Goal: Answer question/provide support: Share knowledge or assist other users

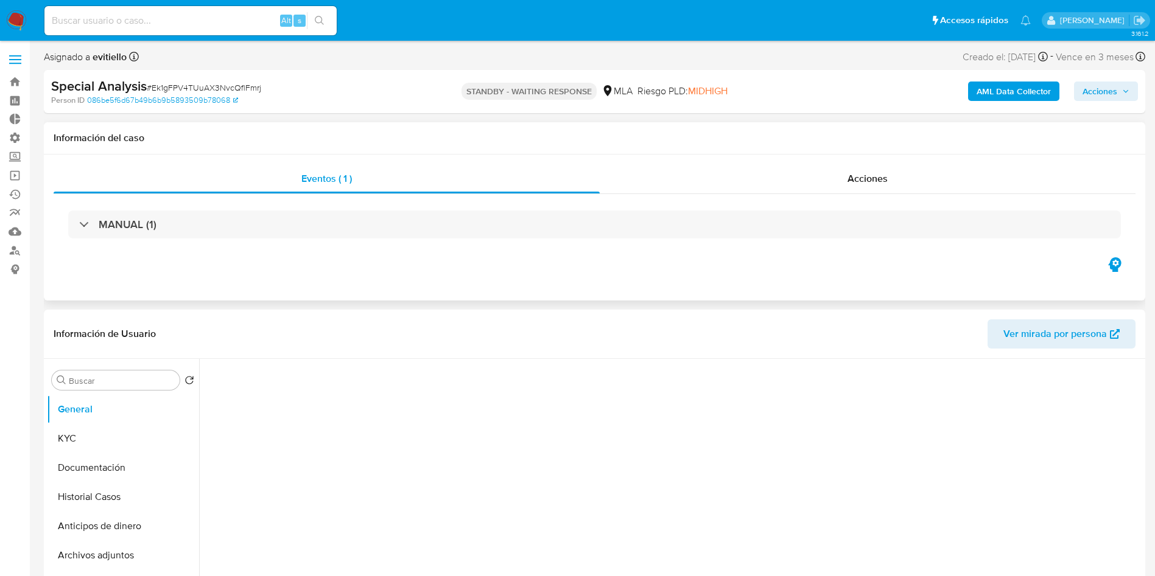
select select "10"
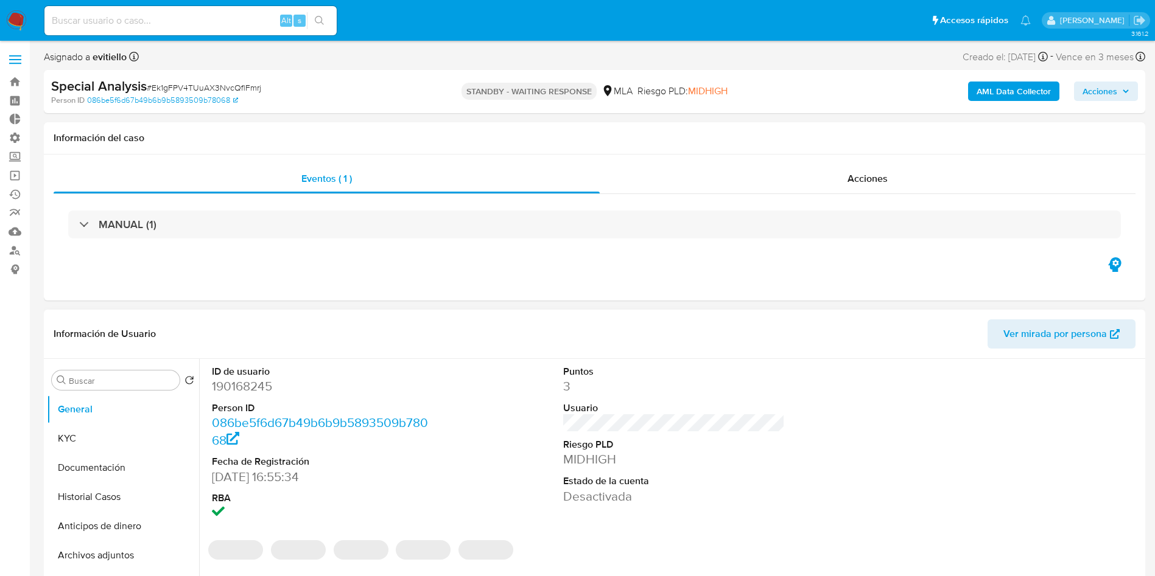
drag, startPoint x: 890, startPoint y: 284, endPoint x: 751, endPoint y: 380, distance: 169.0
click at [751, 380] on dd "3" at bounding box center [674, 386] width 222 height 17
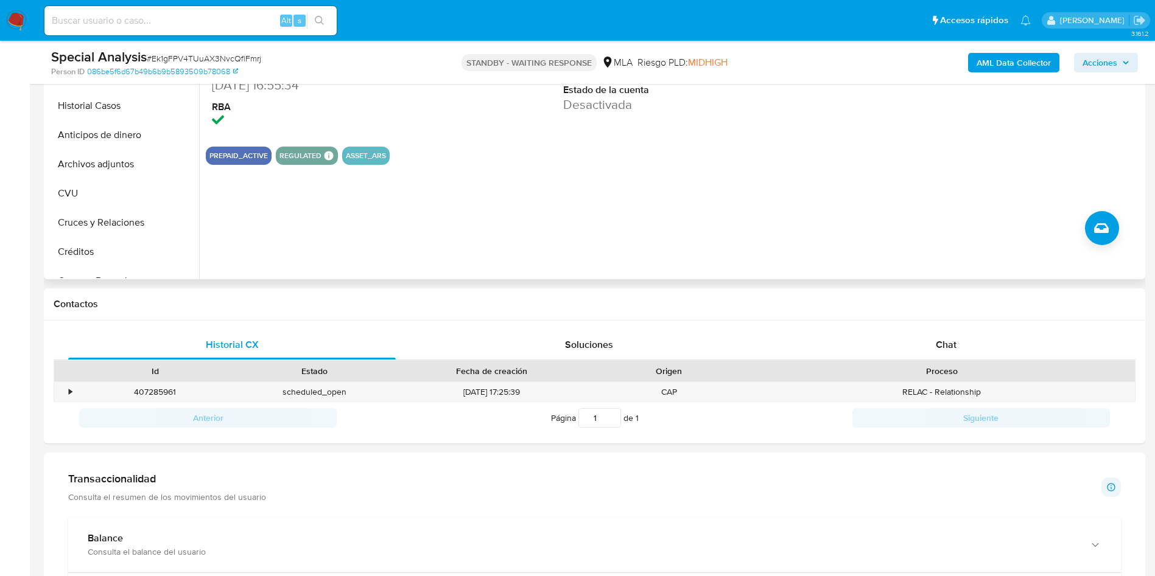
scroll to position [349, 0]
click at [950, 345] on span "Chat" at bounding box center [946, 344] width 21 height 14
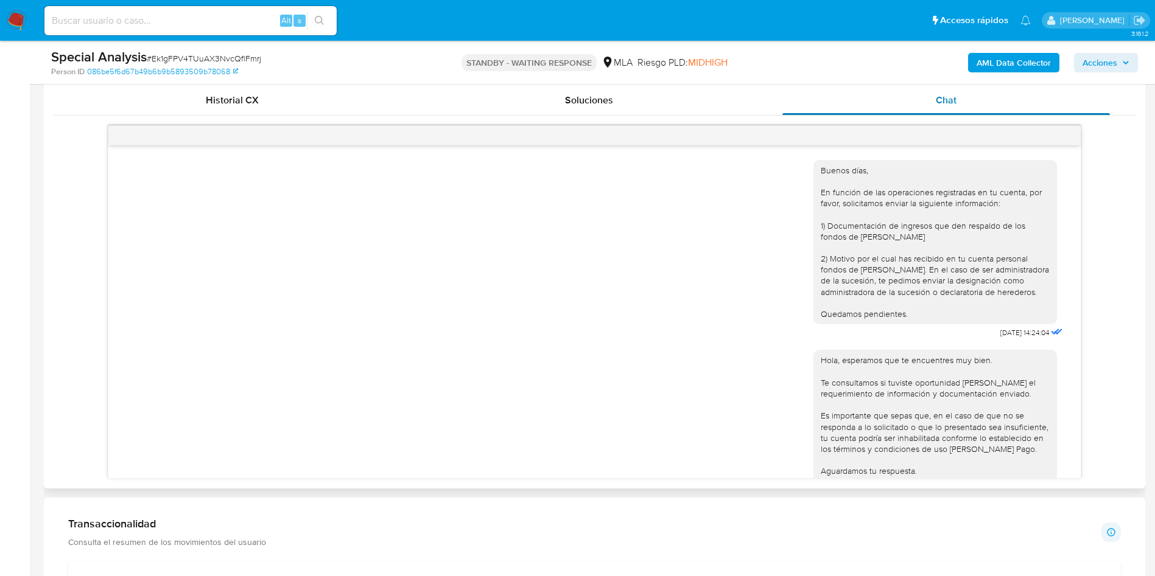
scroll to position [558, 0]
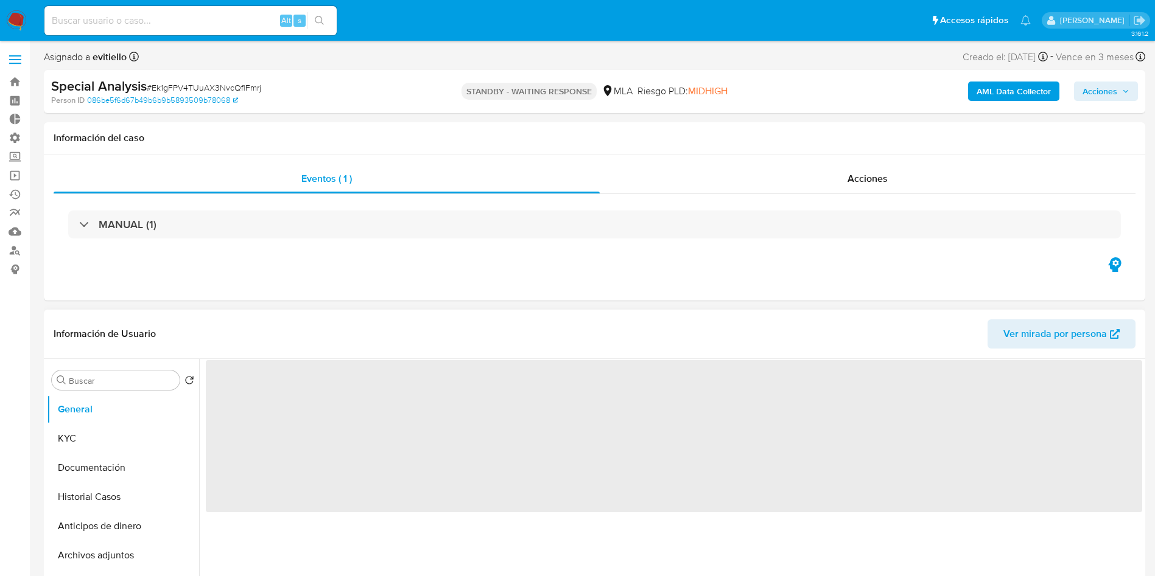
select select "10"
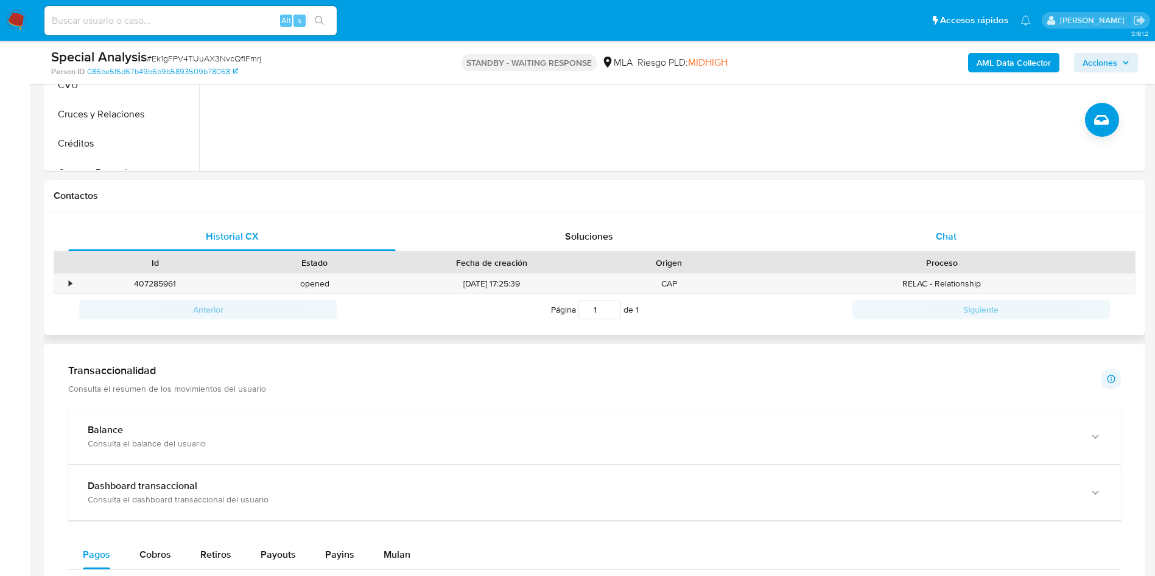
click at [995, 236] on div "Chat" at bounding box center [946, 236] width 328 height 29
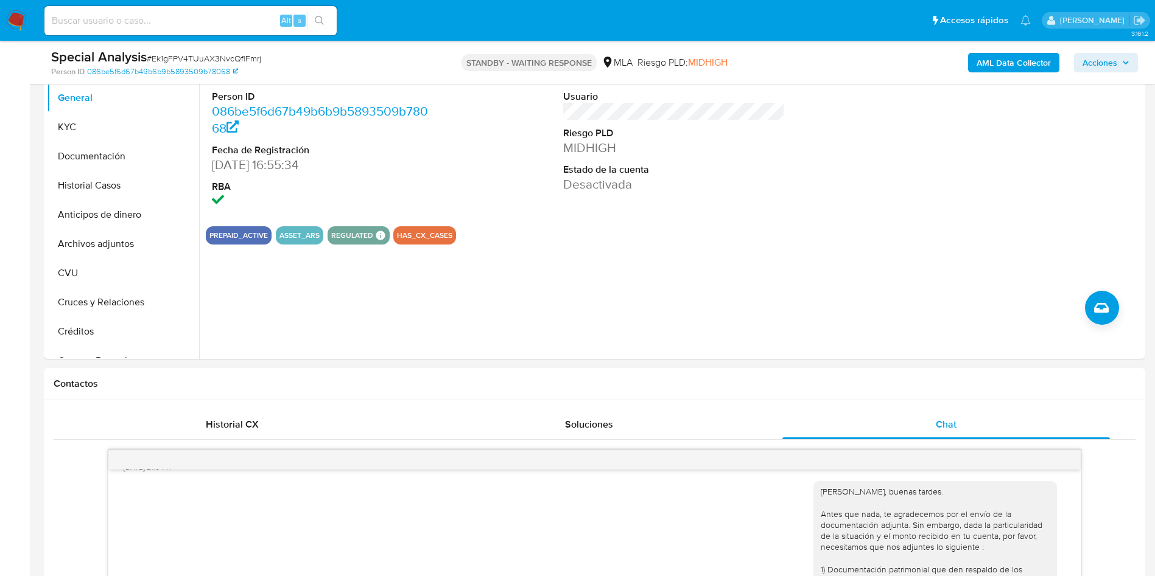
scroll to position [183, 0]
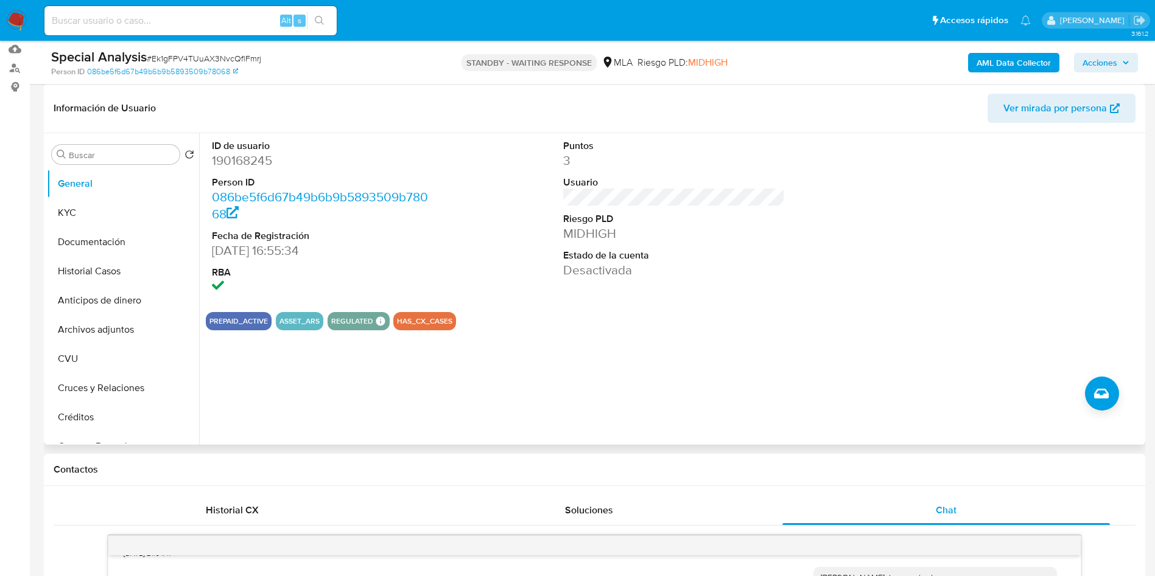
click at [239, 160] on dd "190168245" at bounding box center [323, 160] width 222 height 17
copy dd "190168245"
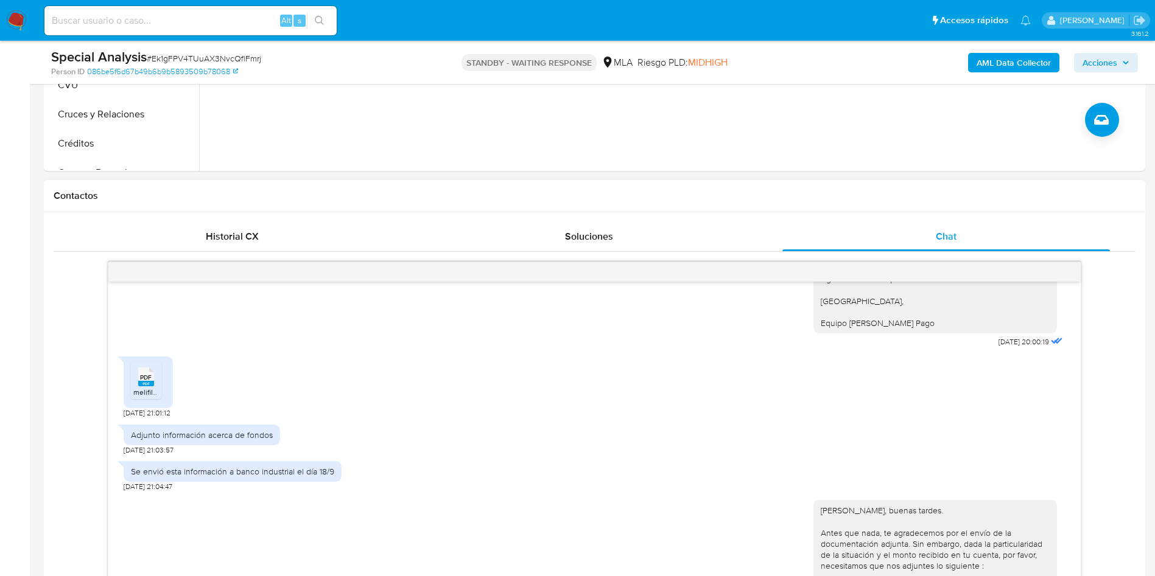
scroll to position [284, 0]
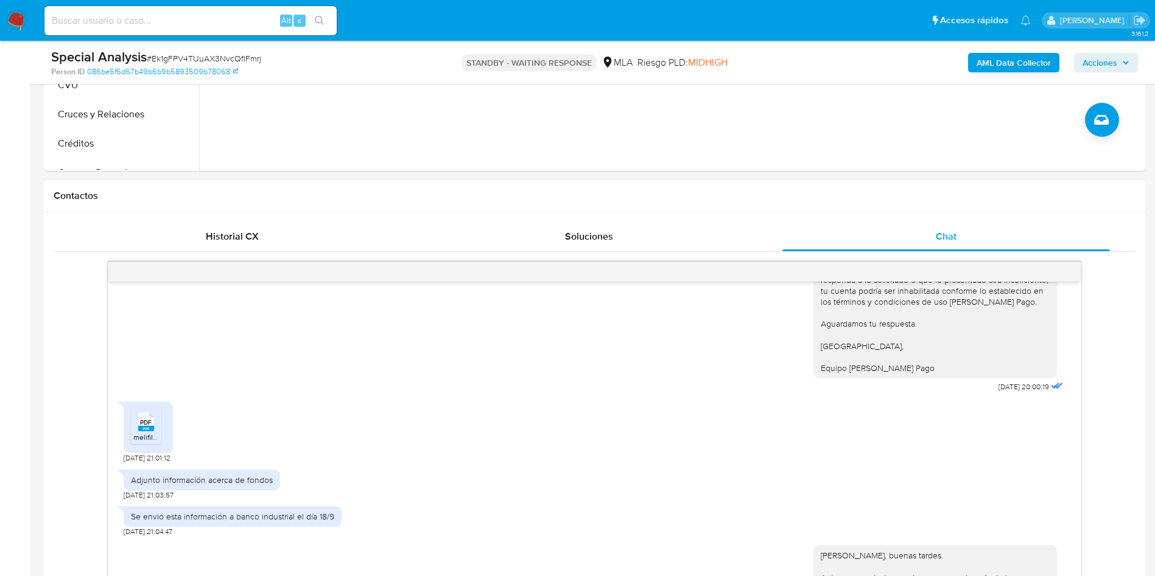
click at [155, 433] on div "PDF PDF" at bounding box center [146, 421] width 26 height 24
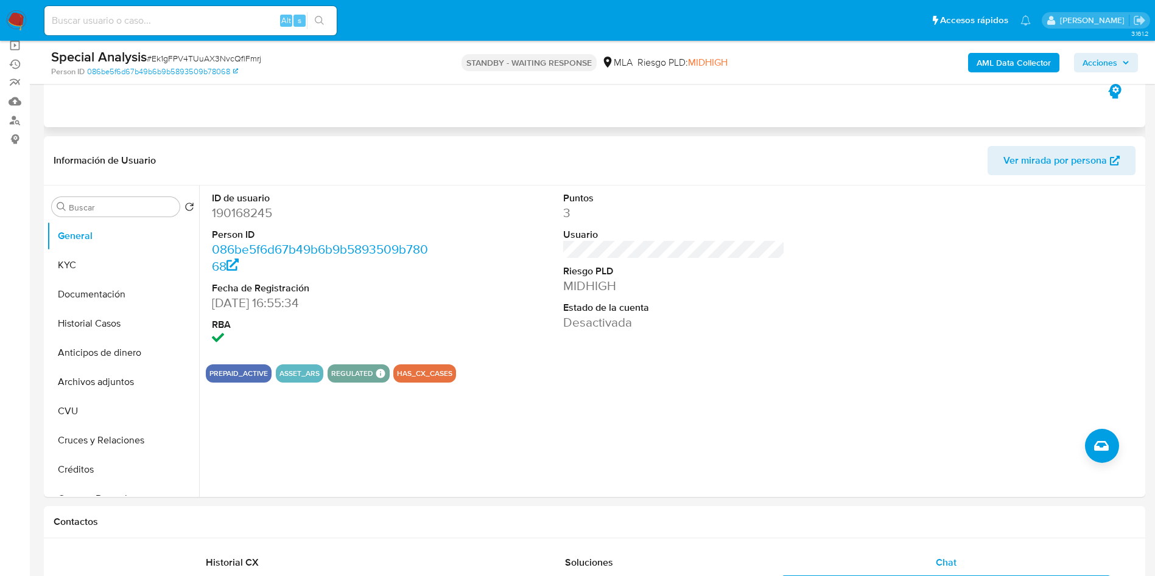
scroll to position [0, 0]
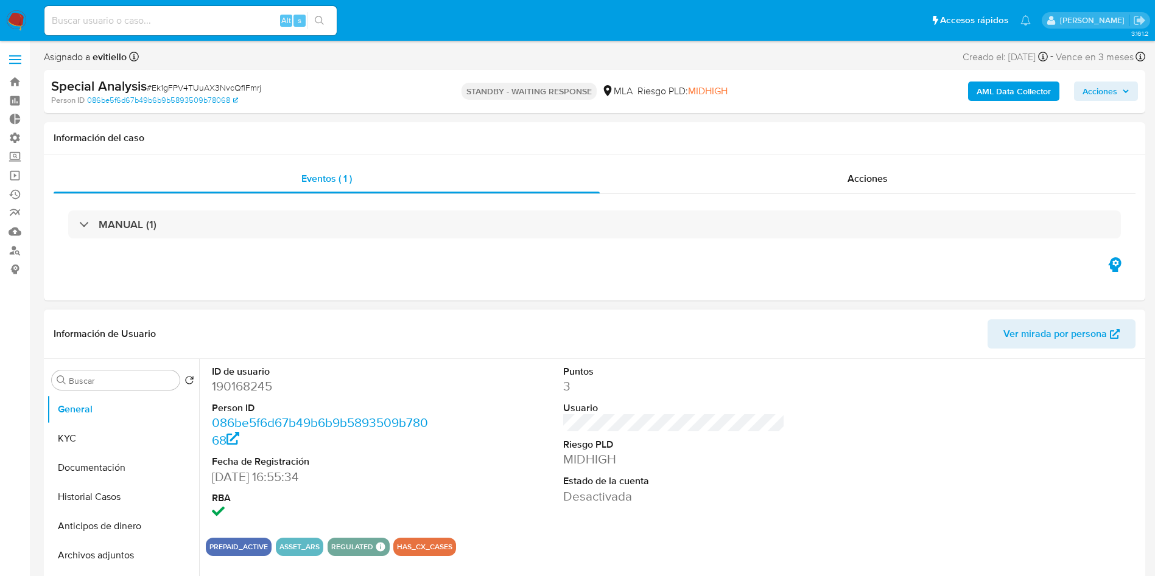
click at [239, 393] on dd "190168245" at bounding box center [323, 386] width 222 height 17
copy dd "190168245"
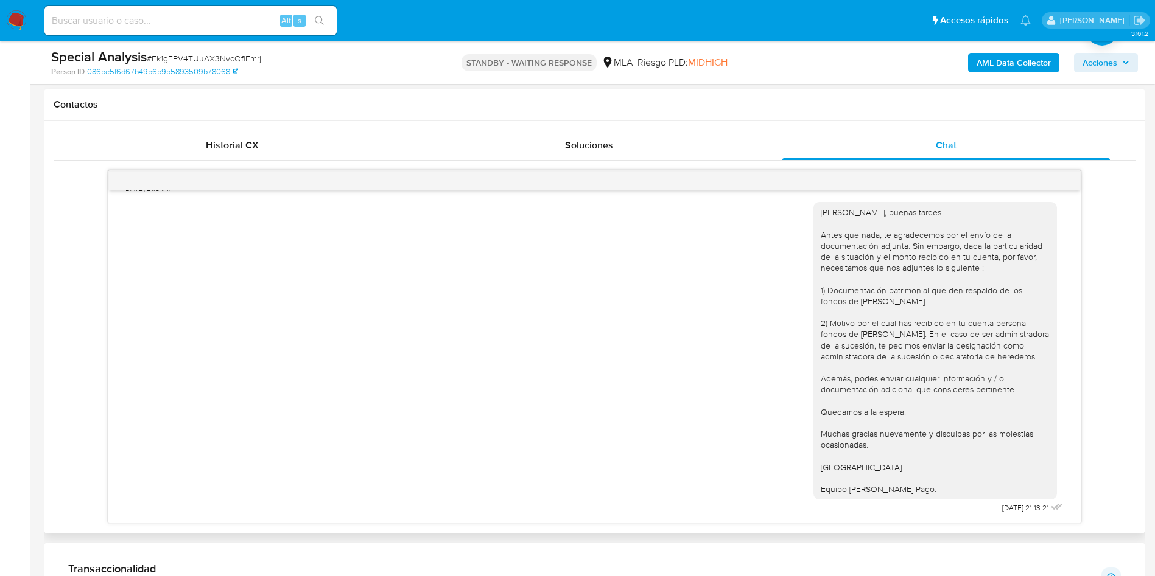
scroll to position [558, 0]
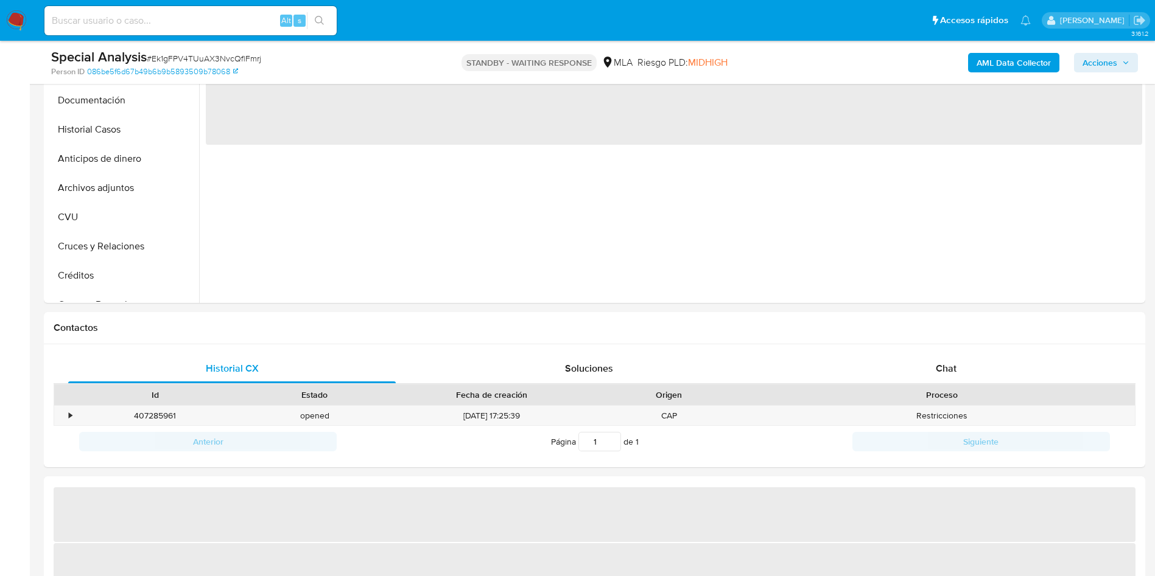
scroll to position [457, 0]
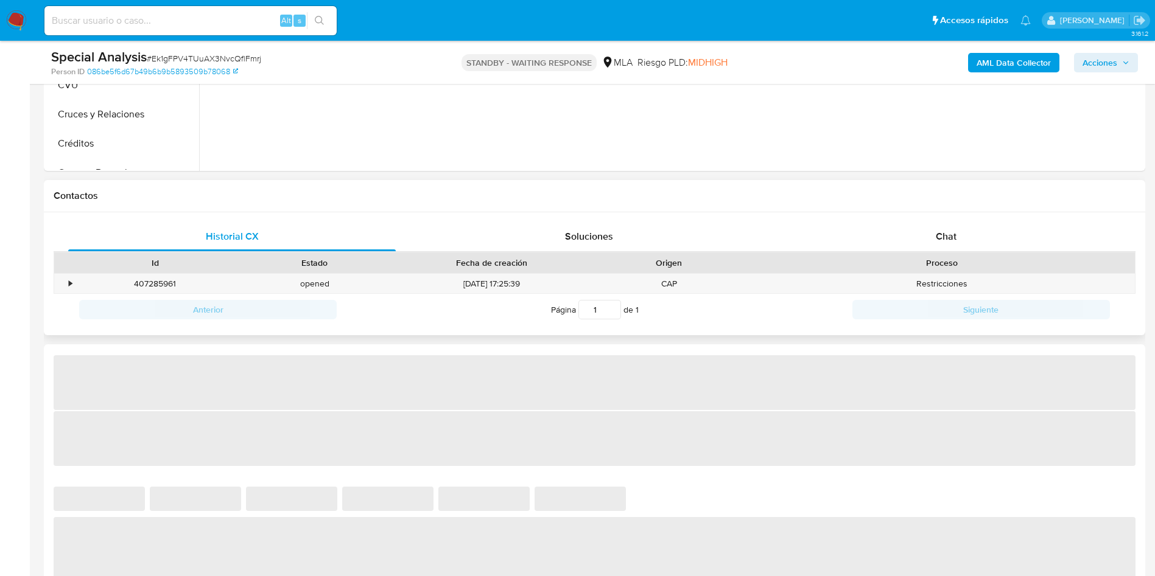
select select "10"
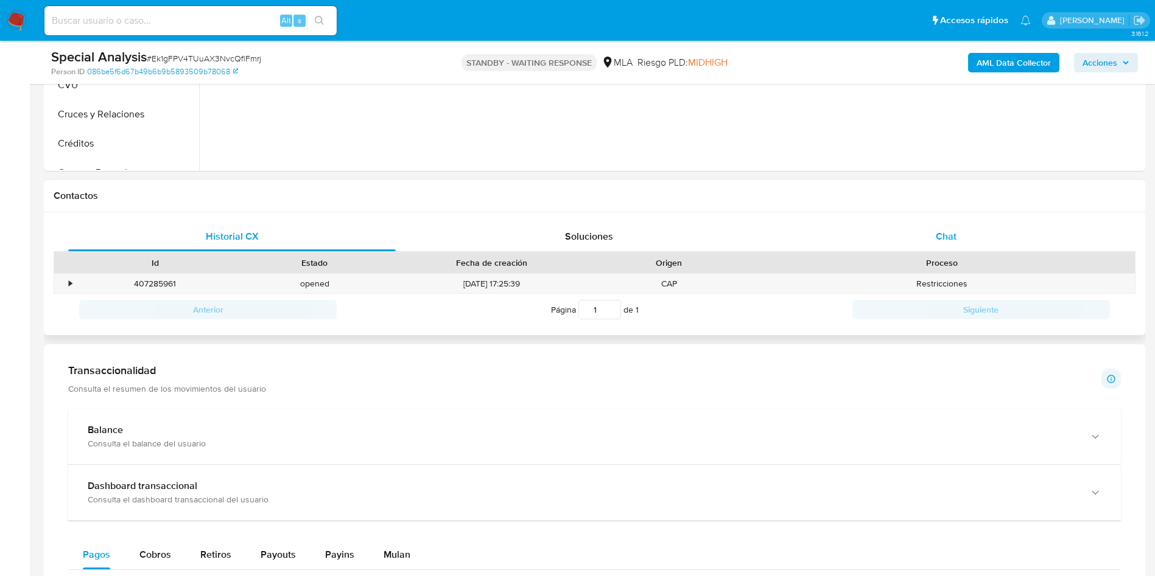
click at [955, 222] on div "Chat" at bounding box center [946, 236] width 328 height 29
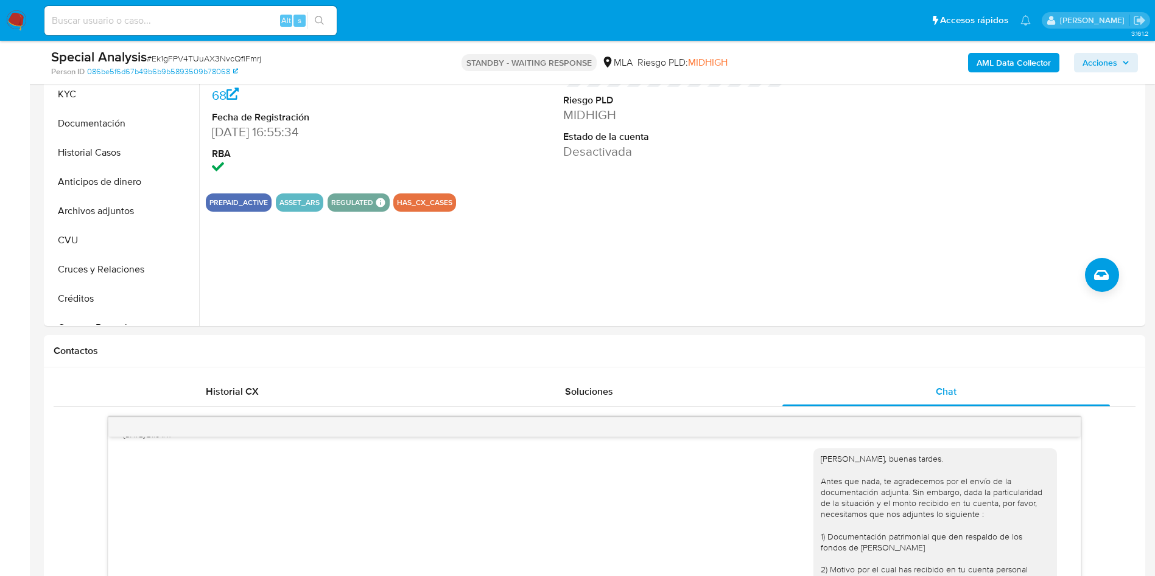
scroll to position [183, 0]
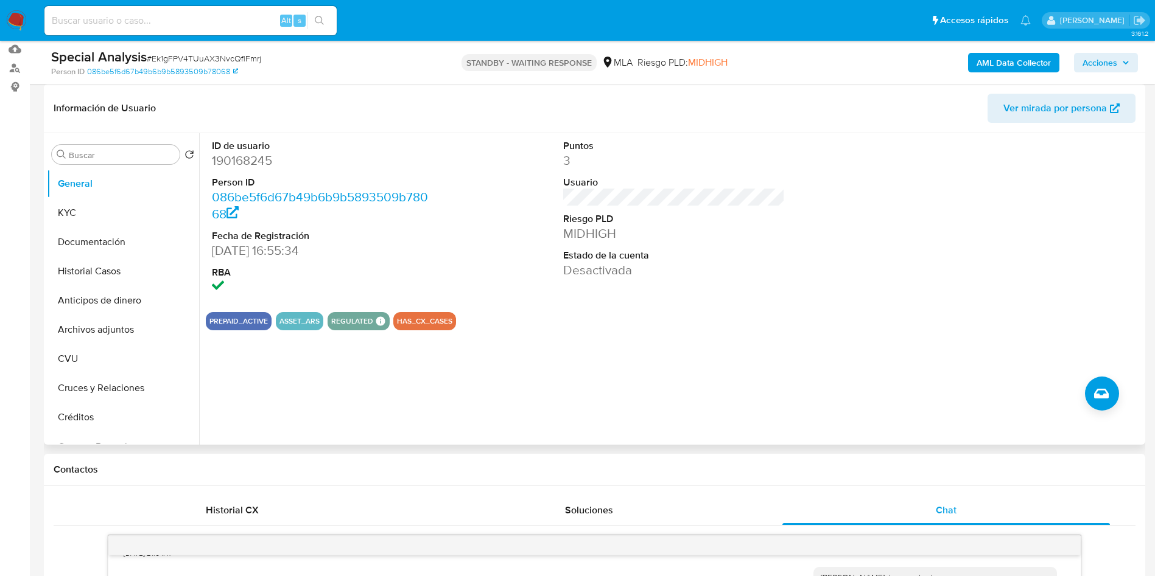
click at [231, 161] on dd "190168245" at bounding box center [323, 160] width 222 height 17
click at [231, 160] on dd "190168245" at bounding box center [323, 160] width 222 height 17
copy dd "190168245"
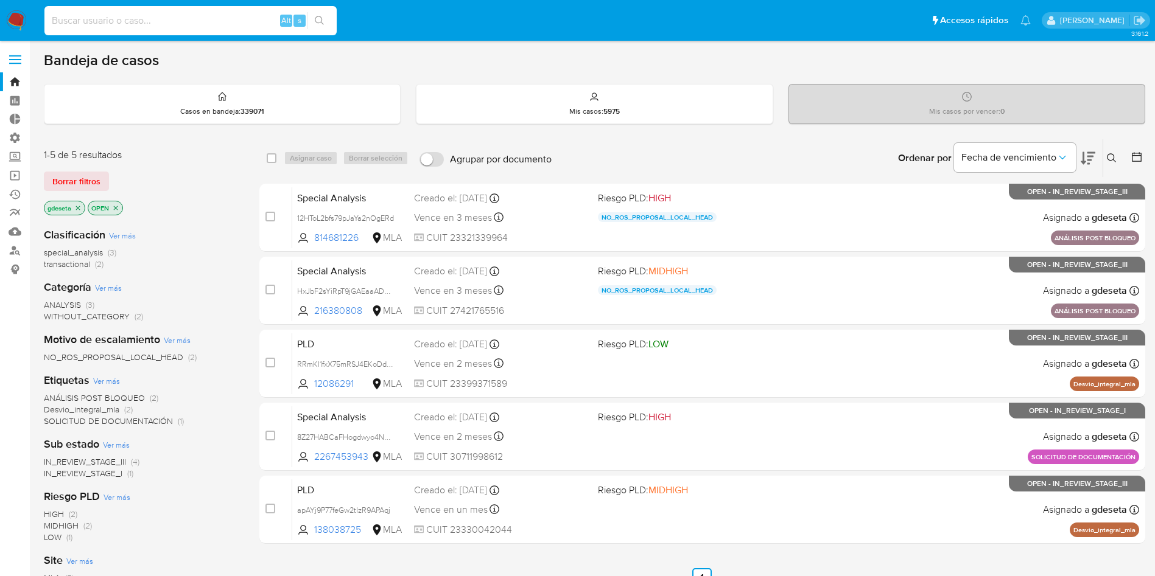
click at [223, 19] on input at bounding box center [190, 21] width 292 height 16
paste input "YE1PMfZ3LA6nEZ1UDOnEypUI"
type input "YE1PMfZ3LA6nEZ1UDOnEypUI"
click at [317, 12] on button "search-icon" at bounding box center [319, 20] width 25 height 17
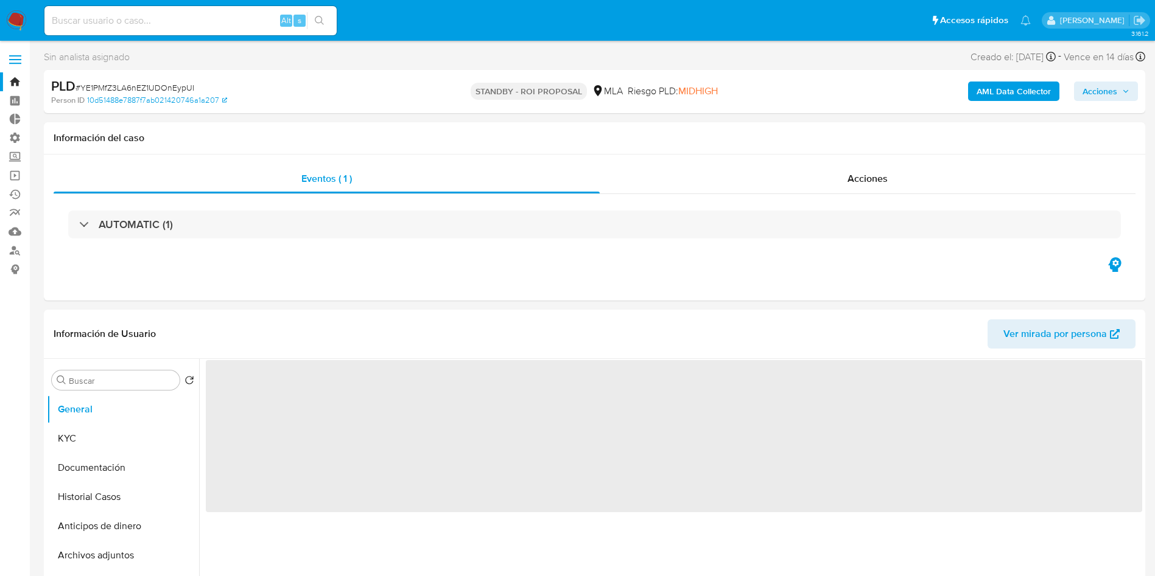
select select "10"
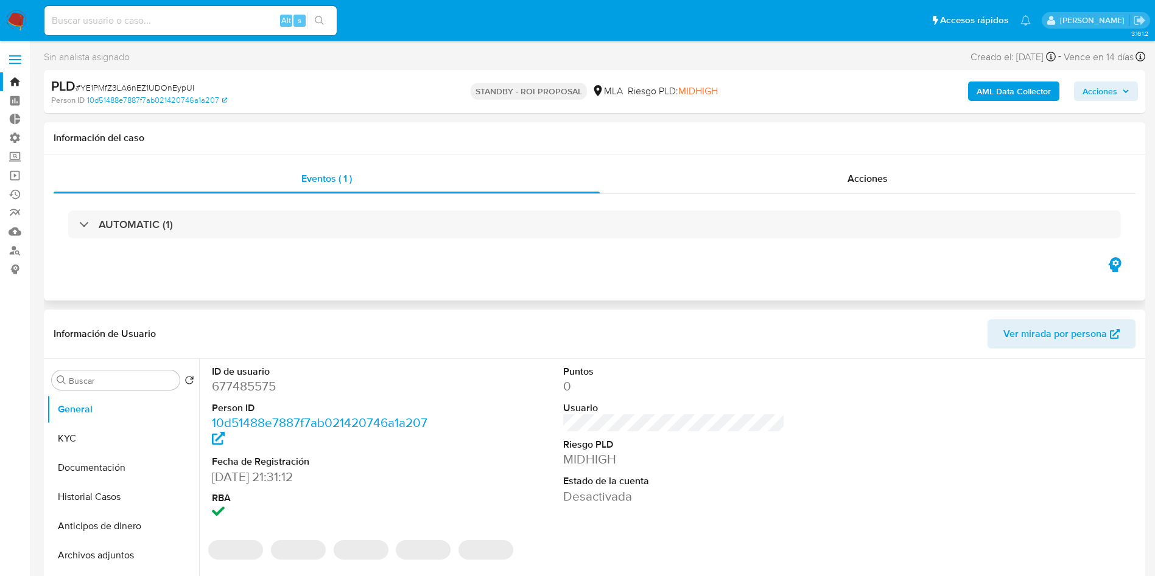
click at [843, 201] on div "AUTOMATIC (1)" at bounding box center [595, 224] width 1082 height 61
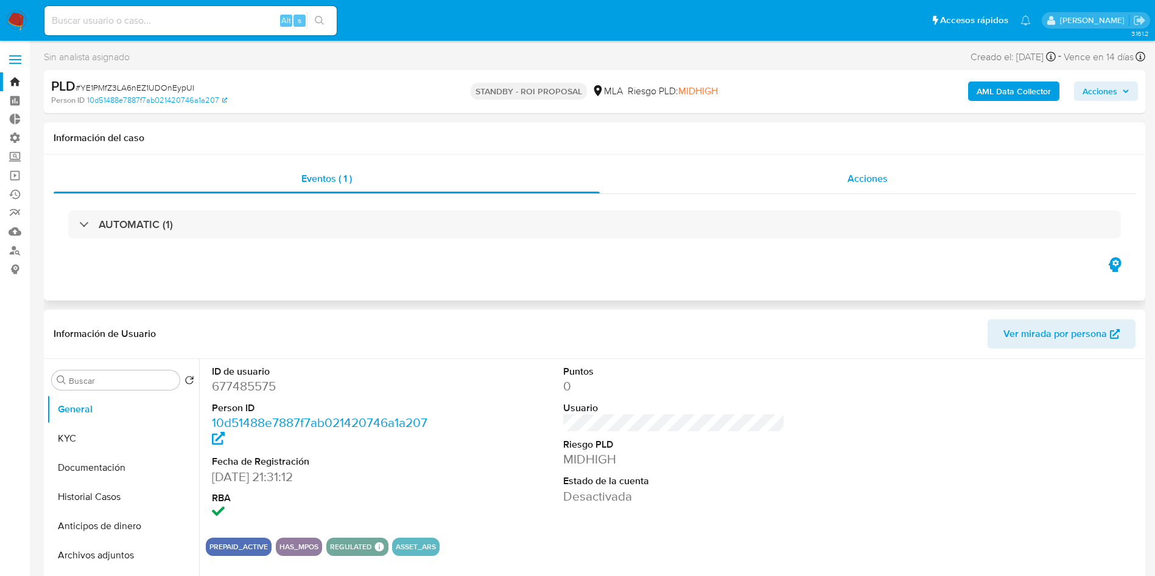
click at [850, 182] on span "Acciones" at bounding box center [867, 179] width 40 height 14
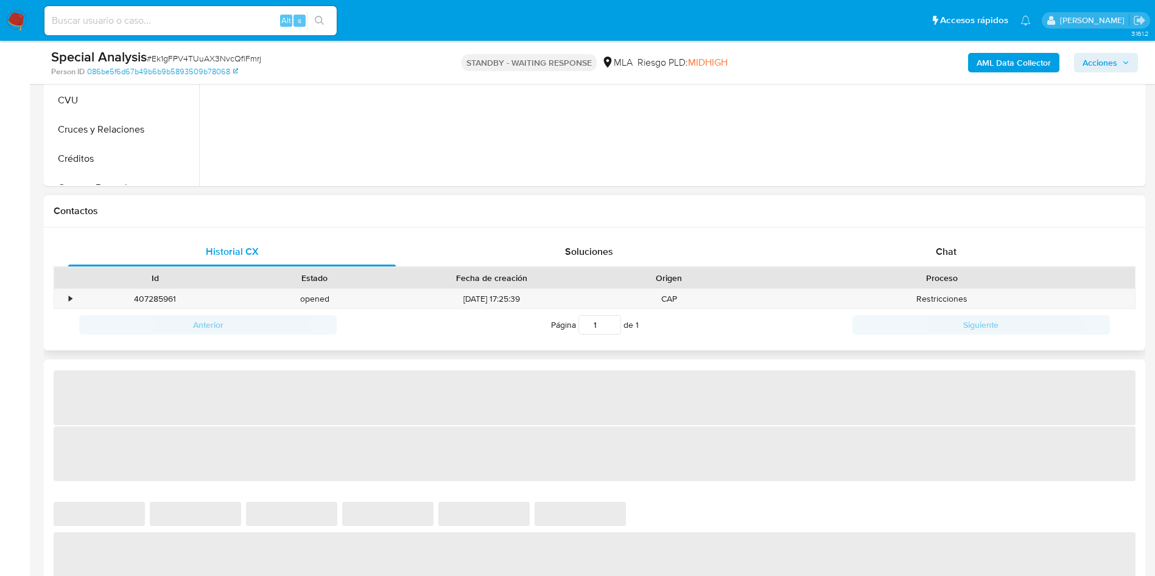
scroll to position [457, 0]
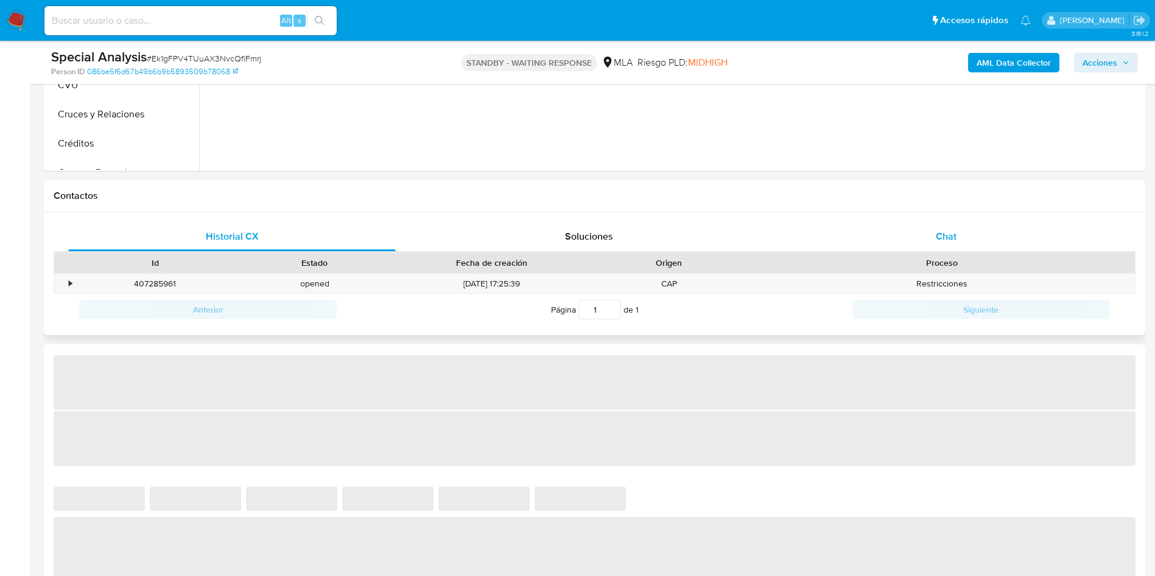
click at [944, 242] on span "Chat" at bounding box center [946, 237] width 21 height 14
select select "10"
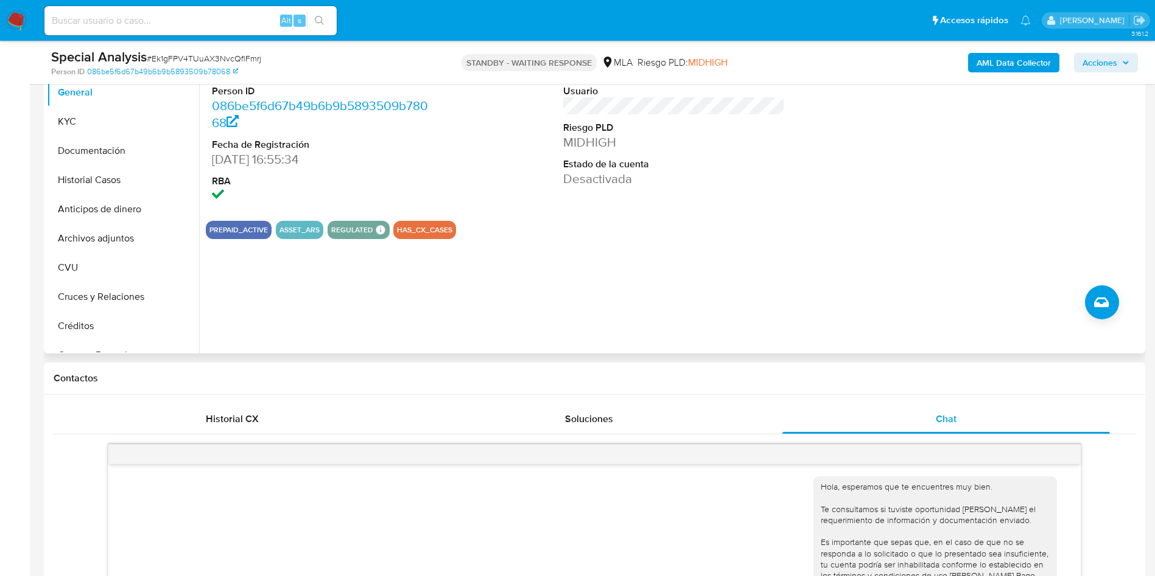
scroll to position [183, 0]
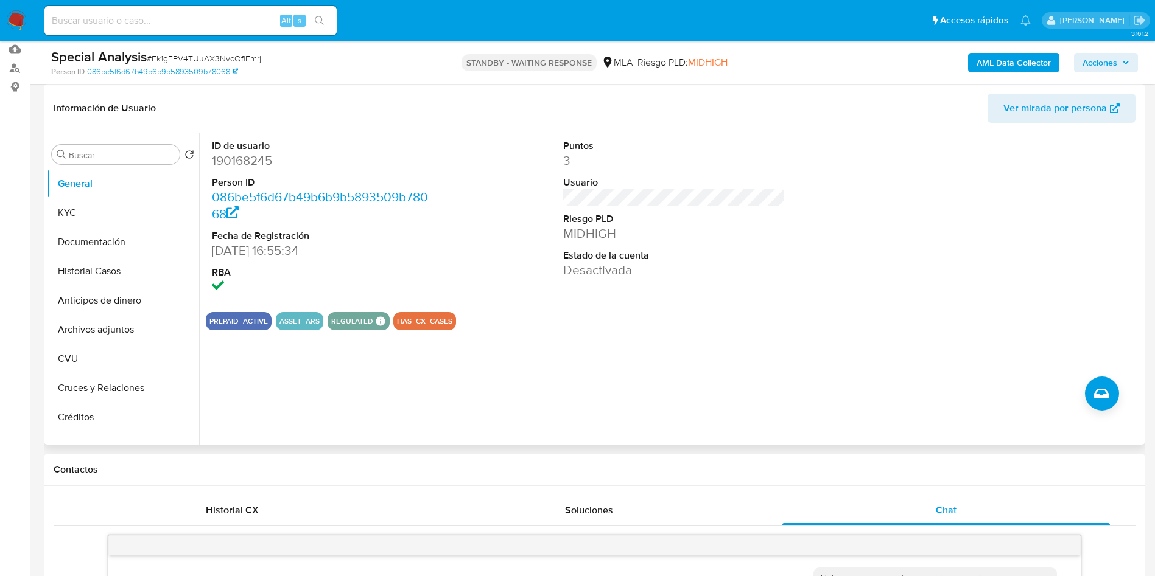
click at [247, 164] on dd "190168245" at bounding box center [323, 160] width 222 height 17
copy dd "190168245"
click at [90, 277] on button "Historial Casos" at bounding box center [118, 271] width 142 height 29
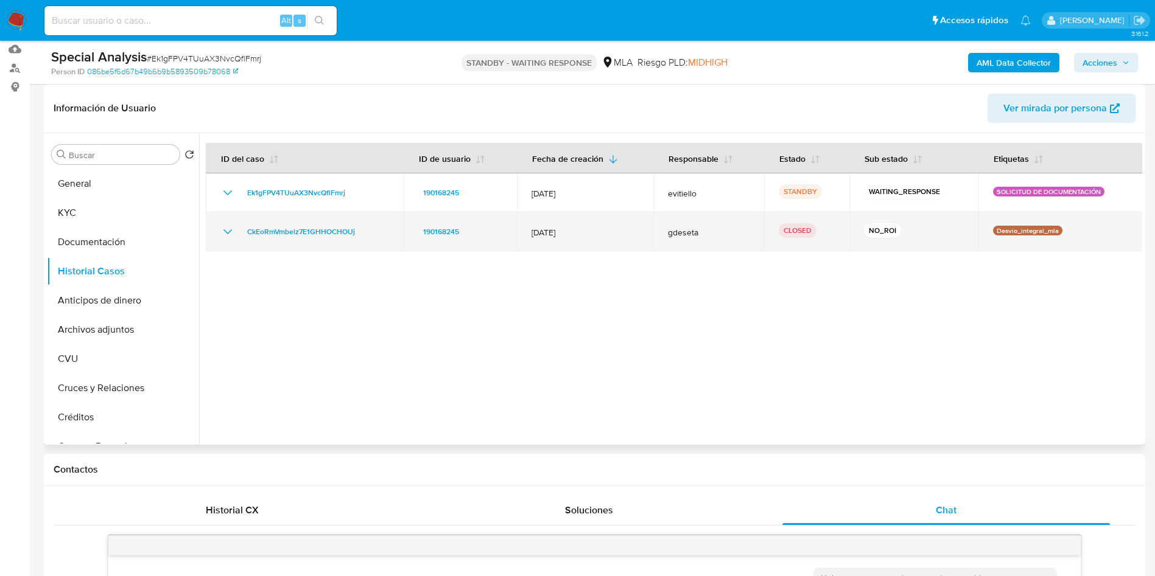
click at [227, 233] on icon "Mostrar/Ocultar" at bounding box center [227, 232] width 9 height 5
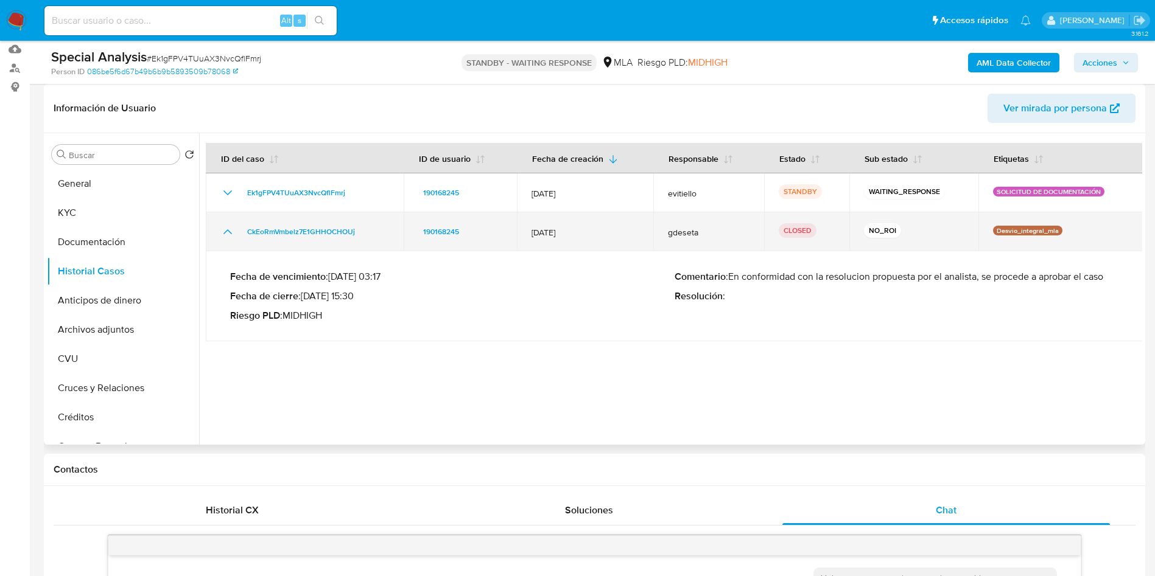
click at [227, 233] on icon "Mostrar/Ocultar" at bounding box center [227, 232] width 15 height 15
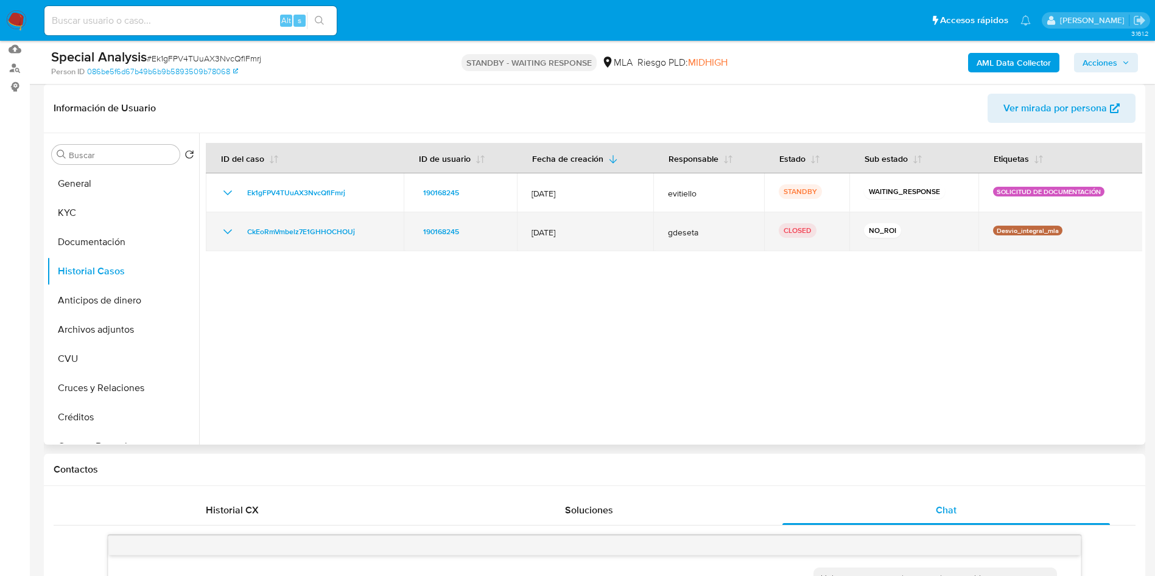
drag, startPoint x: 384, startPoint y: 235, endPoint x: 242, endPoint y: 234, distance: 141.8
click at [242, 234] on td "CkEoRmVmbelz7E1GHHOCHOUj" at bounding box center [305, 231] width 198 height 39
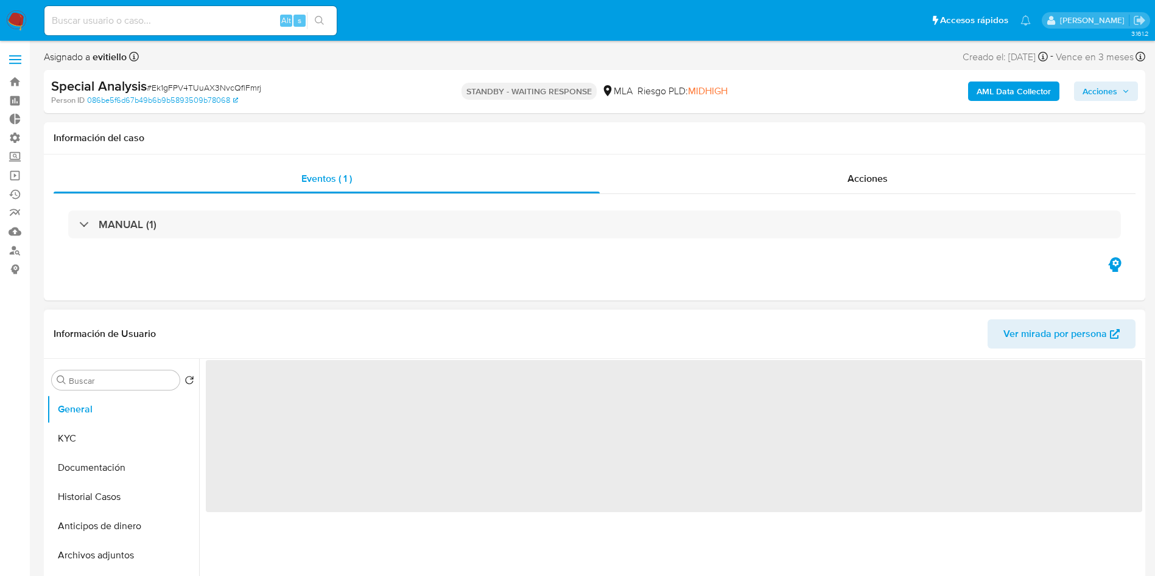
select select "10"
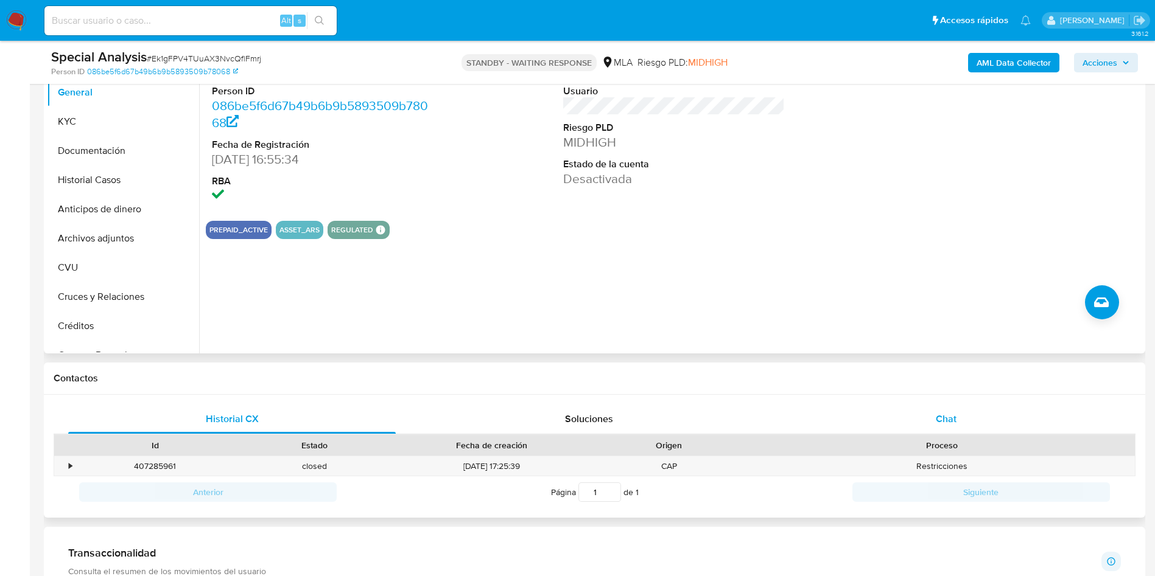
click at [942, 416] on span "Chat" at bounding box center [946, 419] width 21 height 14
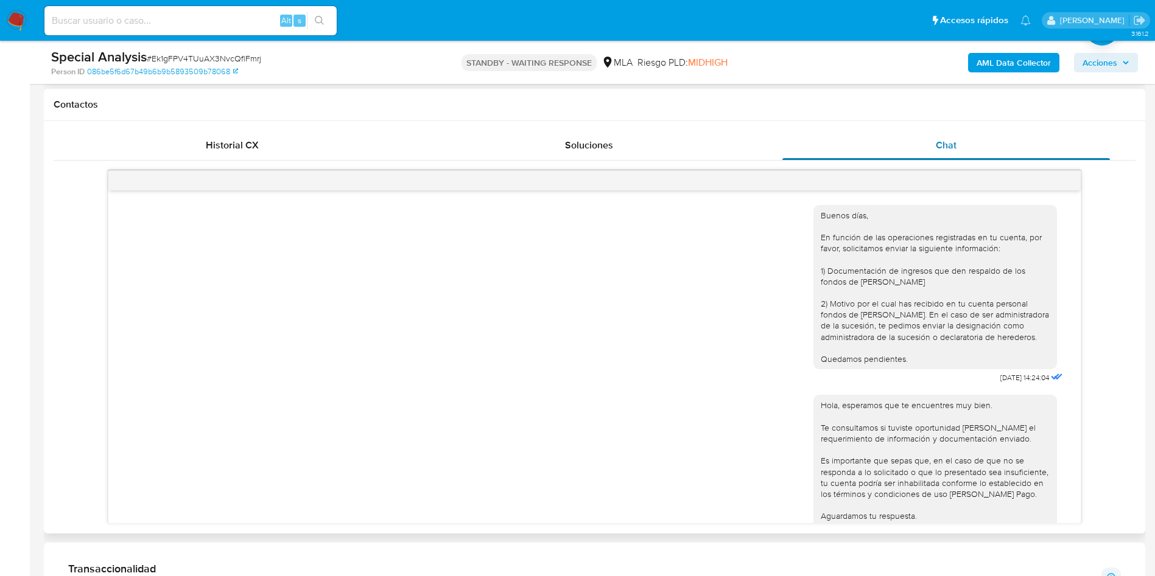
scroll to position [558, 0]
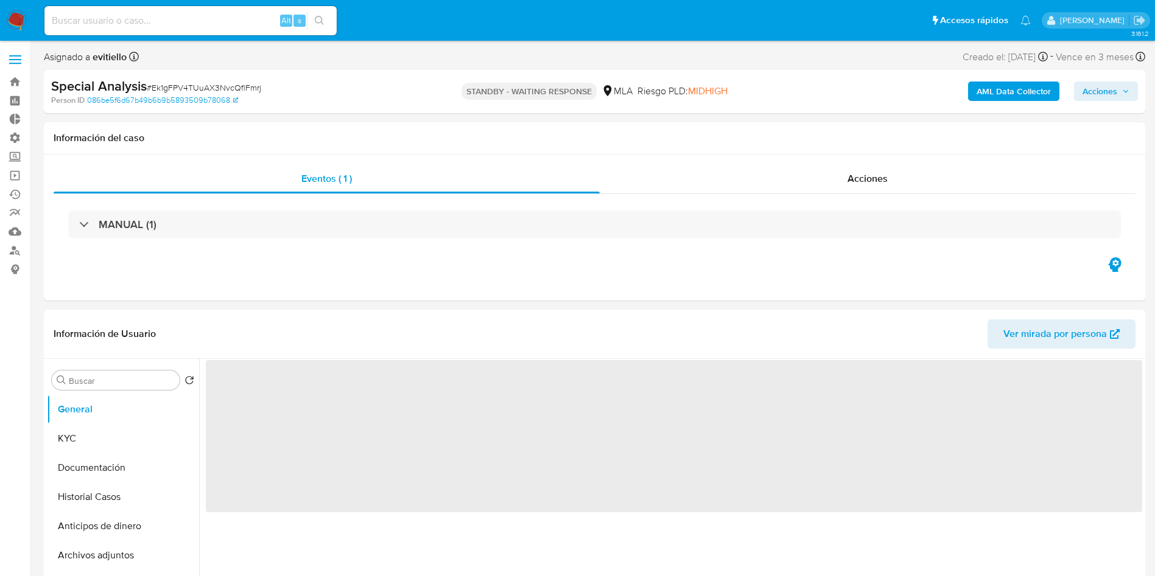
select select "10"
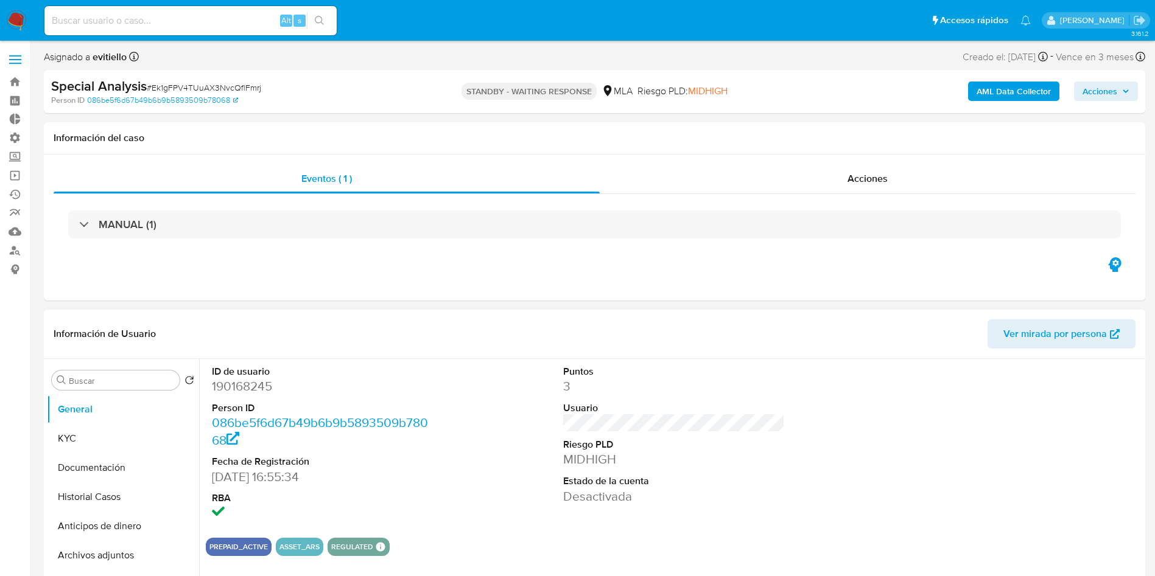
click at [240, 389] on dd "190168245" at bounding box center [323, 386] width 222 height 17
copy dd "190168245"
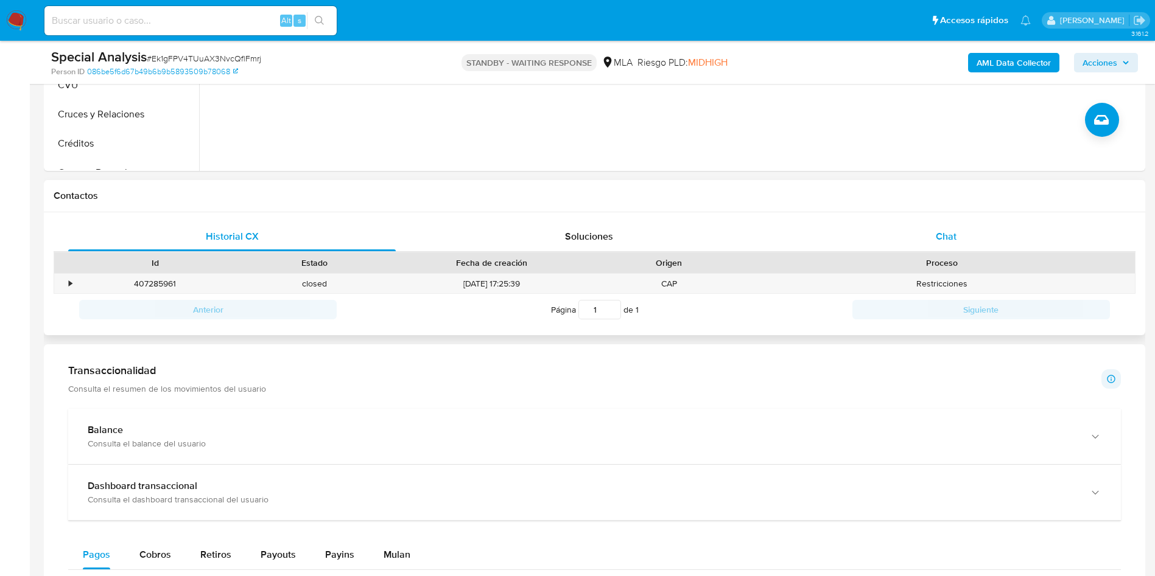
click at [936, 239] on span "Chat" at bounding box center [946, 237] width 21 height 14
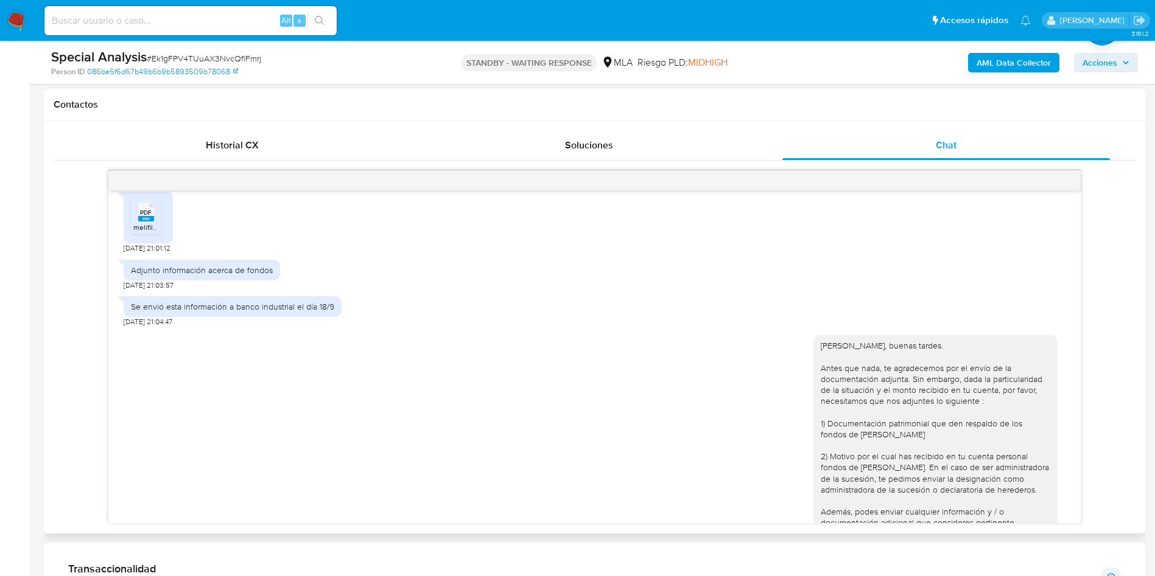
scroll to position [558, 0]
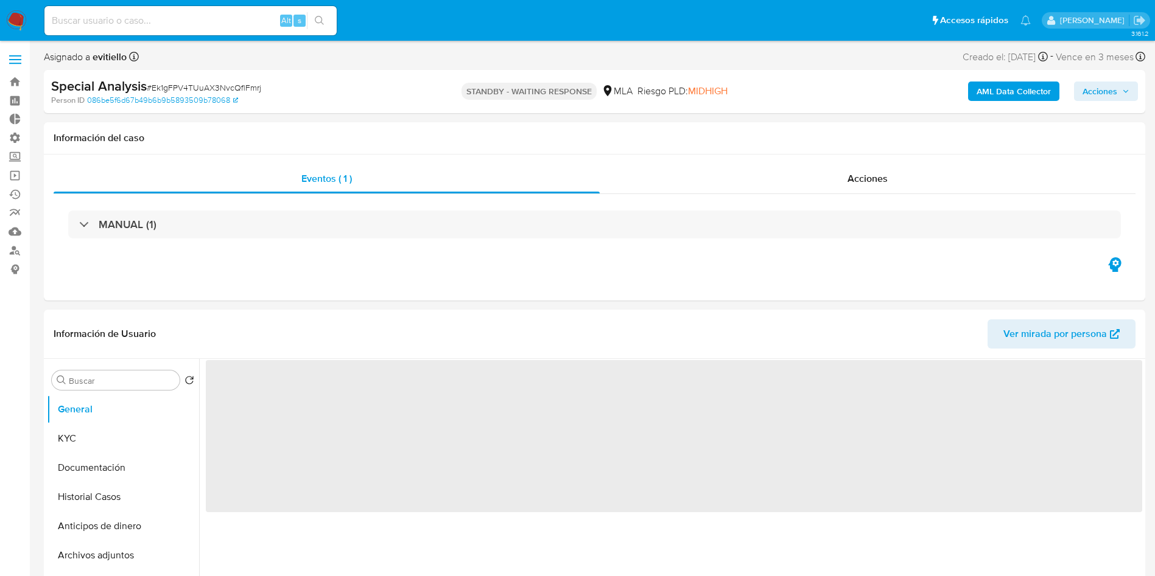
select select "10"
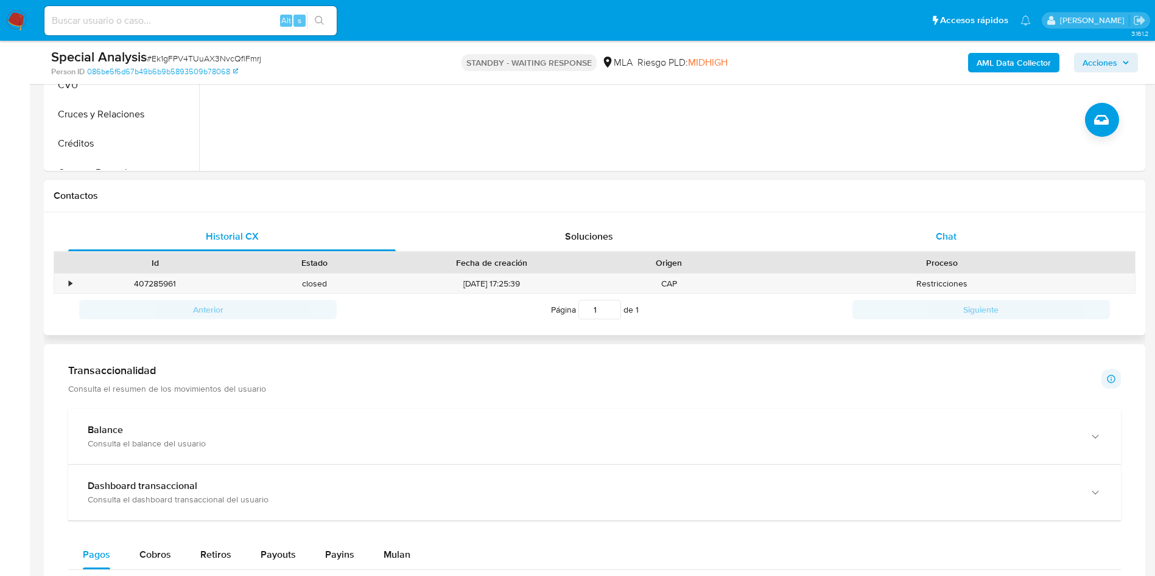
click at [961, 242] on div "Chat" at bounding box center [946, 236] width 328 height 29
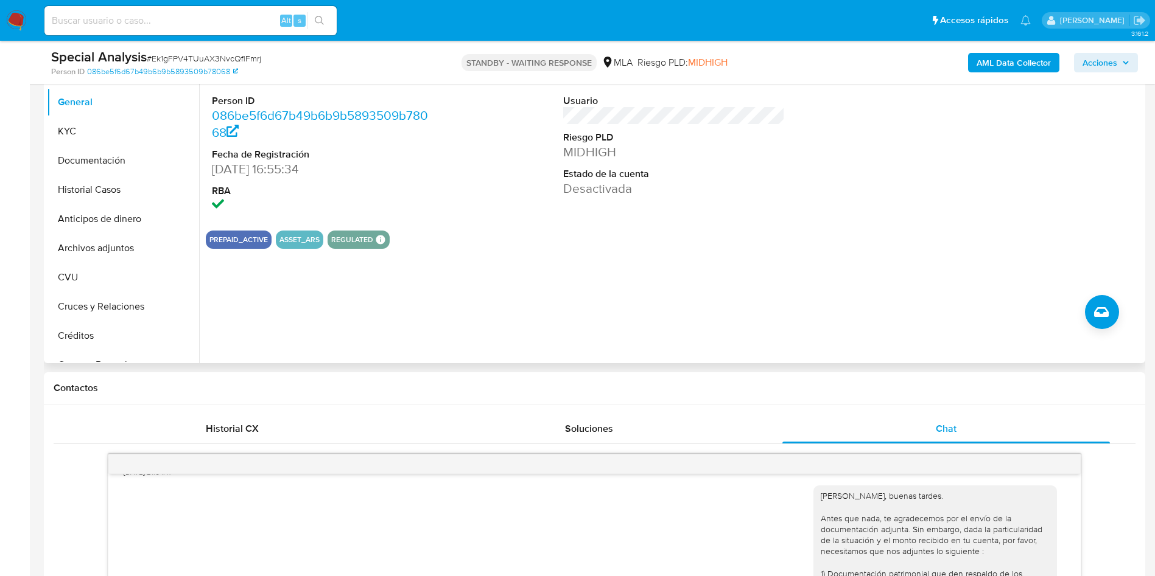
scroll to position [183, 0]
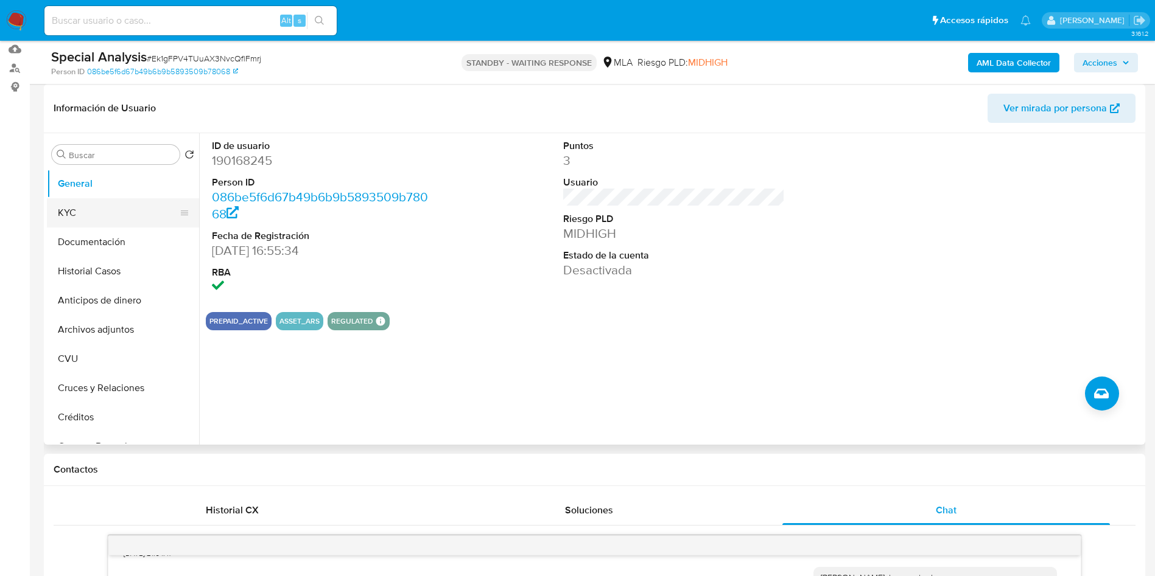
click at [94, 209] on button "KYC" at bounding box center [118, 212] width 142 height 29
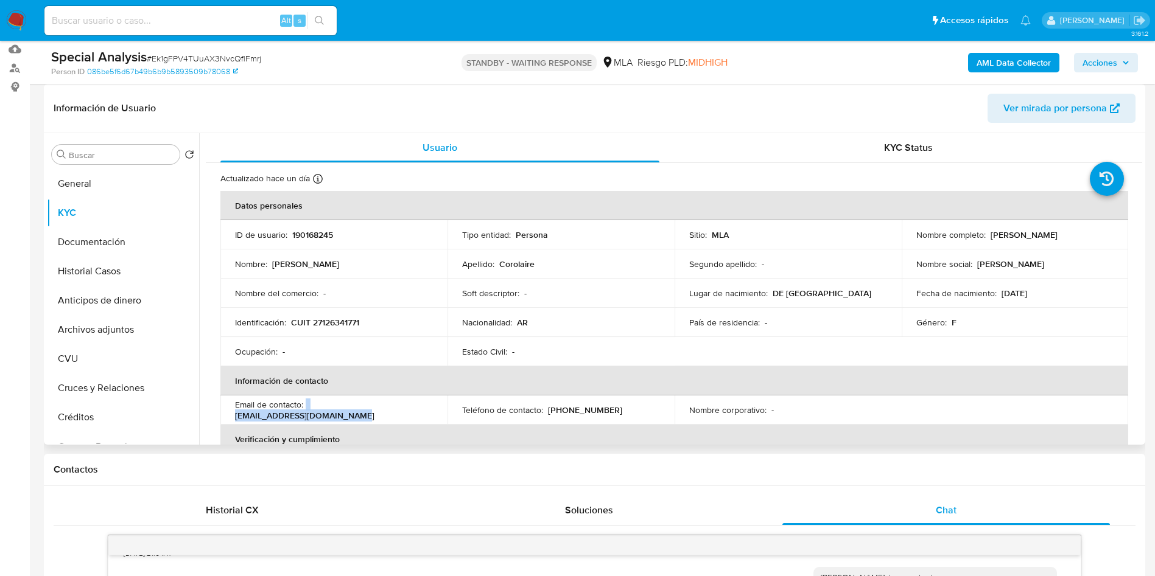
drag, startPoint x: 430, startPoint y: 415, endPoint x: 306, endPoint y: 415, distance: 124.2
click at [306, 415] on div "Email de contacto : argerichmonica@yahoo.com.ar" at bounding box center [334, 410] width 198 height 22
click at [310, 413] on p "argerichmonica@yahoo.com.ar" at bounding box center [304, 415] width 139 height 11
copy p "argerichmonica@yahoo.com.ar"
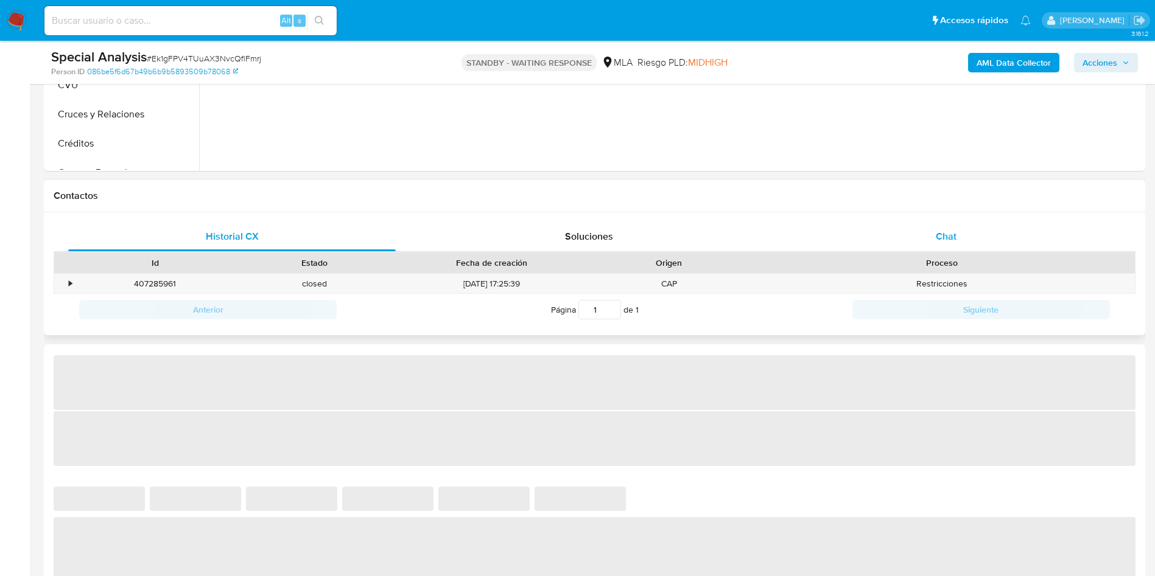
select select "10"
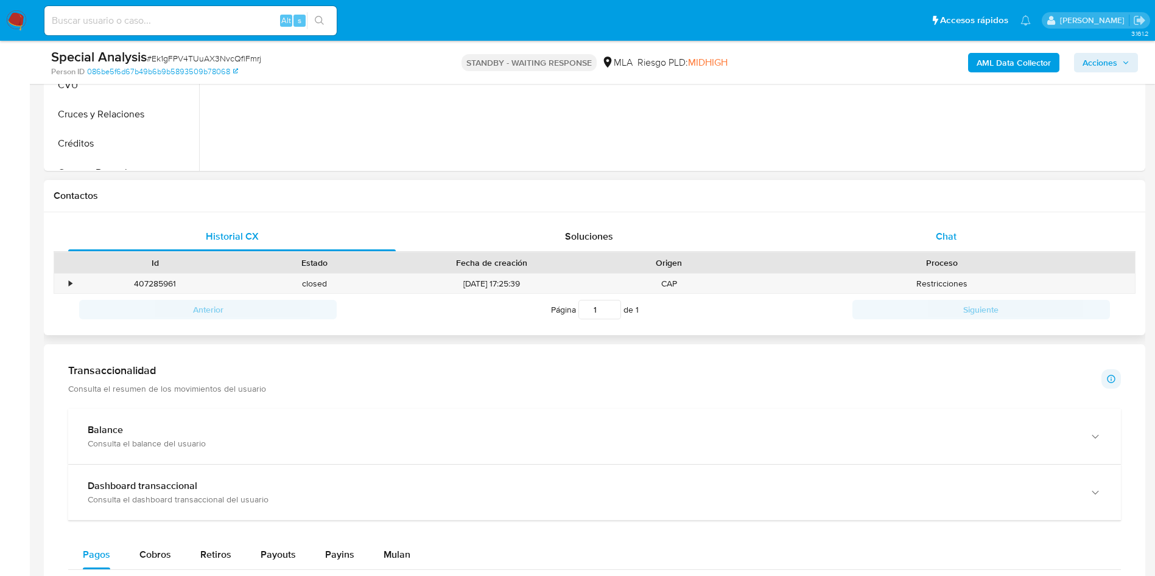
click at [962, 236] on div "Chat" at bounding box center [946, 236] width 328 height 29
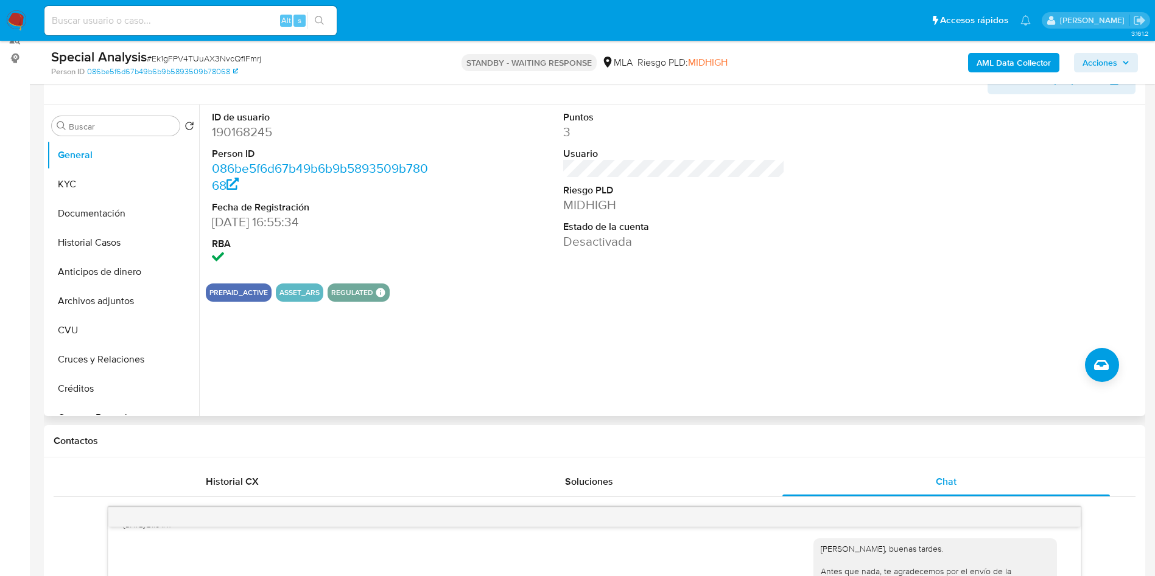
scroll to position [183, 0]
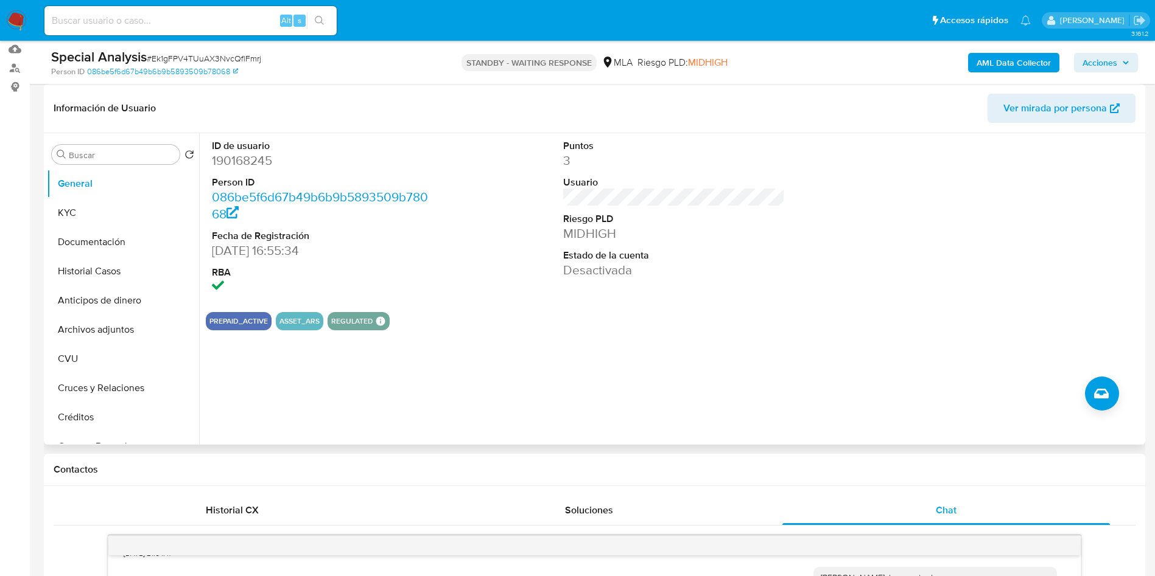
click at [256, 154] on dd "190168245" at bounding box center [323, 160] width 222 height 17
copy dd "190168245"
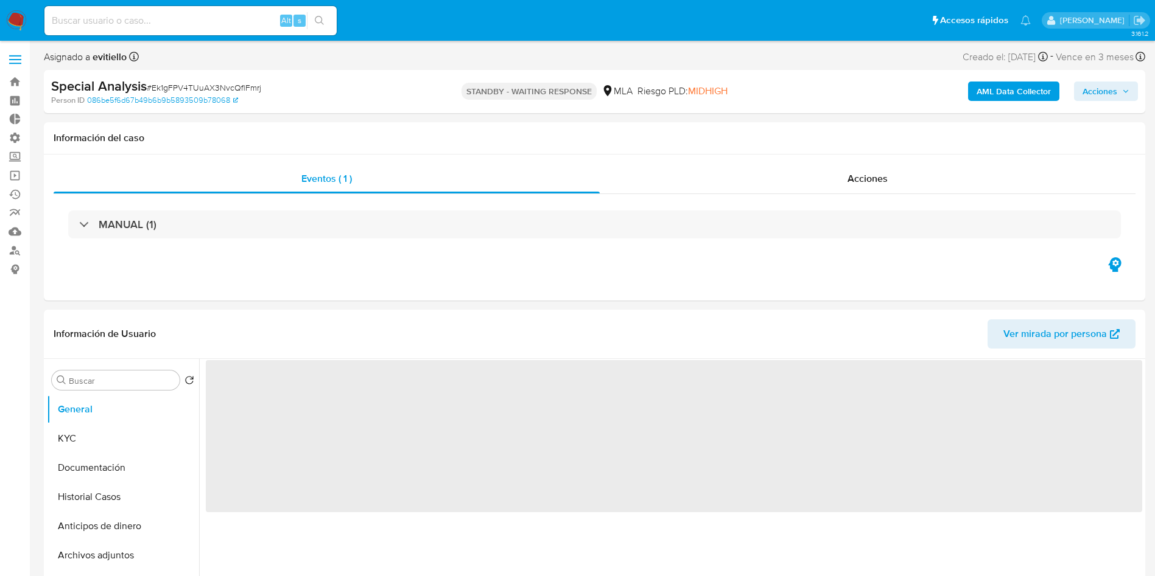
select select "10"
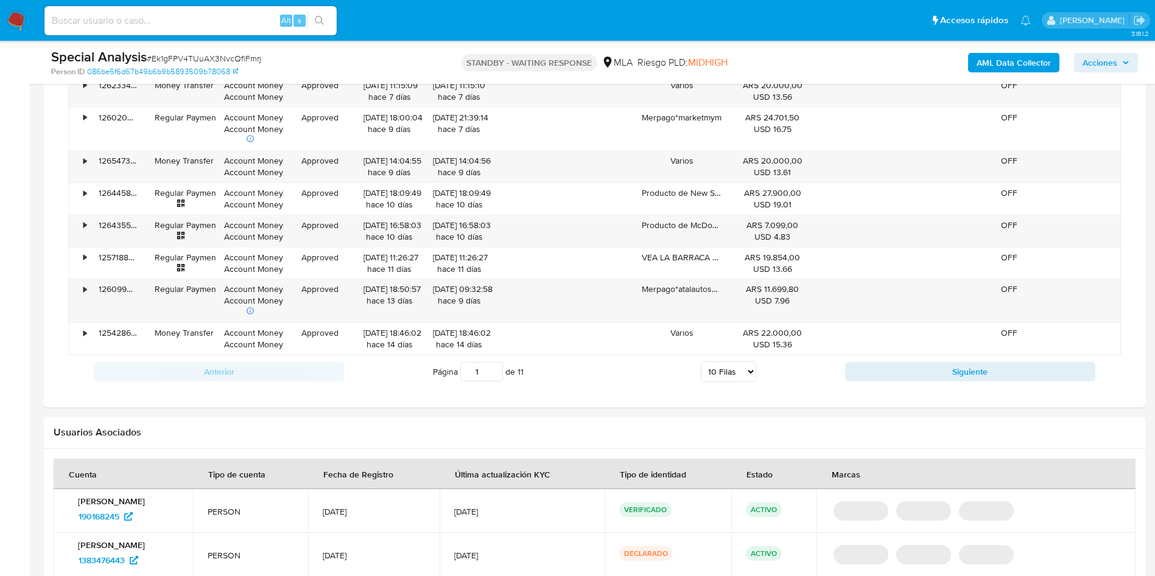
scroll to position [584, 0]
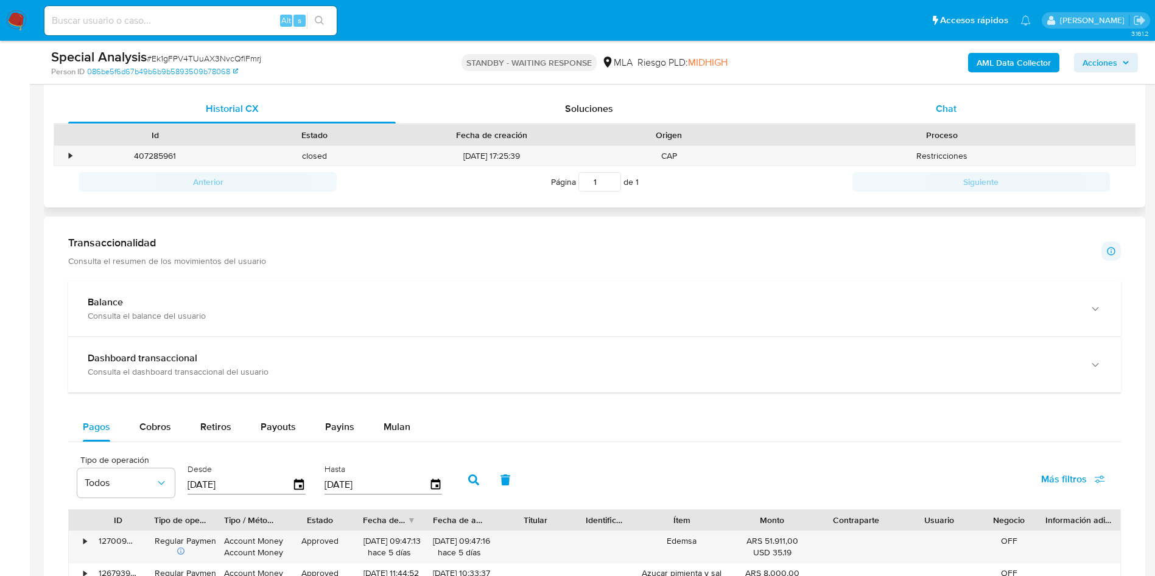
click at [952, 108] on span "Chat" at bounding box center [946, 109] width 21 height 14
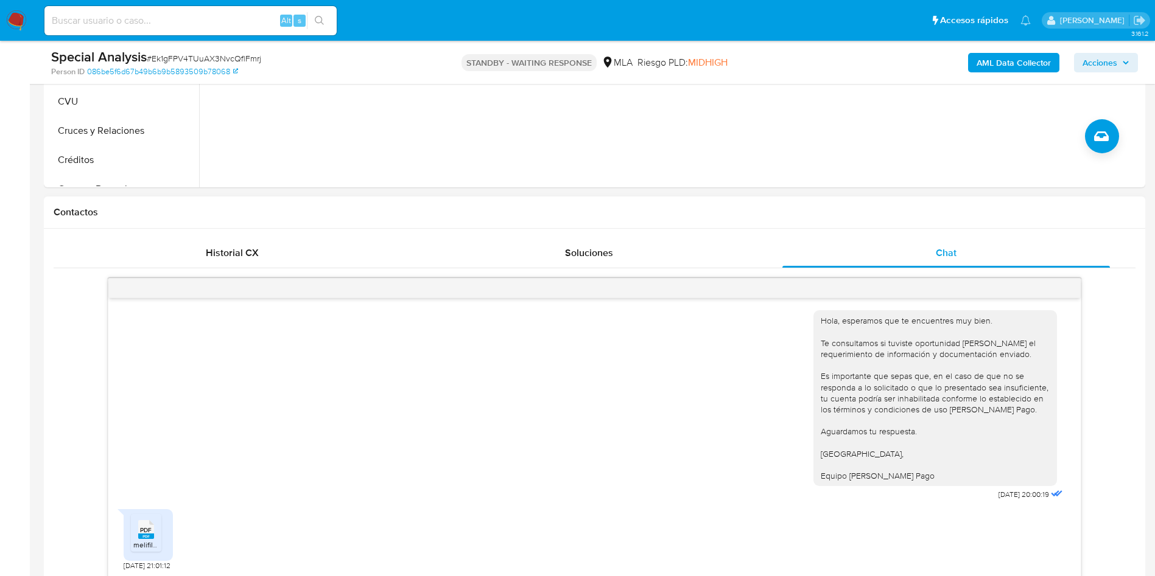
scroll to position [45, 0]
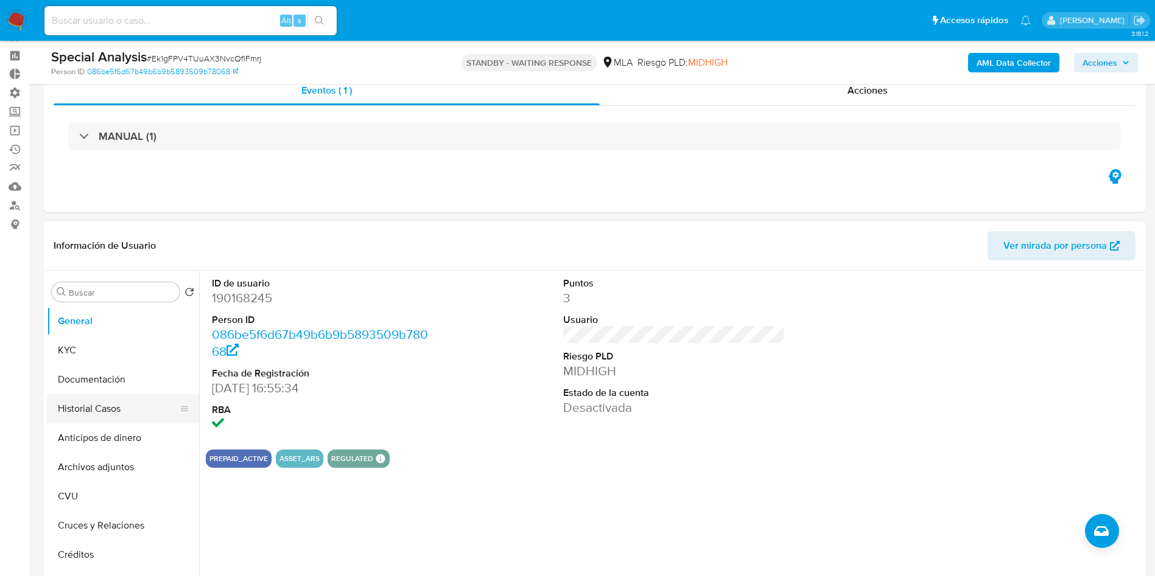
click at [131, 403] on button "Historial Casos" at bounding box center [118, 408] width 142 height 29
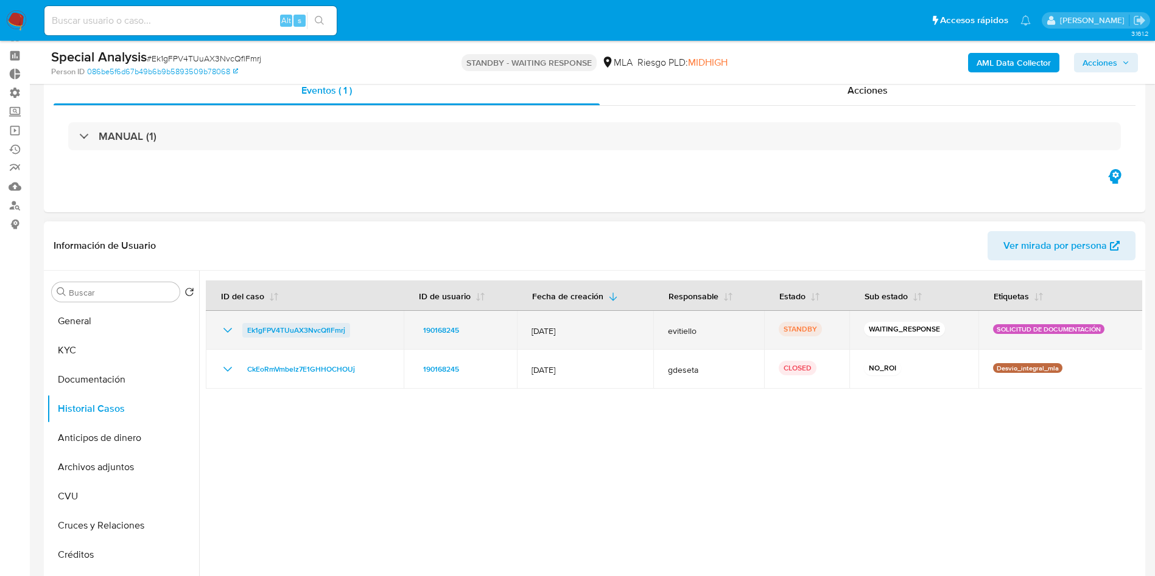
click at [309, 333] on span "Ek1gFPV4TUuAX3NvcQflFmrj" at bounding box center [296, 330] width 98 height 15
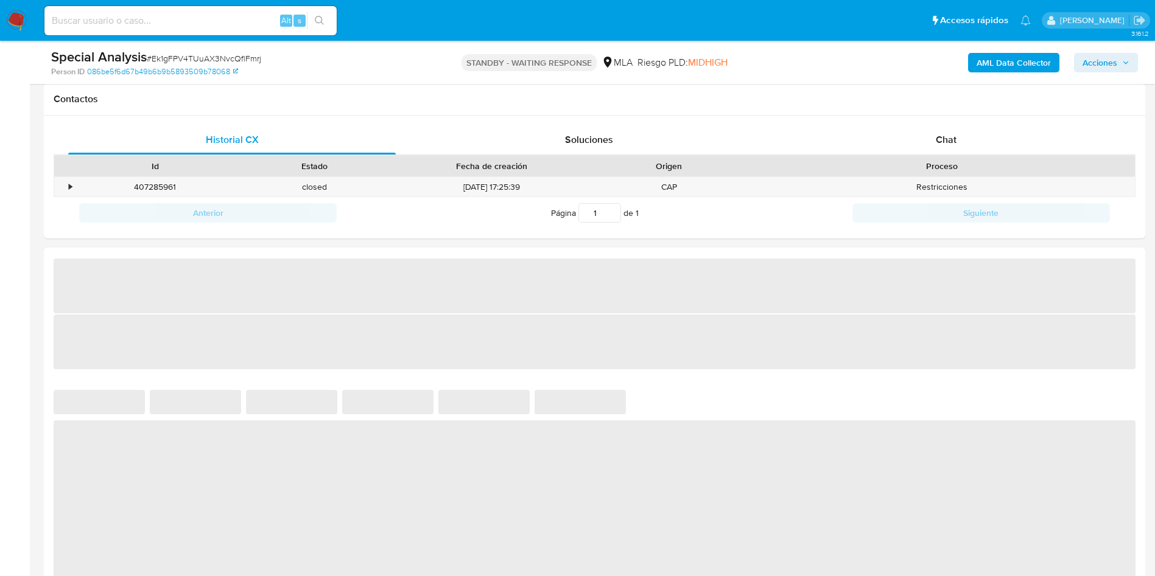
scroll to position [731, 0]
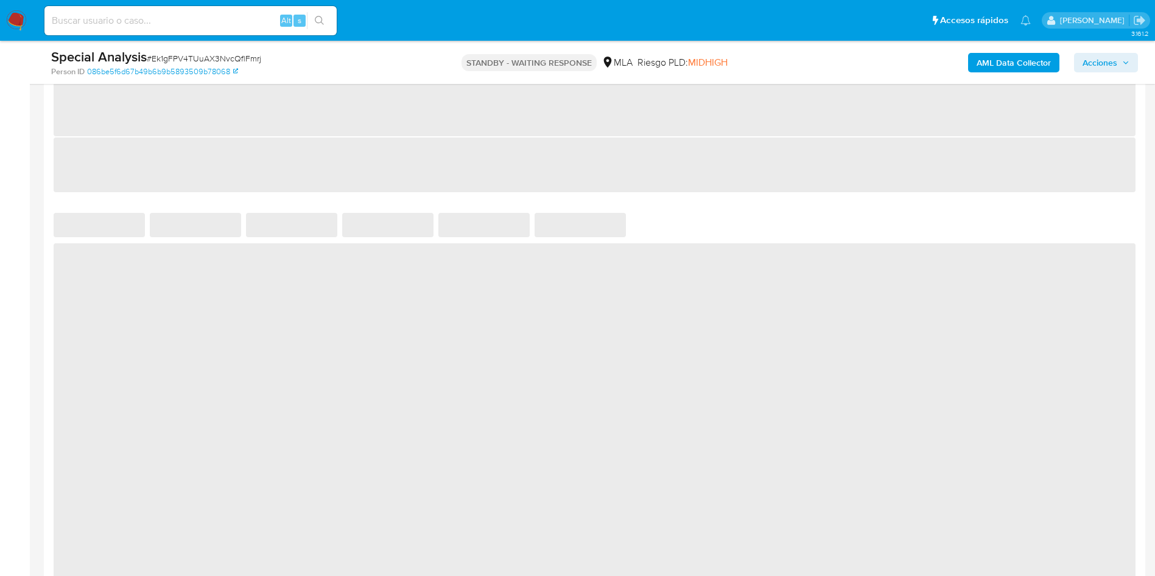
select select "10"
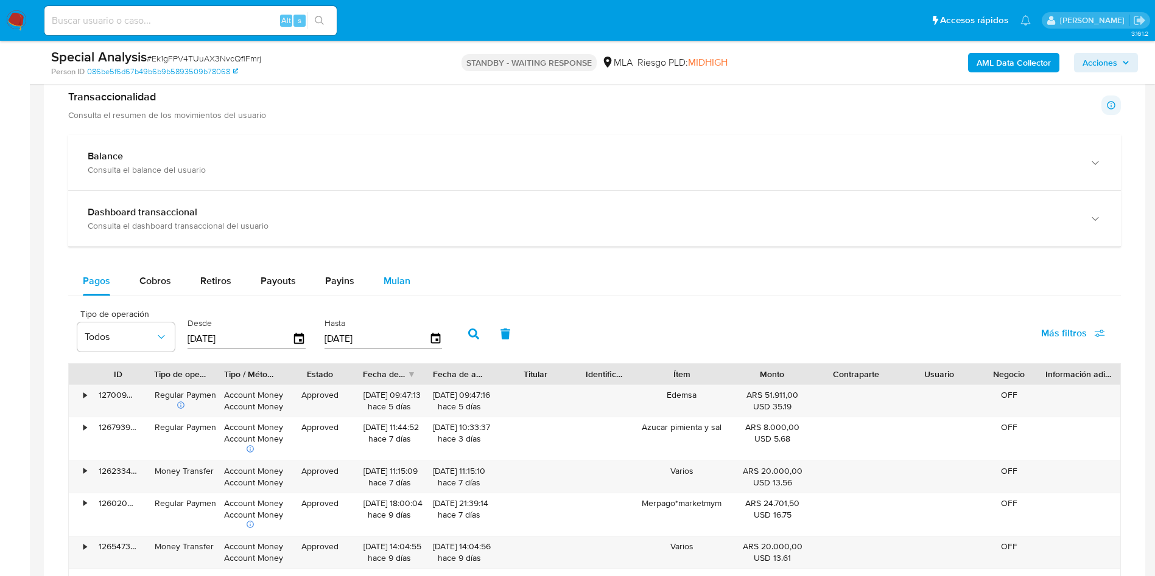
click at [384, 279] on span "Mulan" at bounding box center [397, 281] width 27 height 14
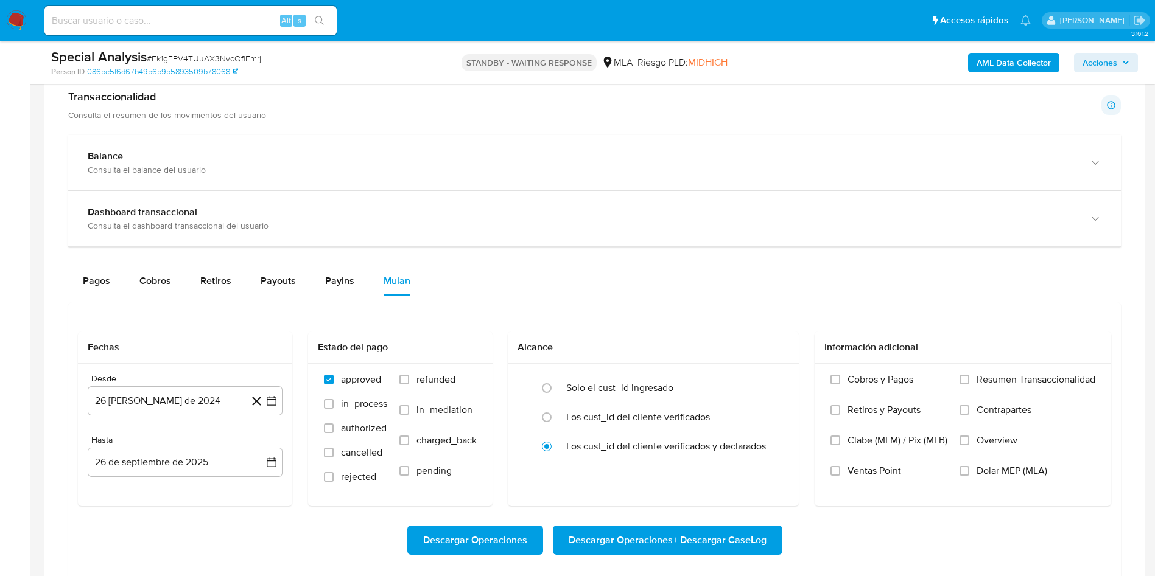
scroll to position [822, 0]
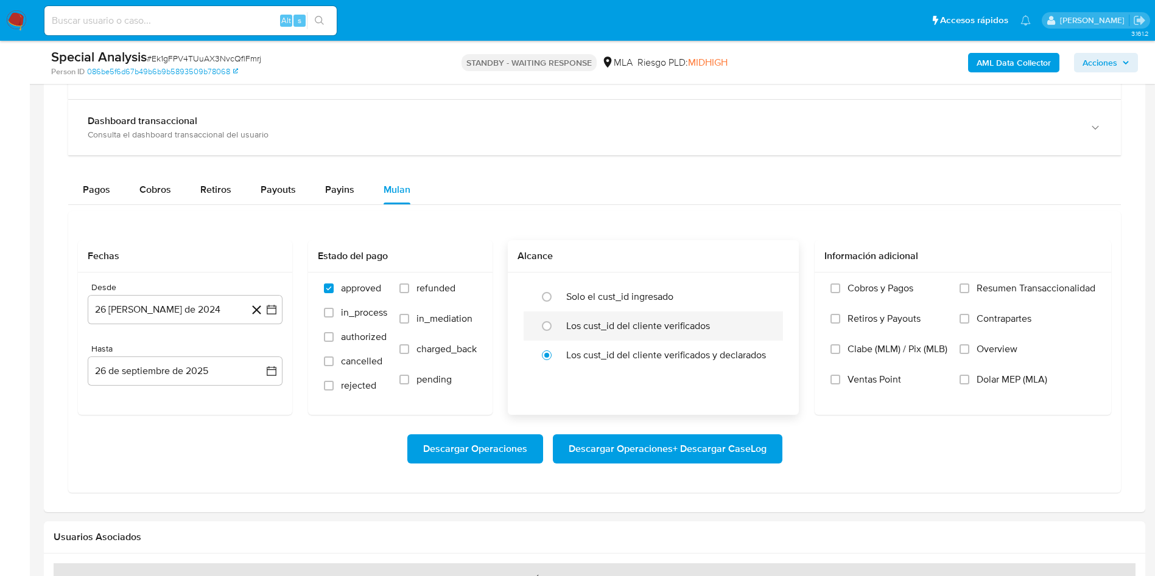
click at [637, 321] on label "Los cust_id del cliente verificados" at bounding box center [638, 326] width 144 height 12
click at [556, 321] on input "radio" at bounding box center [546, 326] width 19 height 19
radio input "true"
click at [1025, 385] on span "Dolar MEP (MLA)" at bounding box center [1011, 380] width 71 height 12
click at [969, 385] on input "Dolar MEP (MLA)" at bounding box center [964, 380] width 10 height 10
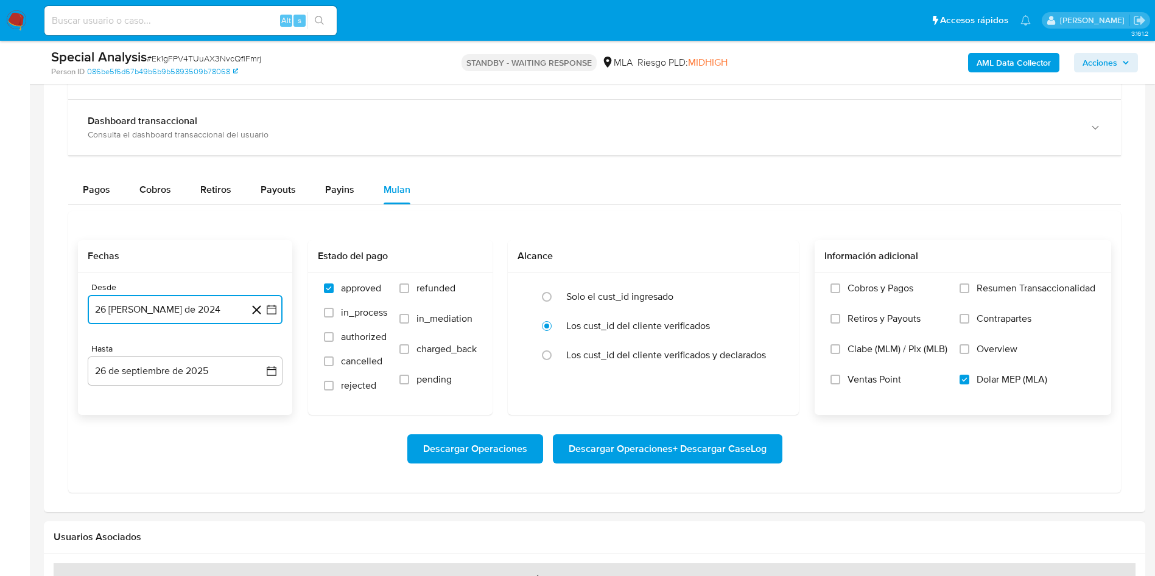
click at [182, 300] on button "26 de agosto de 2024" at bounding box center [185, 309] width 195 height 29
click at [262, 352] on icon "Mes siguiente" at bounding box center [260, 353] width 15 height 15
click at [214, 354] on span "septiembre 2024" at bounding box center [179, 354] width 74 height 12
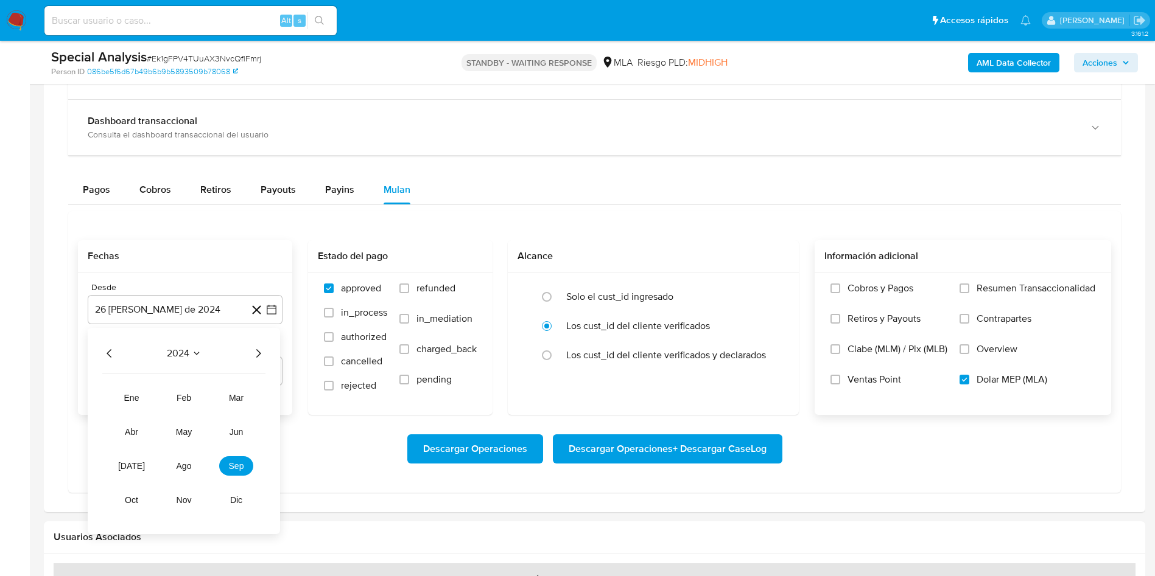
click at [192, 358] on icon "Seleccionar mes y año" at bounding box center [197, 354] width 10 height 10
click at [218, 352] on button "septiembre 2024" at bounding box center [185, 354] width 86 height 12
click at [259, 352] on icon "Año siguiente" at bounding box center [258, 353] width 5 height 9
click at [139, 434] on button "abr" at bounding box center [131, 431] width 34 height 19
click at [135, 404] on button "1" at bounding box center [136, 398] width 19 height 19
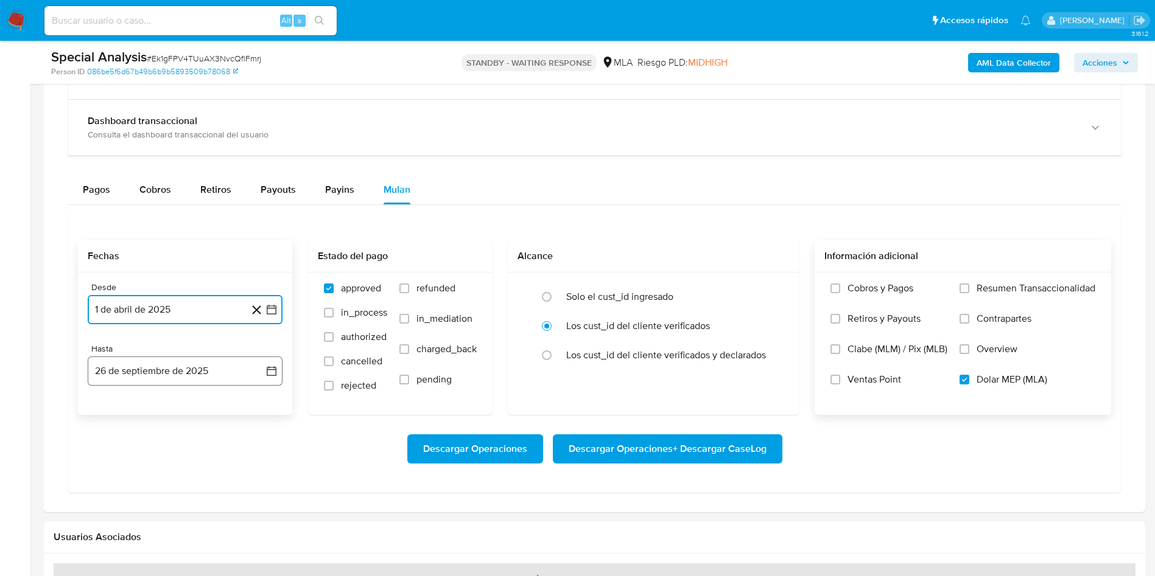
click at [173, 373] on button "26 de septiembre de 2025" at bounding box center [185, 371] width 195 height 29
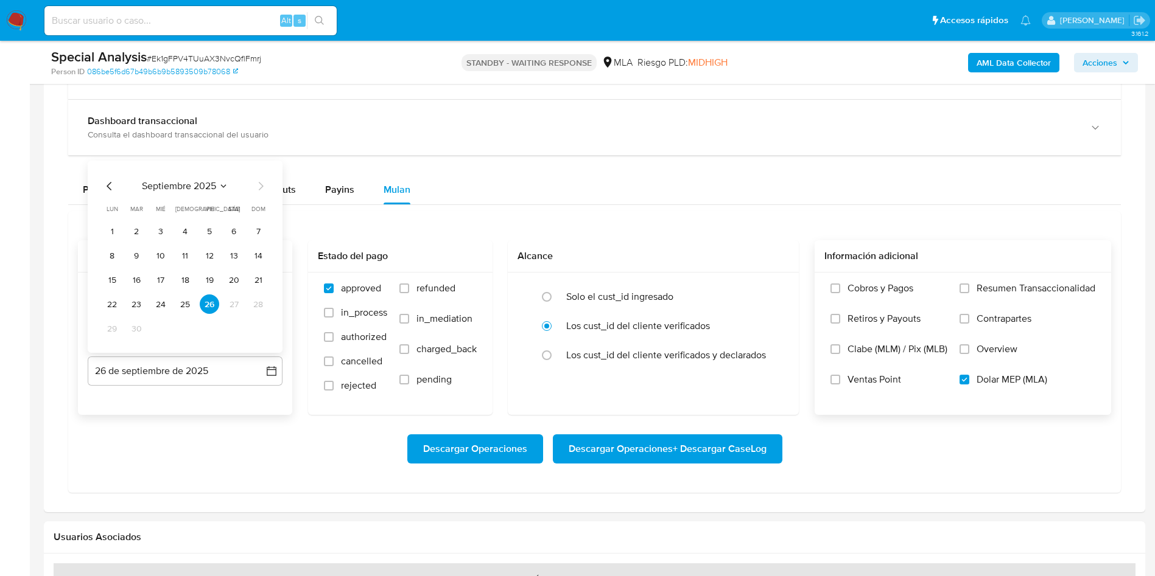
click at [106, 186] on icon "Mes anterior" at bounding box center [109, 186] width 15 height 15
click at [186, 329] on button "31" at bounding box center [184, 328] width 19 height 19
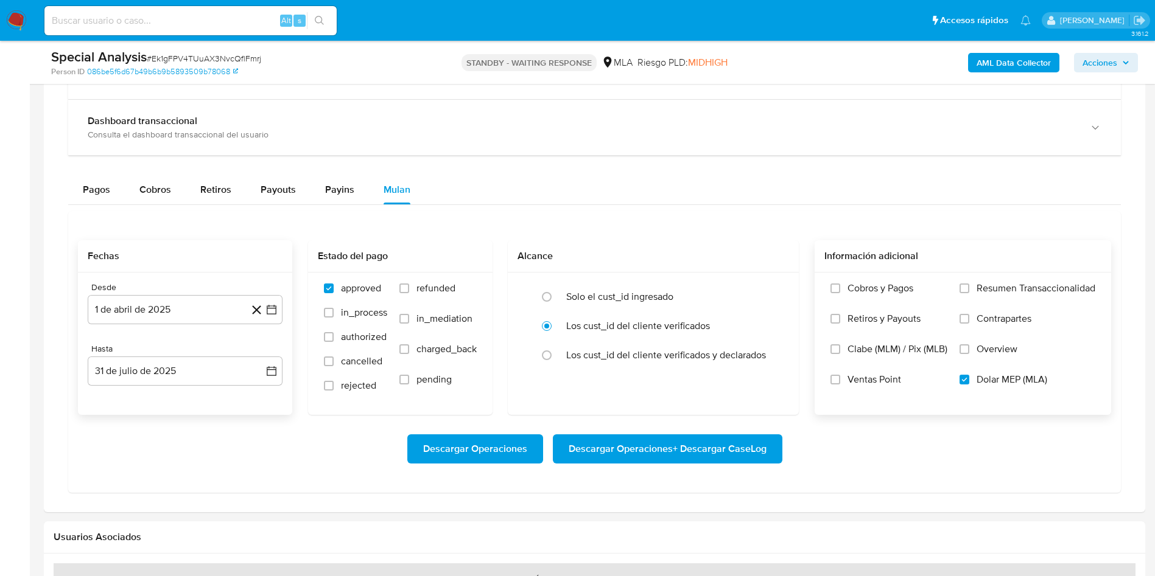
click at [286, 477] on div "Descargar Operaciones Descargar Operaciones + Descargar CaseLog" at bounding box center [594, 449] width 1033 height 68
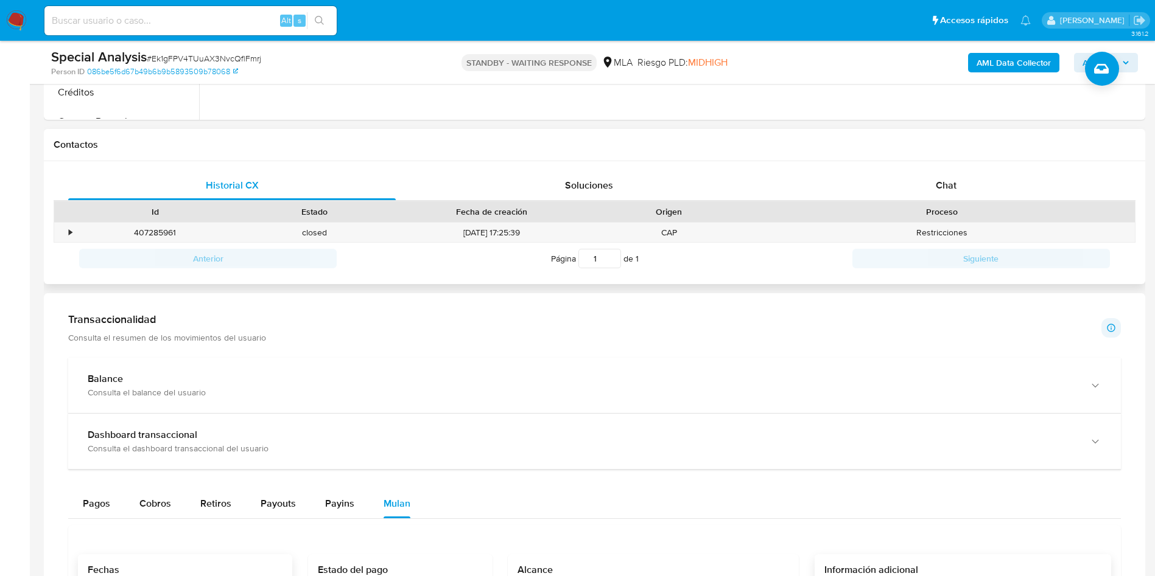
scroll to position [479, 0]
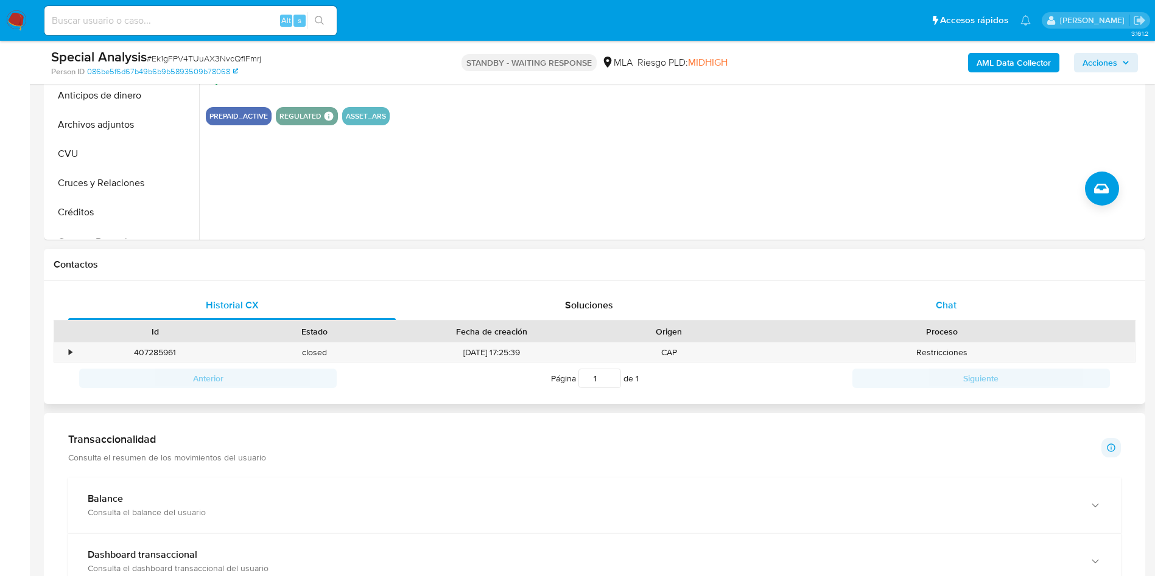
click at [964, 304] on div "Chat" at bounding box center [946, 305] width 328 height 29
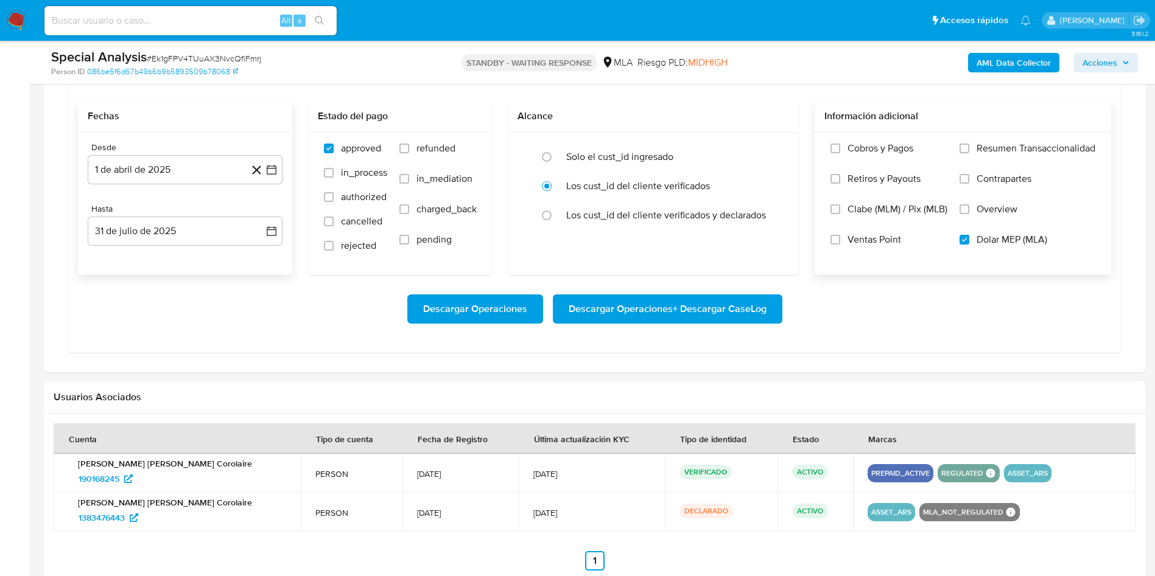
scroll to position [1225, 0]
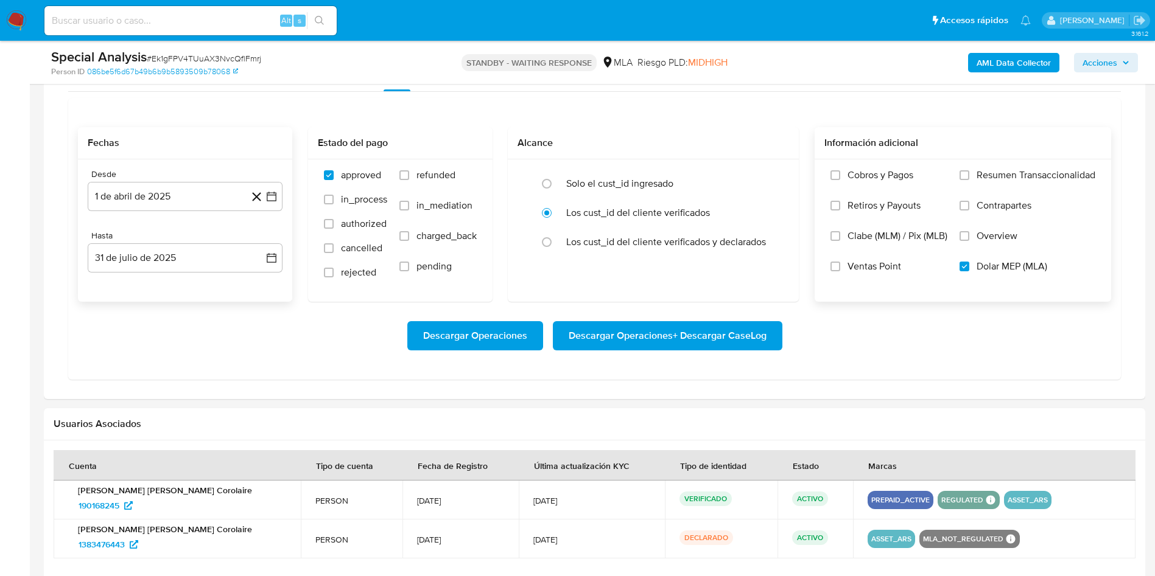
click at [628, 334] on span "Descargar Operaciones + Descargar CaseLog" at bounding box center [668, 336] width 198 height 27
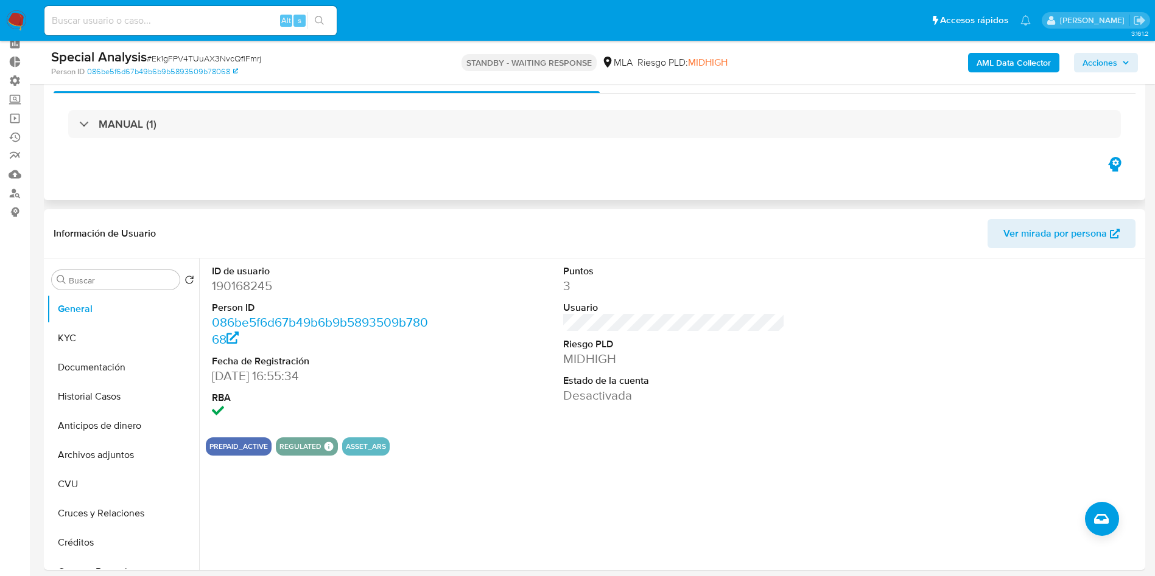
scroll to position [0, 0]
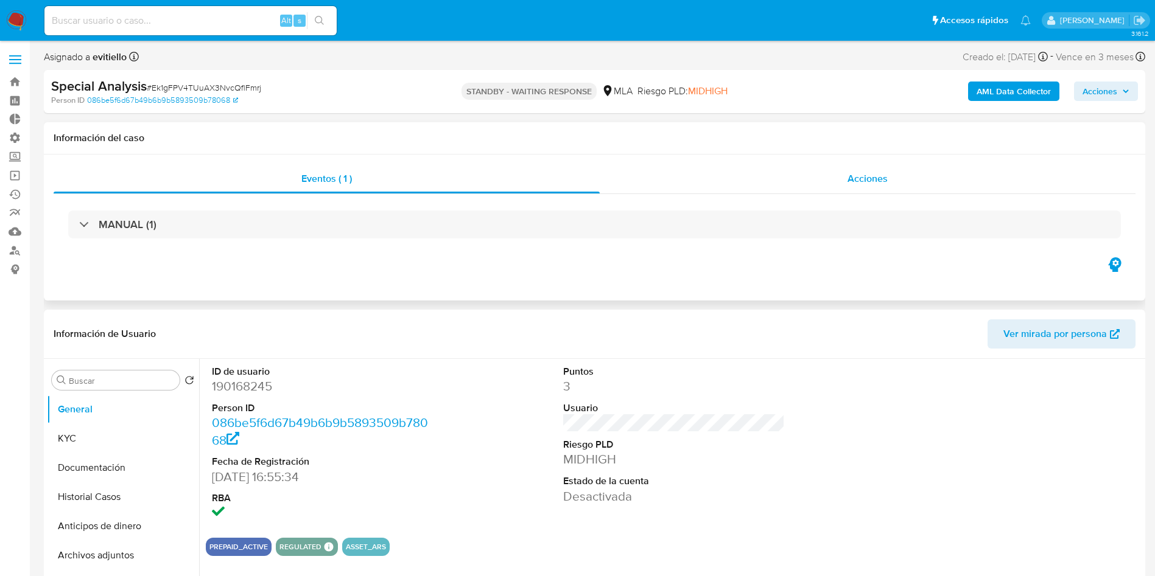
click at [863, 192] on div "Acciones" at bounding box center [868, 178] width 536 height 29
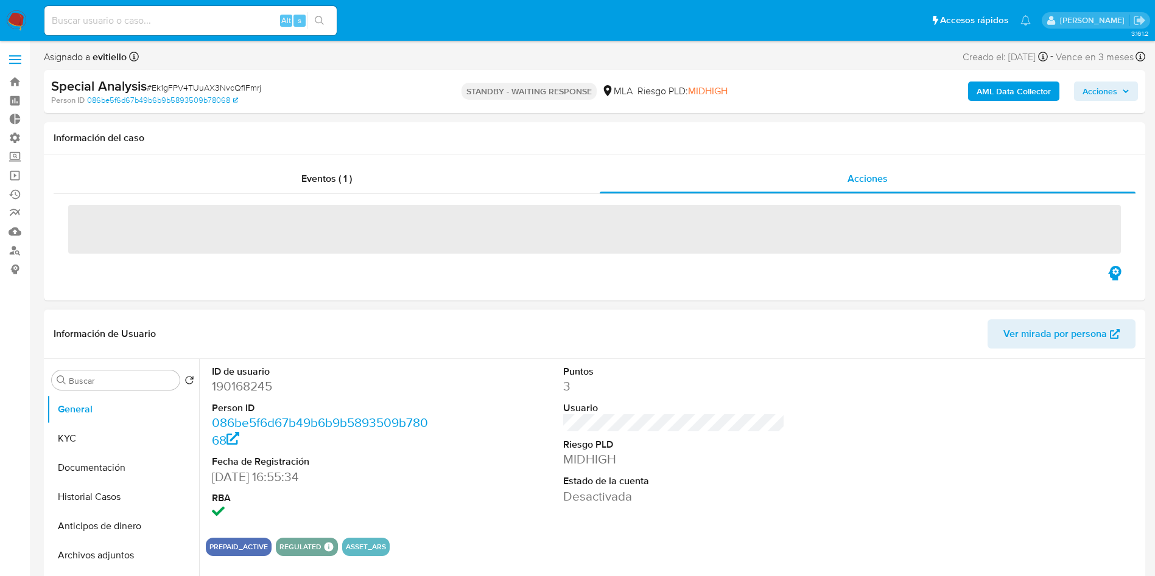
scroll to position [183, 0]
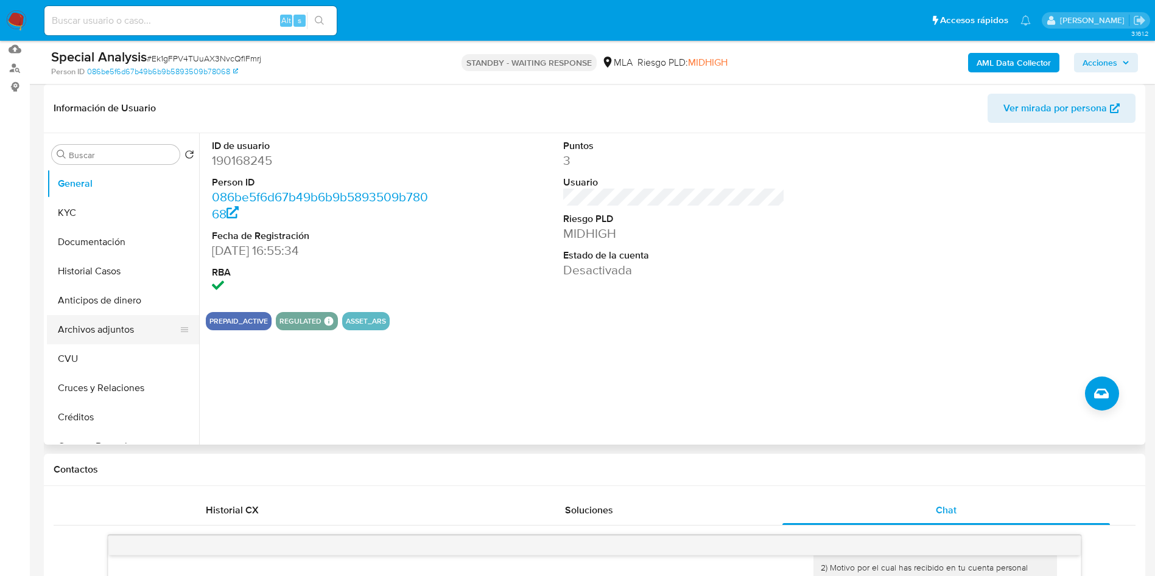
click at [106, 329] on button "Archivos adjuntos" at bounding box center [118, 329] width 142 height 29
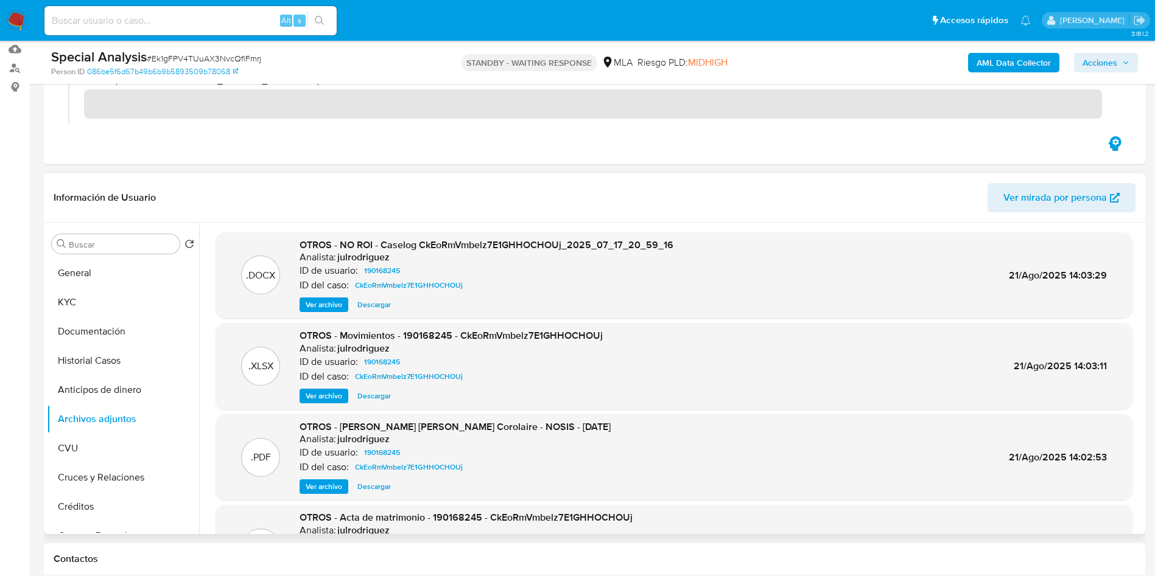
click at [377, 394] on span "Descargar" at bounding box center [373, 396] width 33 height 12
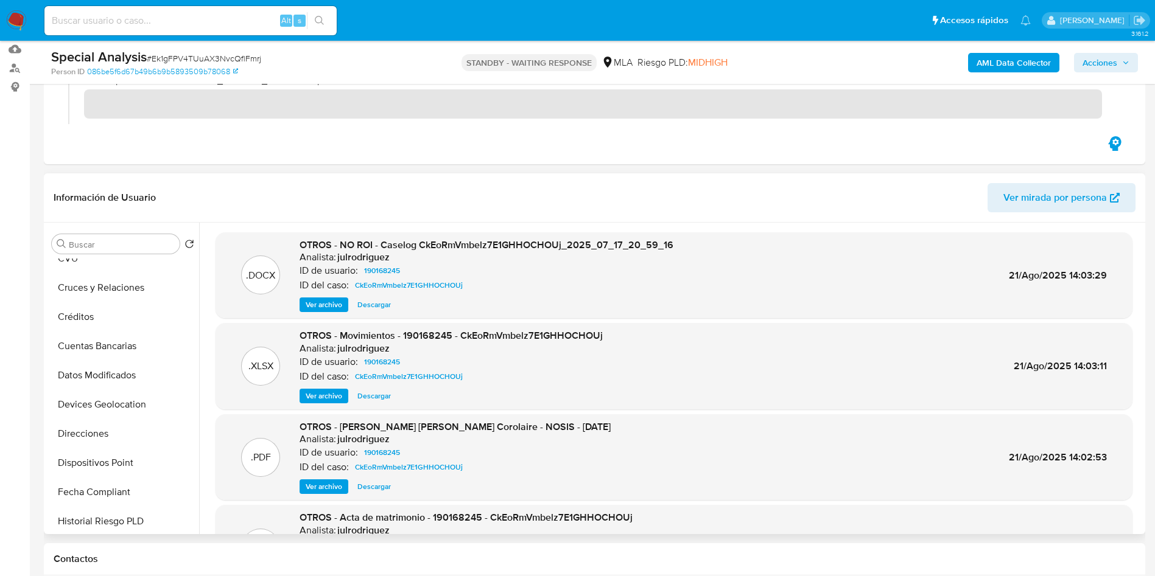
scroll to position [548, 0]
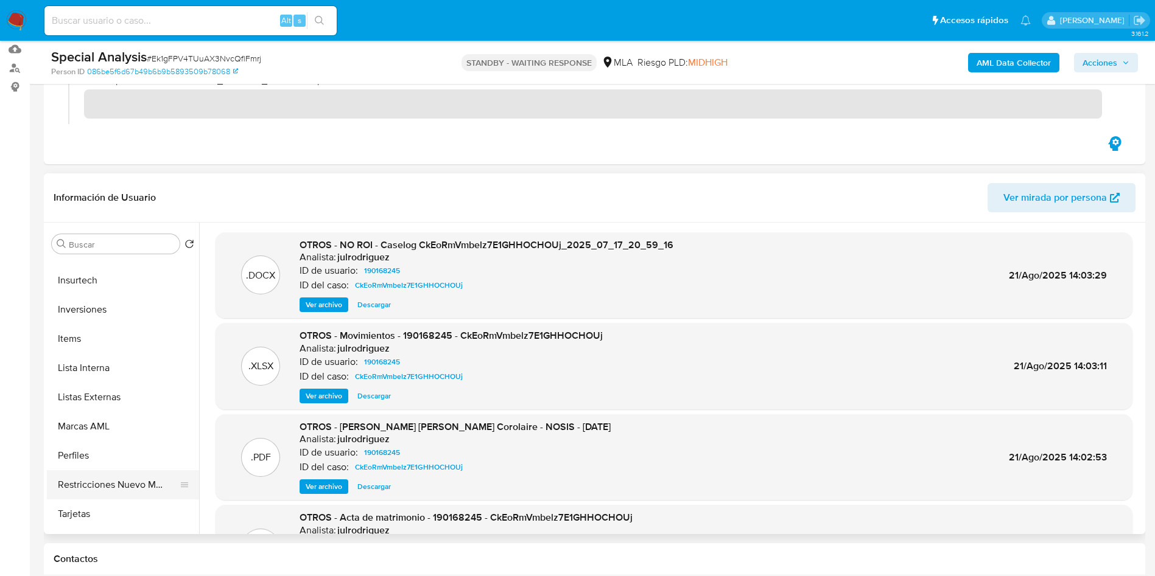
click at [135, 485] on button "Restricciones Nuevo Mundo" at bounding box center [118, 485] width 142 height 29
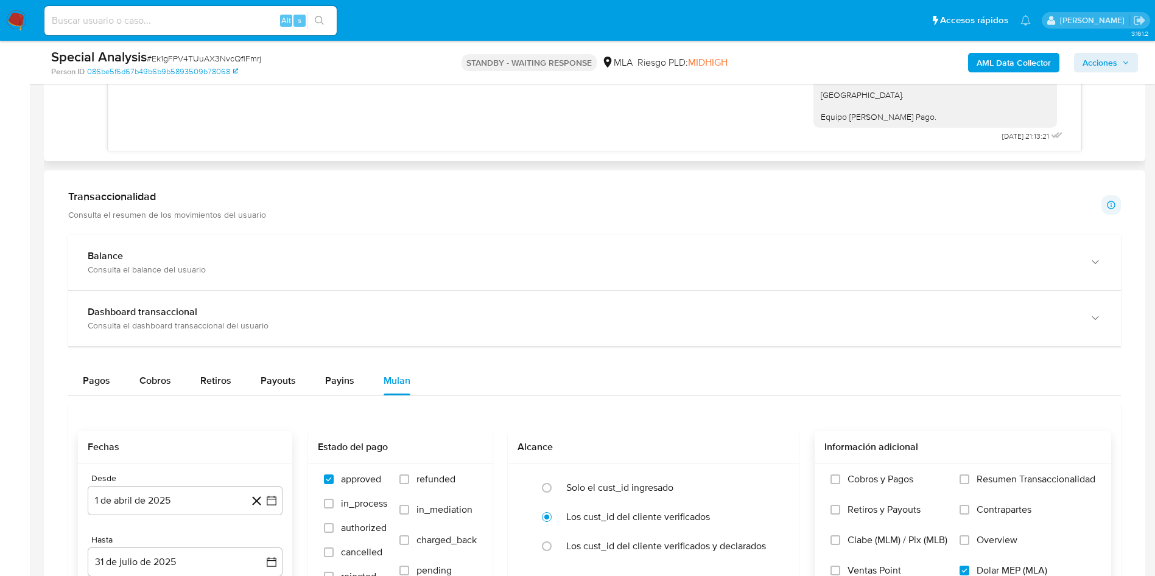
scroll to position [1096, 0]
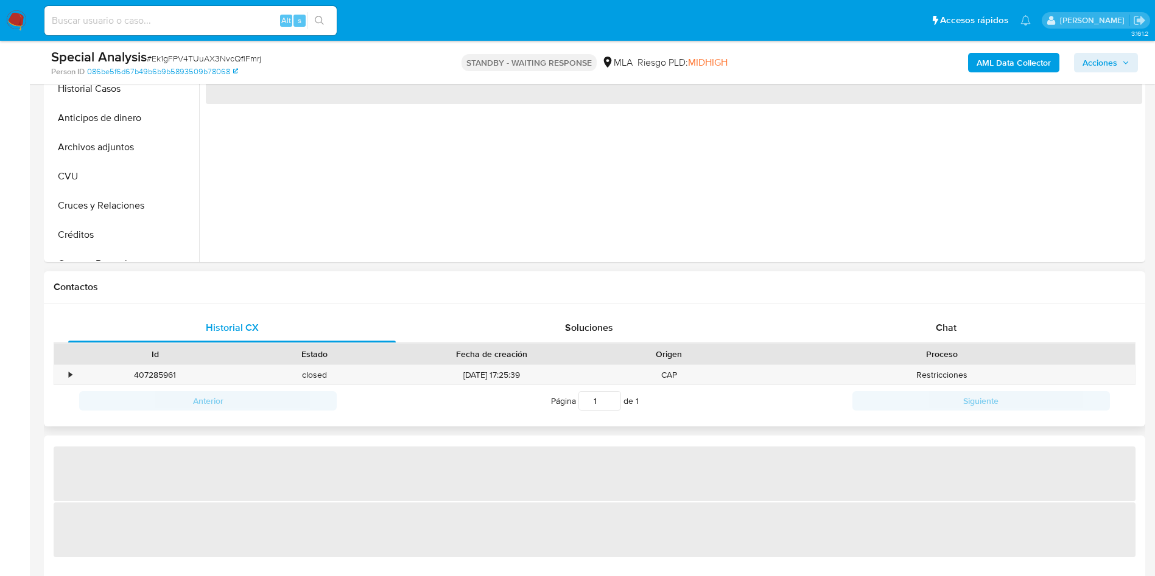
select select "10"
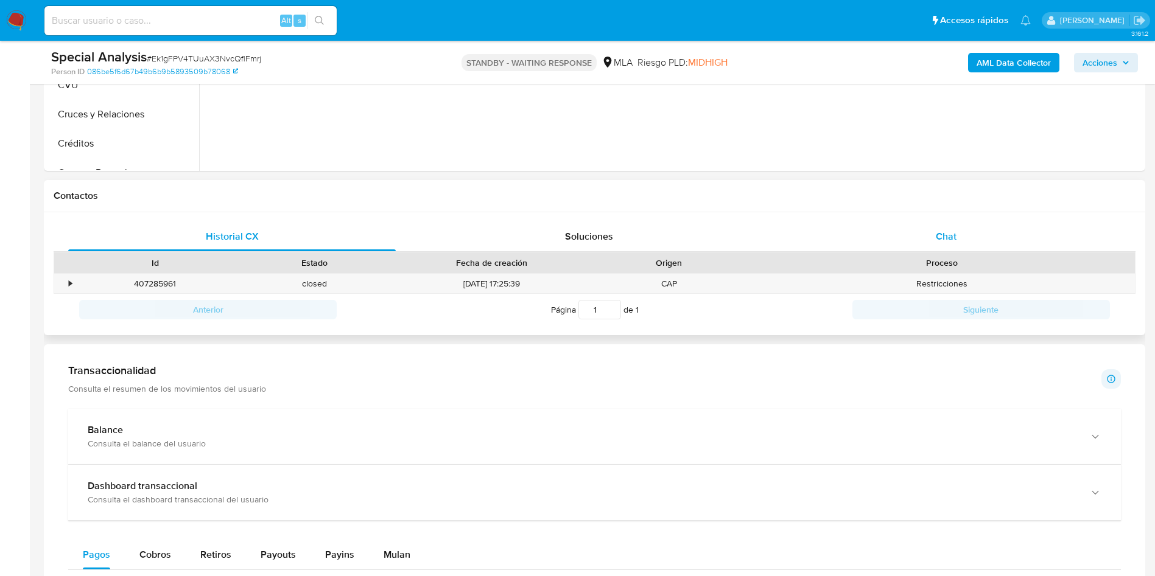
click at [955, 242] on div "Chat" at bounding box center [946, 236] width 328 height 29
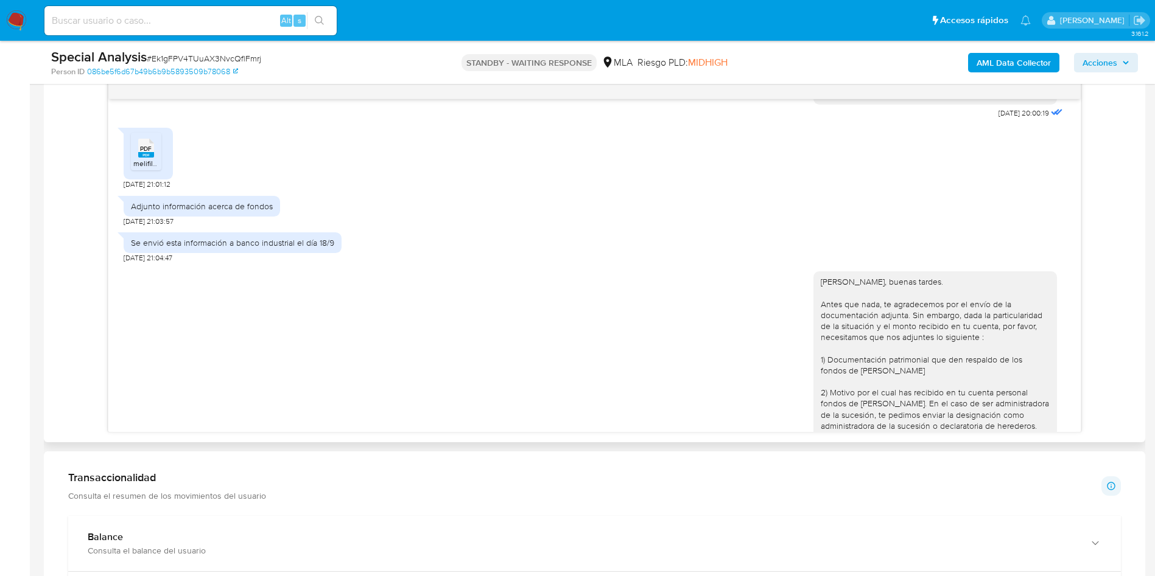
scroll to position [284, 0]
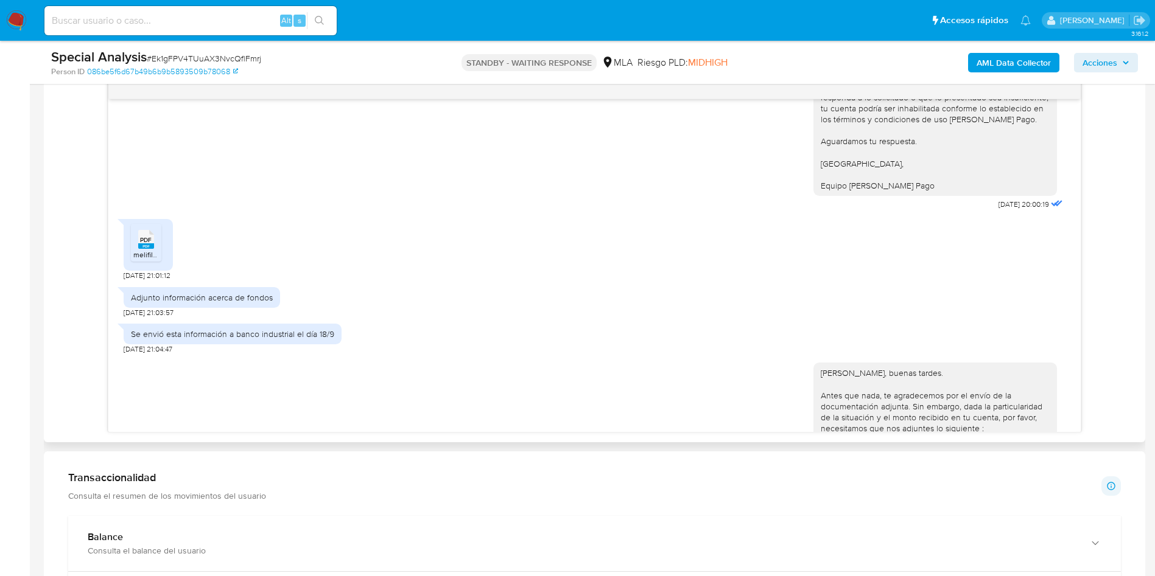
click at [155, 260] on span "melifile5821434331684930343.pdf" at bounding box center [189, 255] width 113 height 10
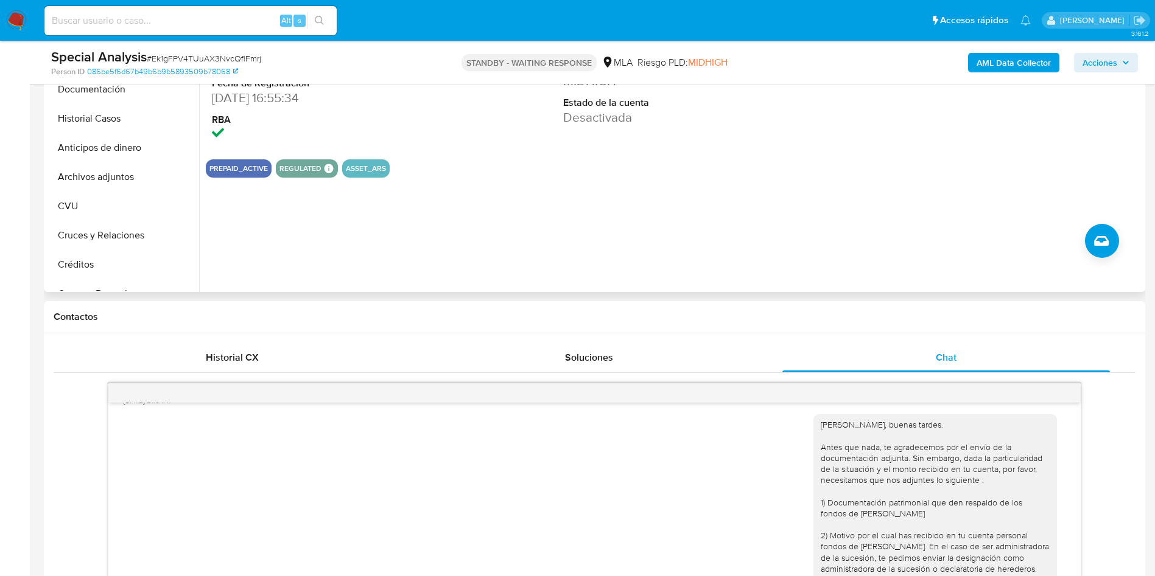
scroll to position [183, 0]
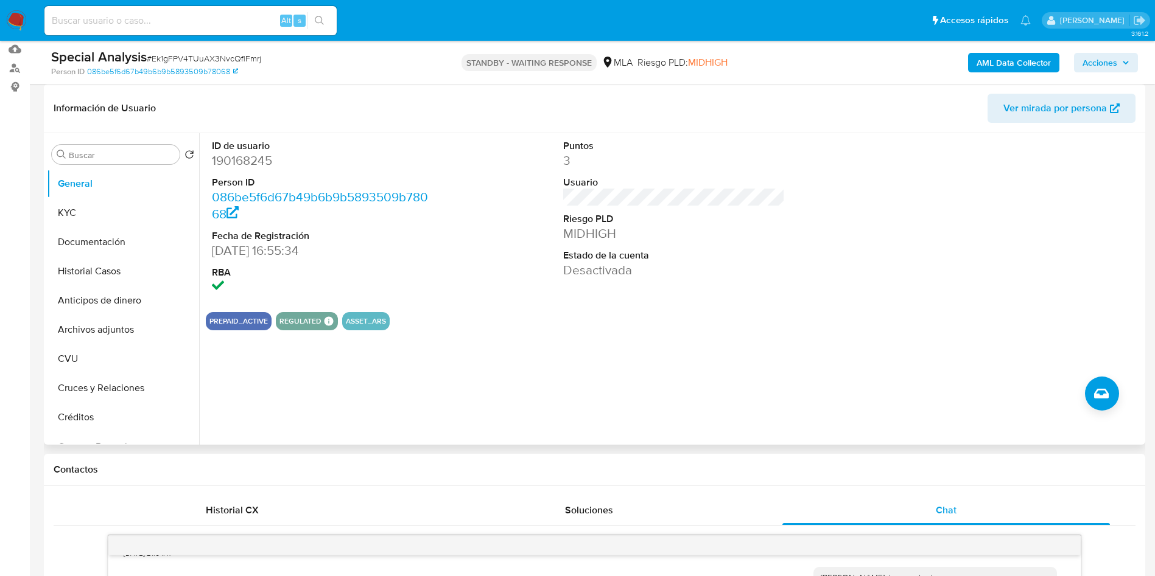
click at [250, 152] on dd "190168245" at bounding box center [323, 160] width 222 height 17
click at [241, 161] on dd "190168245" at bounding box center [323, 160] width 222 height 17
copy dd "190168245"
drag, startPoint x: 113, startPoint y: 275, endPoint x: 124, endPoint y: 278, distance: 10.8
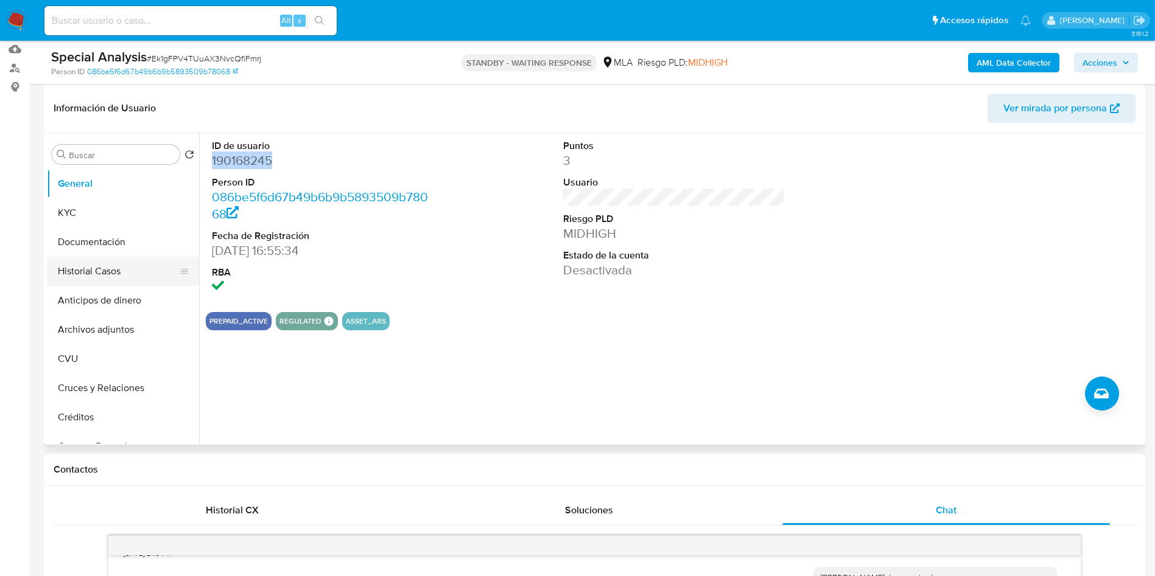
click at [113, 275] on button "Historial Casos" at bounding box center [118, 271] width 142 height 29
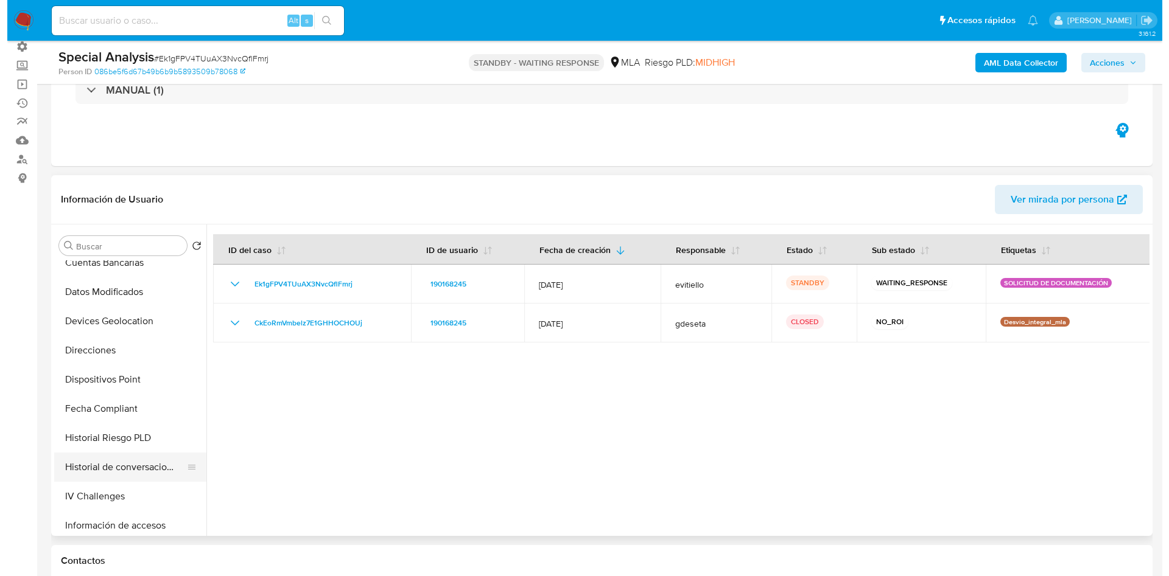
scroll to position [365, 0]
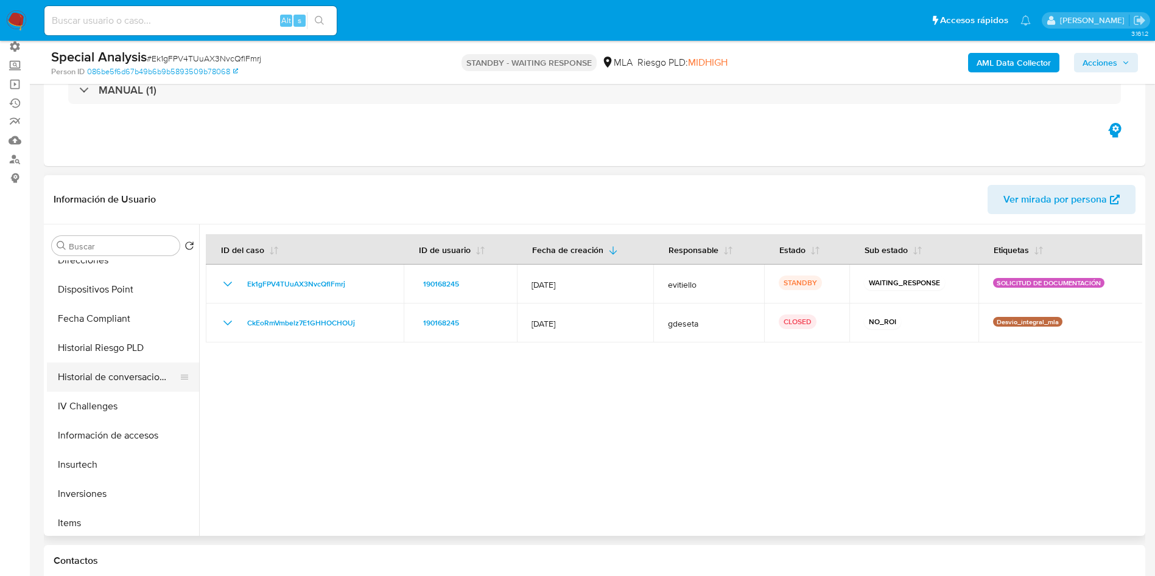
click at [122, 379] on button "Historial de conversaciones" at bounding box center [118, 377] width 142 height 29
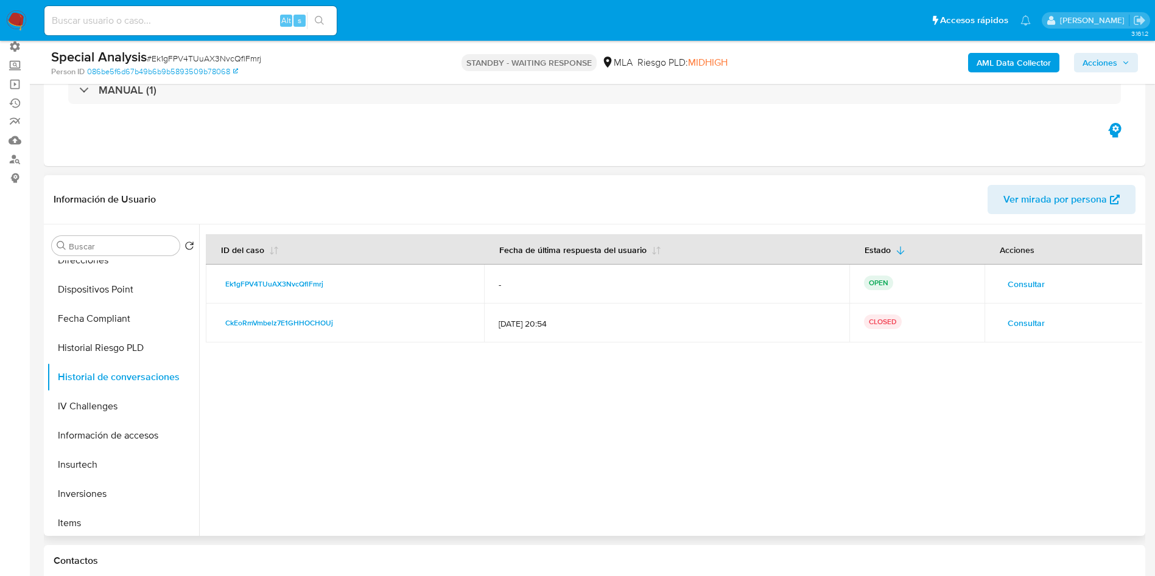
click at [1000, 324] on button "Consultar" at bounding box center [1026, 323] width 54 height 19
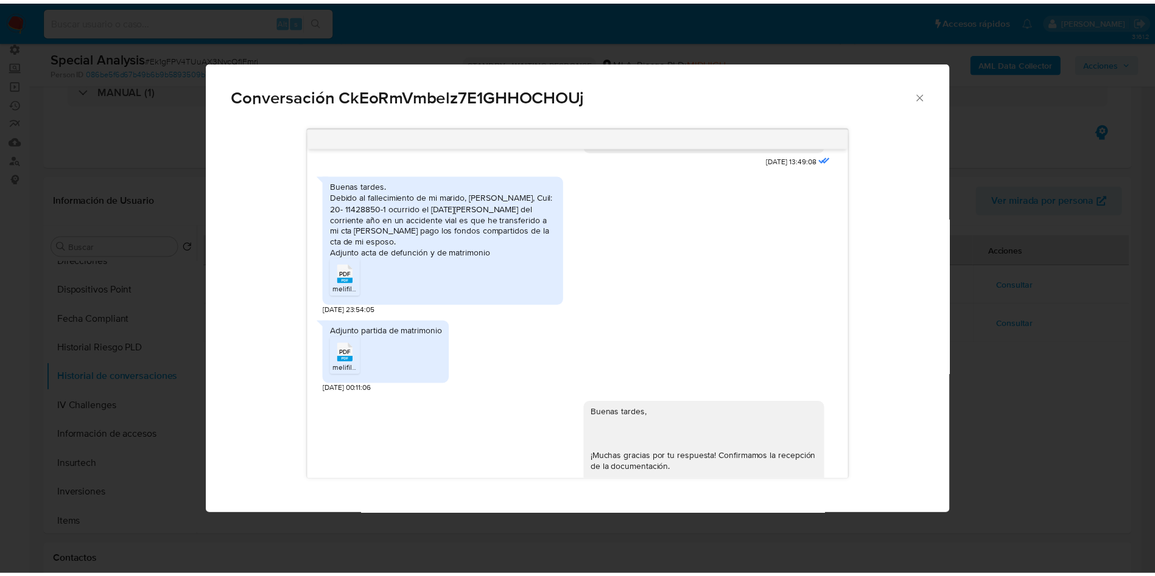
scroll to position [880, 0]
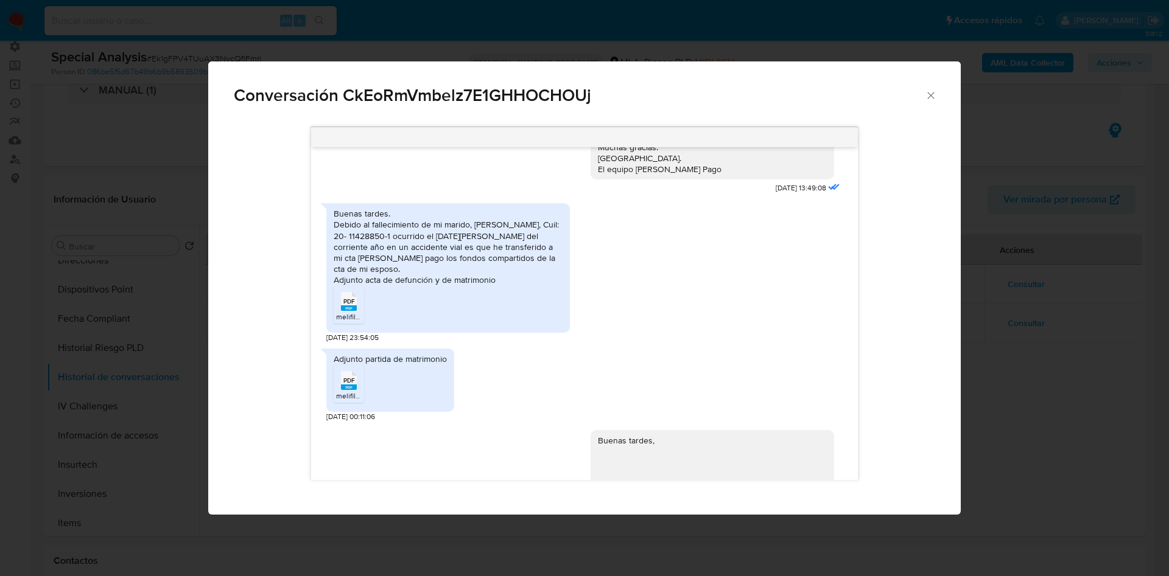
click at [930, 94] on icon "Cerrar" at bounding box center [930, 95] width 7 height 7
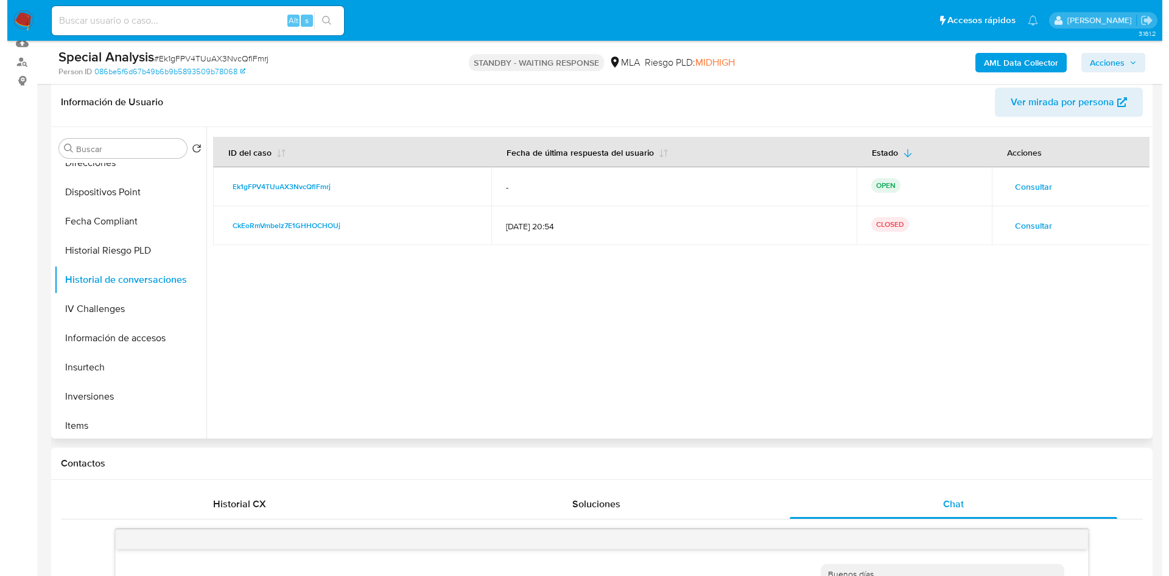
scroll to position [91, 0]
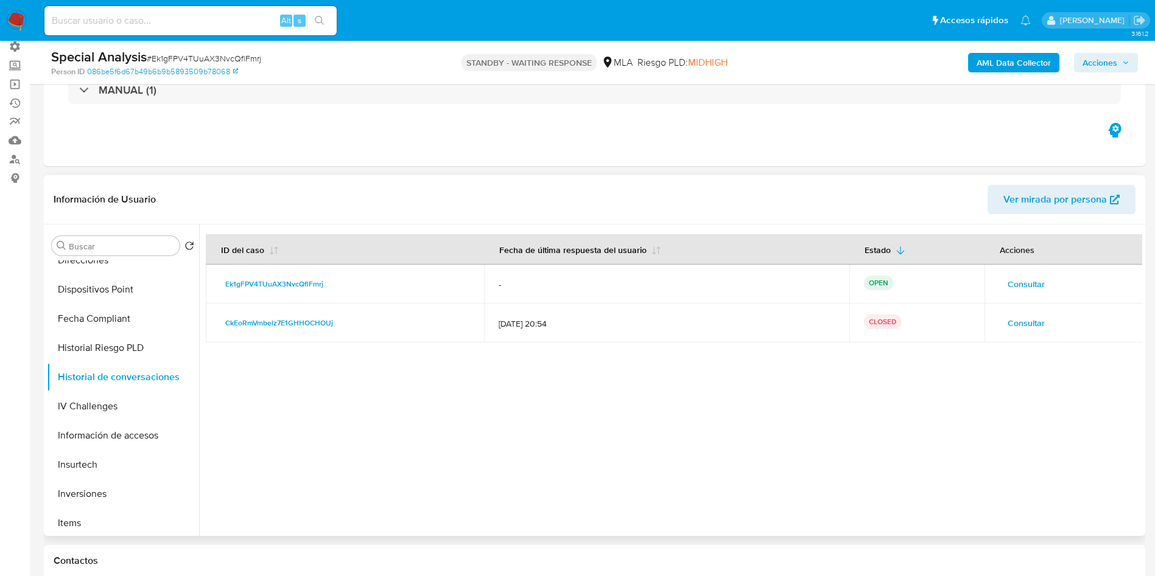
click at [1029, 324] on span "Consultar" at bounding box center [1025, 323] width 37 height 17
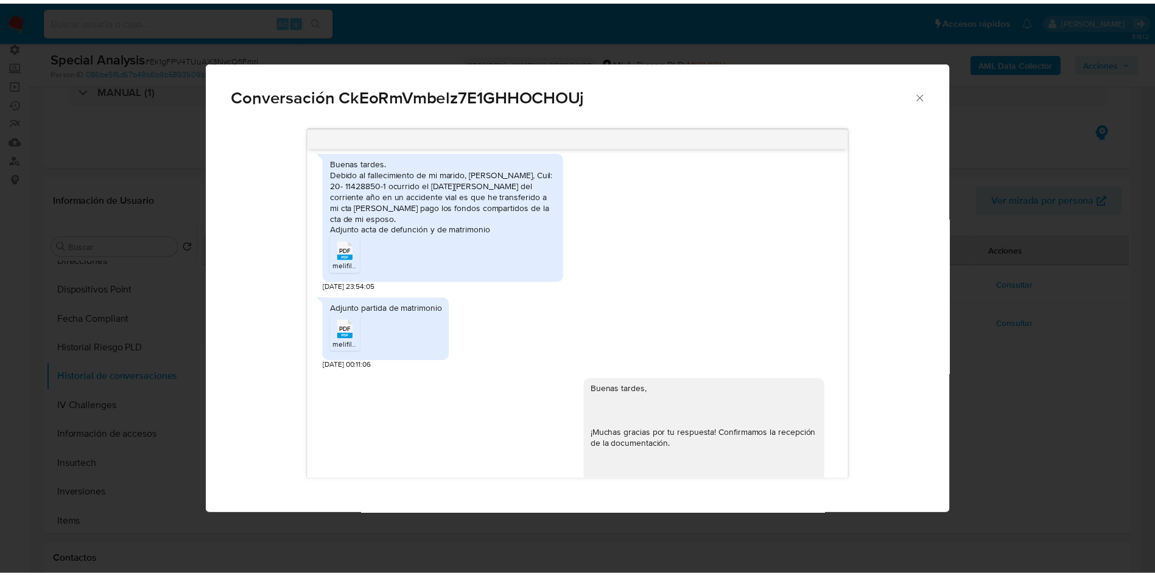
scroll to position [880, 0]
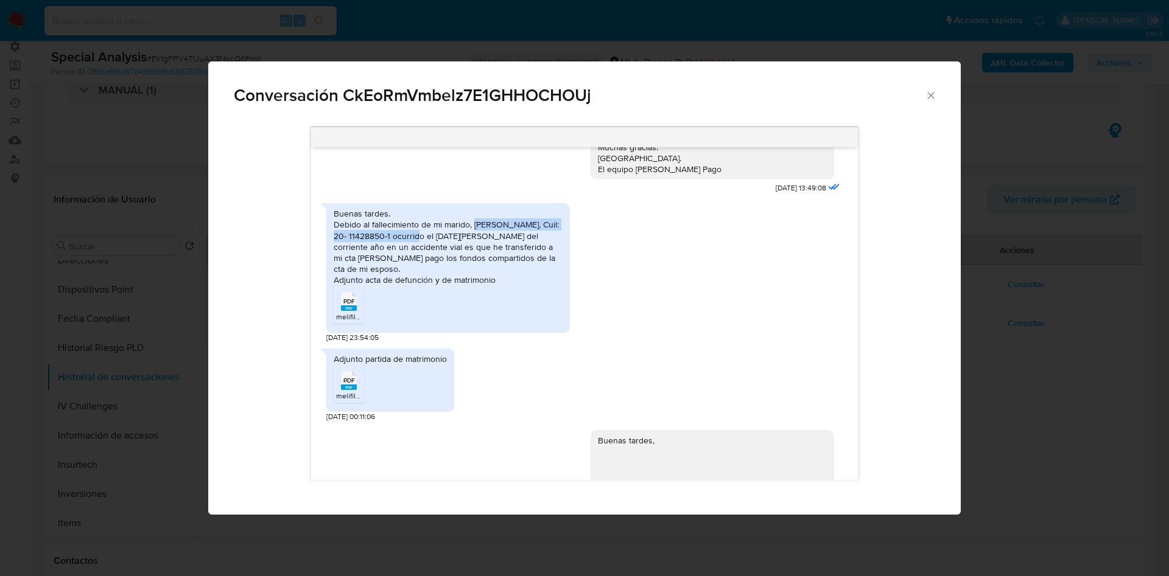
drag, startPoint x: 476, startPoint y: 246, endPoint x: 444, endPoint y: 255, distance: 32.9
click at [444, 255] on div "Buenas tardes. Debido al fallecimiento de mi marido, Cosme Alberto Argerich, Cu…" at bounding box center [448, 246] width 229 height 77
drag, startPoint x: 365, startPoint y: 261, endPoint x: 531, endPoint y: 280, distance: 167.9
click at [476, 244] on div "Buenas tardes. Debido al fallecimiento de mi marido, Cosme Alberto Argerich, Cu…" at bounding box center [448, 246] width 229 height 77
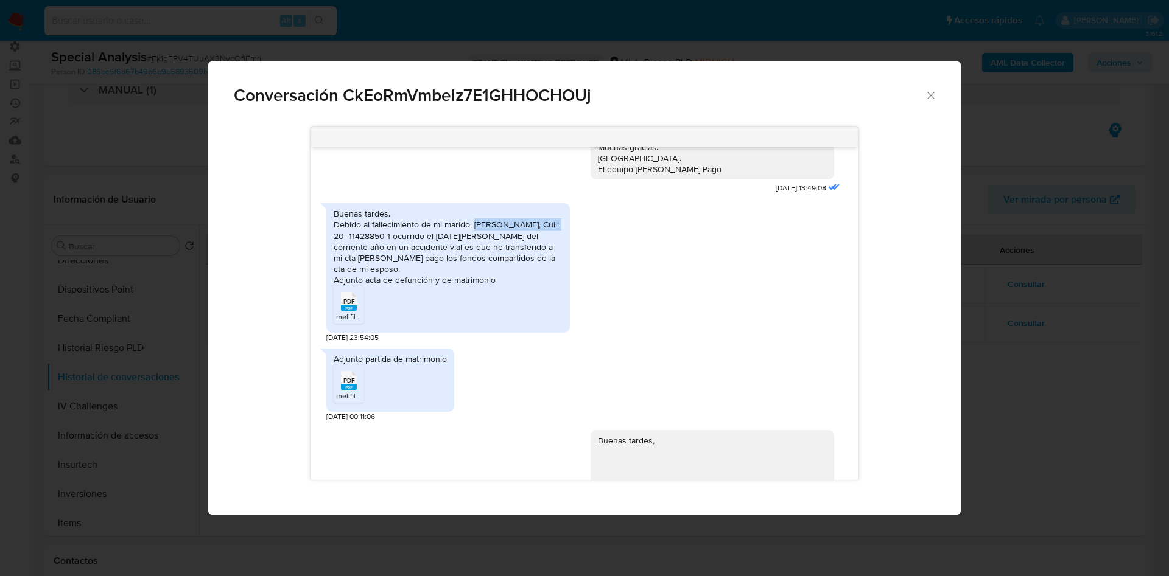
copy div "Cosme Alberto Argerich"
click at [938, 97] on div "Conversación CkEoRmVmbelz7E1GHHOCHOUj" at bounding box center [584, 90] width 752 height 58
click at [927, 95] on icon "Cerrar" at bounding box center [931, 95] width 12 height 12
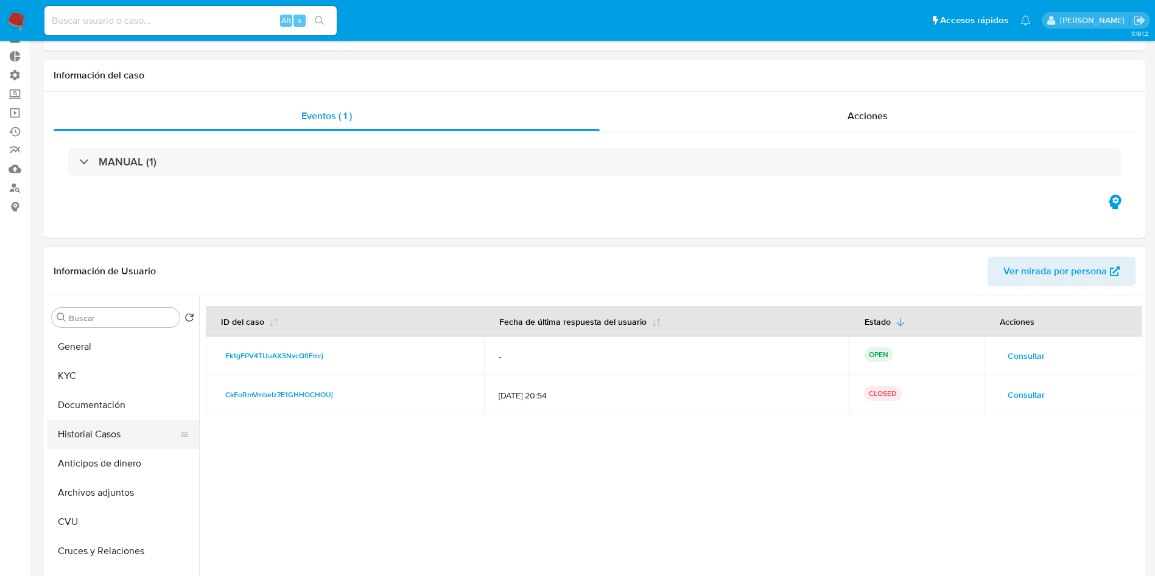
scroll to position [91, 0]
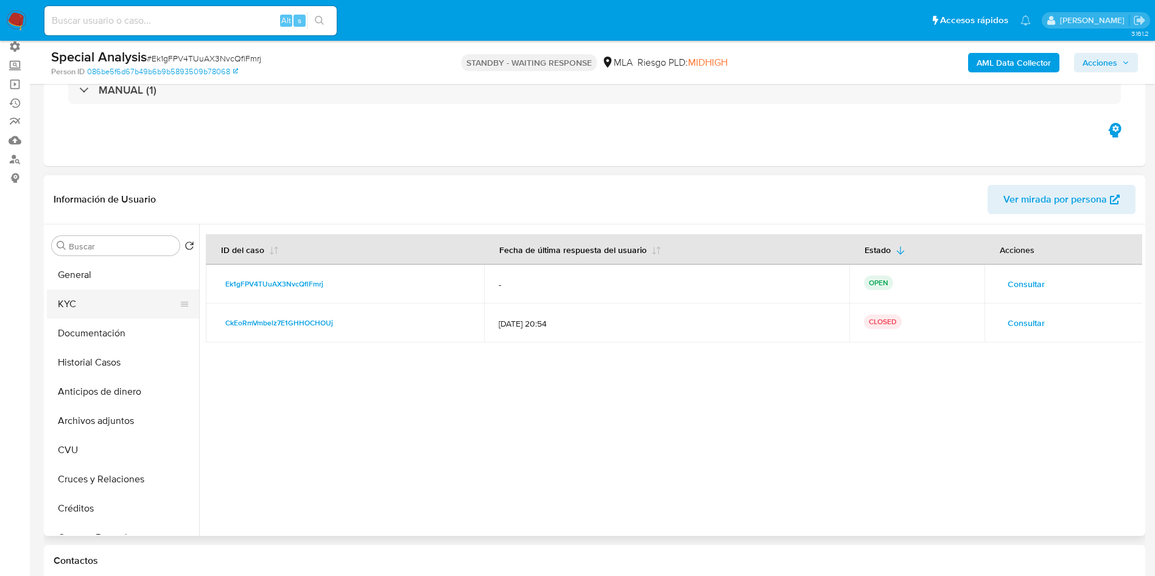
click at [71, 306] on button "KYC" at bounding box center [118, 304] width 142 height 29
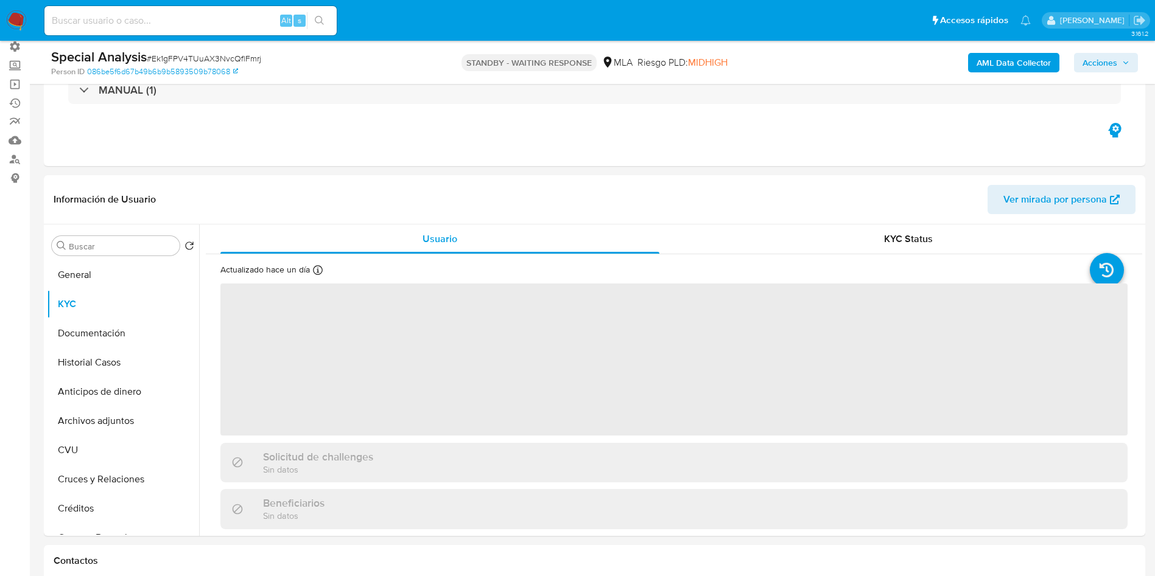
scroll to position [183, 0]
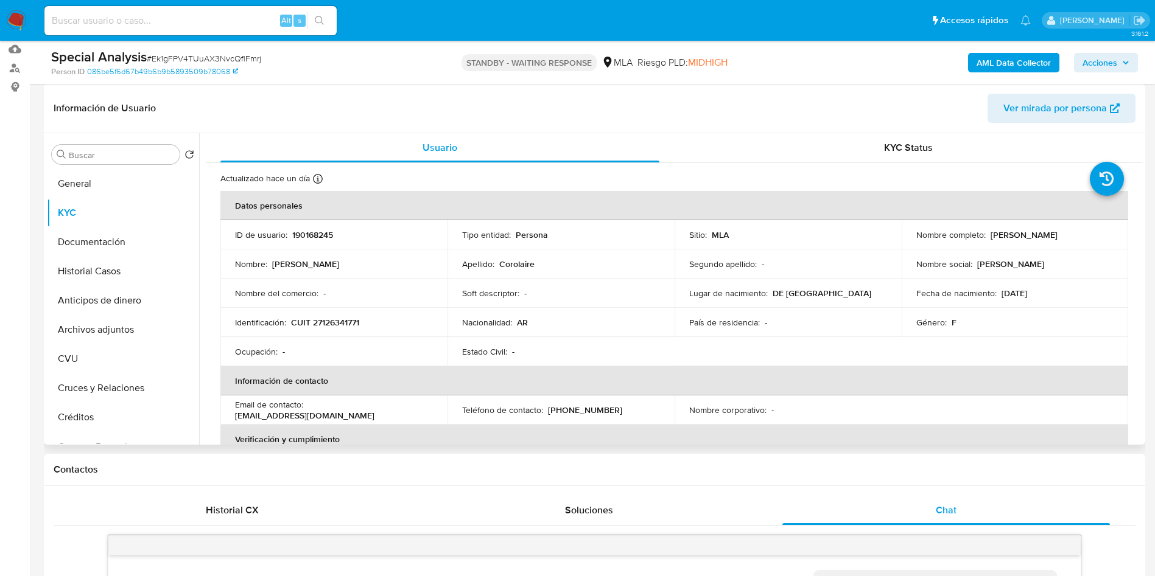
drag, startPoint x: 1081, startPoint y: 236, endPoint x: 988, endPoint y: 233, distance: 93.2
click at [988, 233] on div "Nombre completo : Monica Angela Corolaire" at bounding box center [1015, 235] width 198 height 11
copy p "[PERSON_NAME]"
click at [326, 320] on p "CUIT 27126341771" at bounding box center [325, 322] width 68 height 11
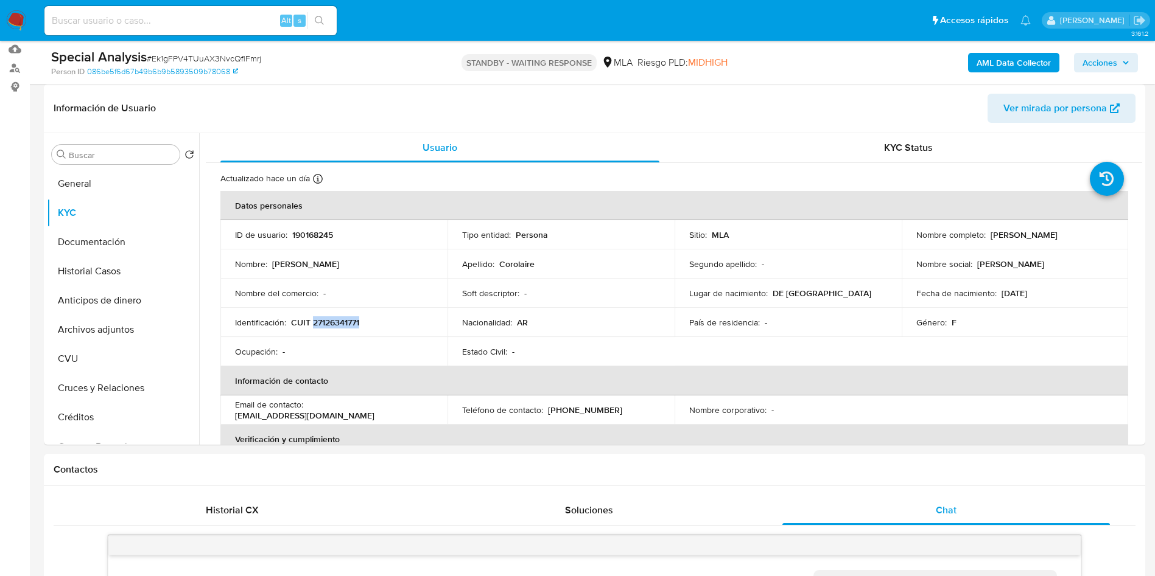
copy p "27126341771"
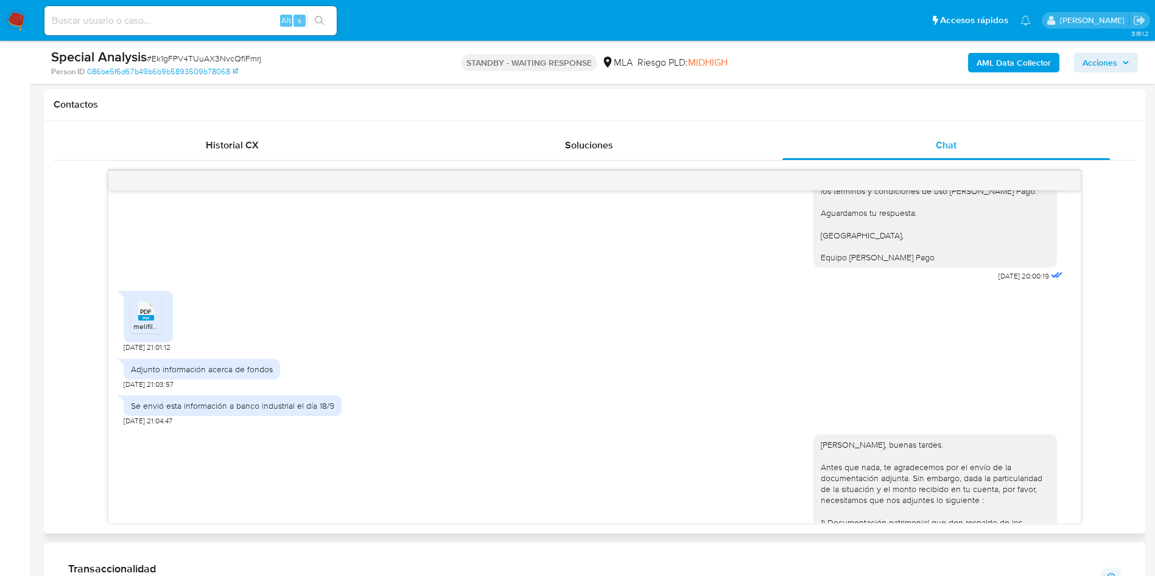
scroll to position [558, 0]
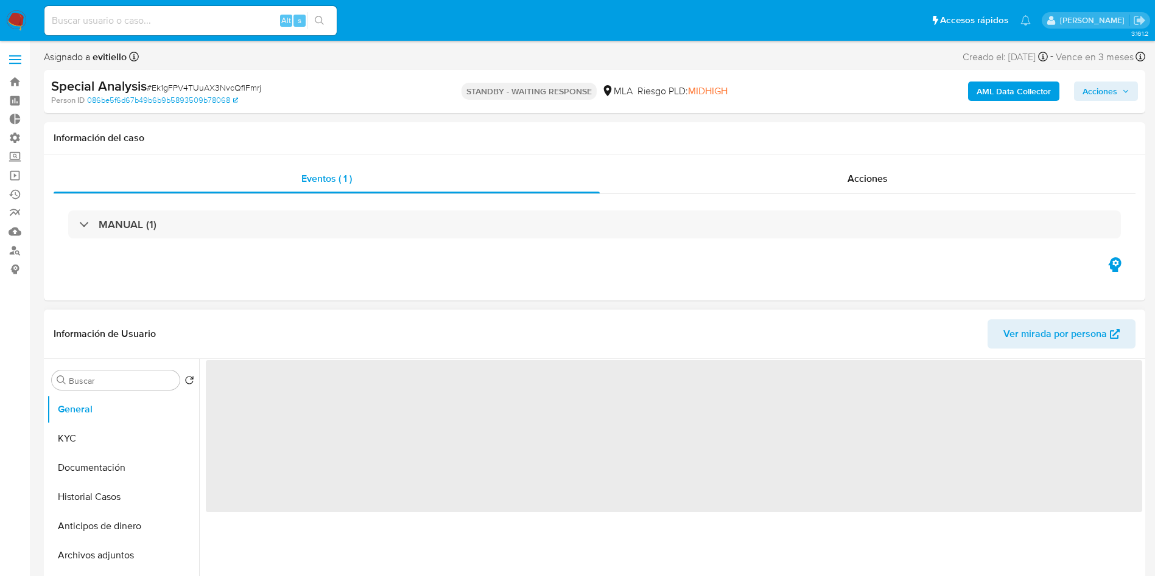
select select "10"
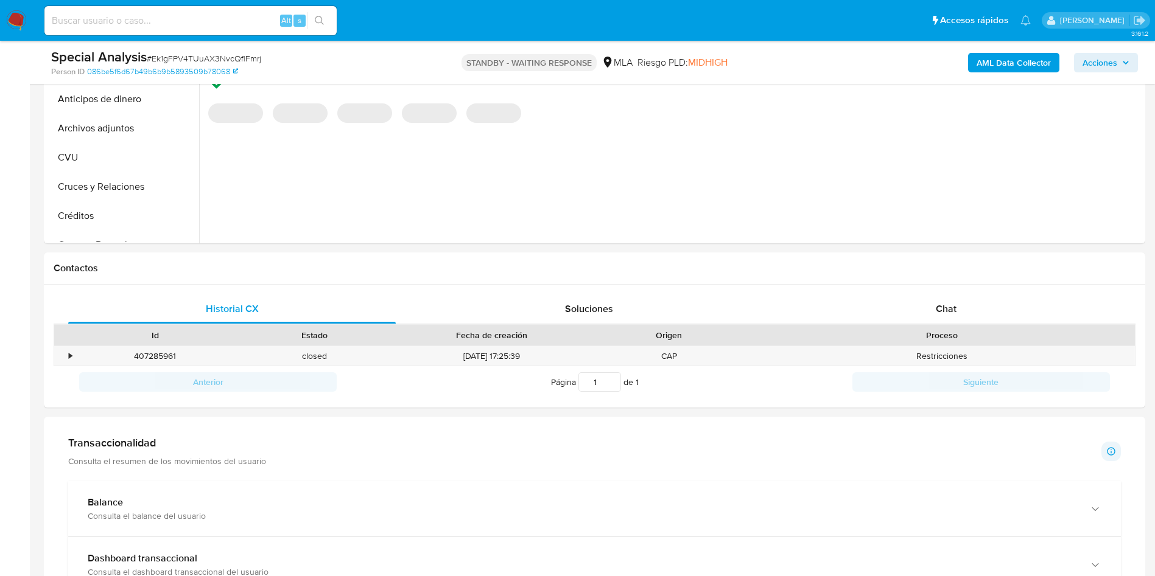
scroll to position [460, 0]
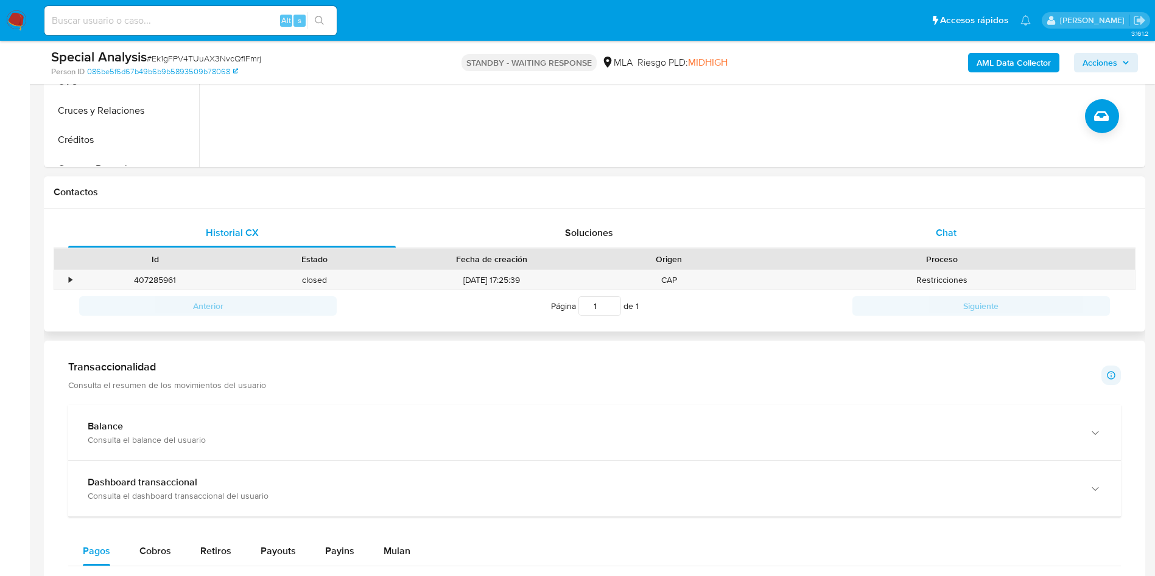
click at [959, 231] on div "Chat" at bounding box center [946, 233] width 328 height 29
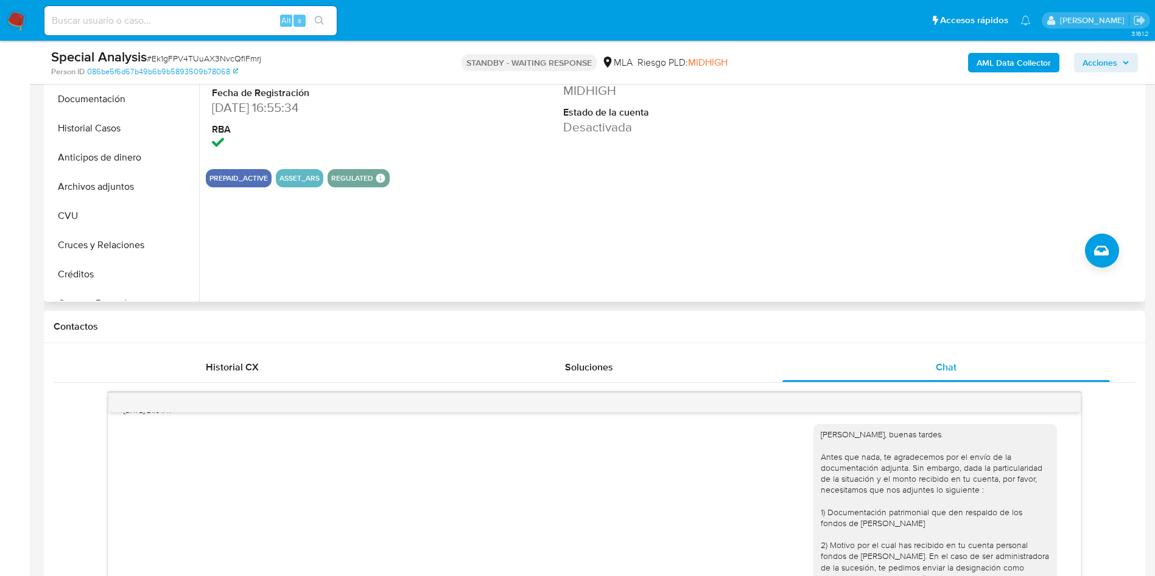
scroll to position [42, 0]
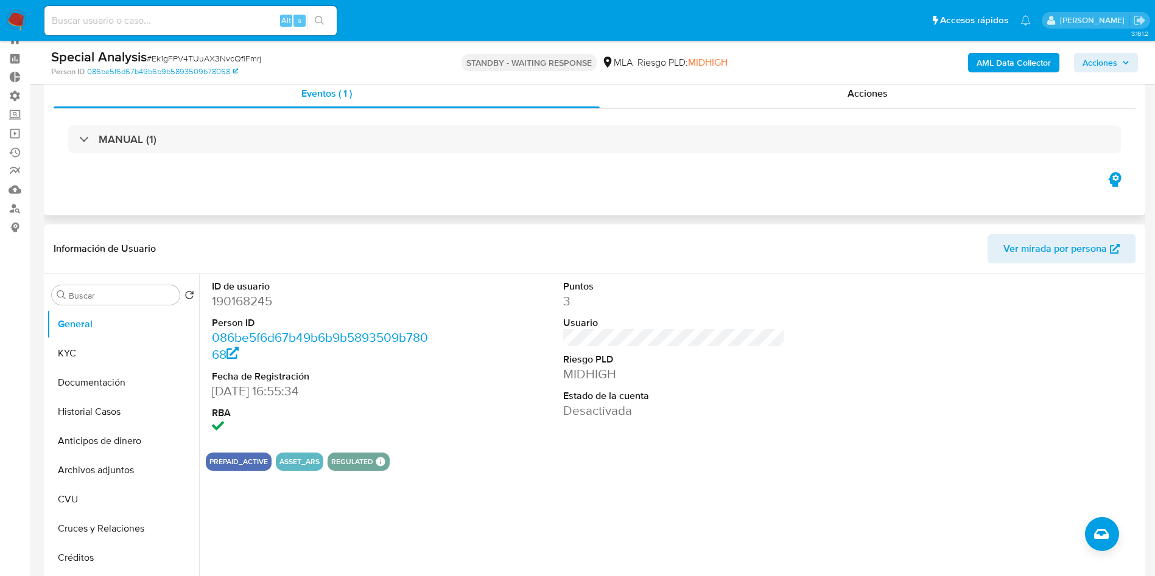
click at [842, 109] on div "MANUAL (1)" at bounding box center [595, 139] width 1082 height 61
click at [841, 109] on div "MANUAL (1)" at bounding box center [595, 139] width 1082 height 61
click at [866, 99] on span "Acciones" at bounding box center [867, 93] width 40 height 14
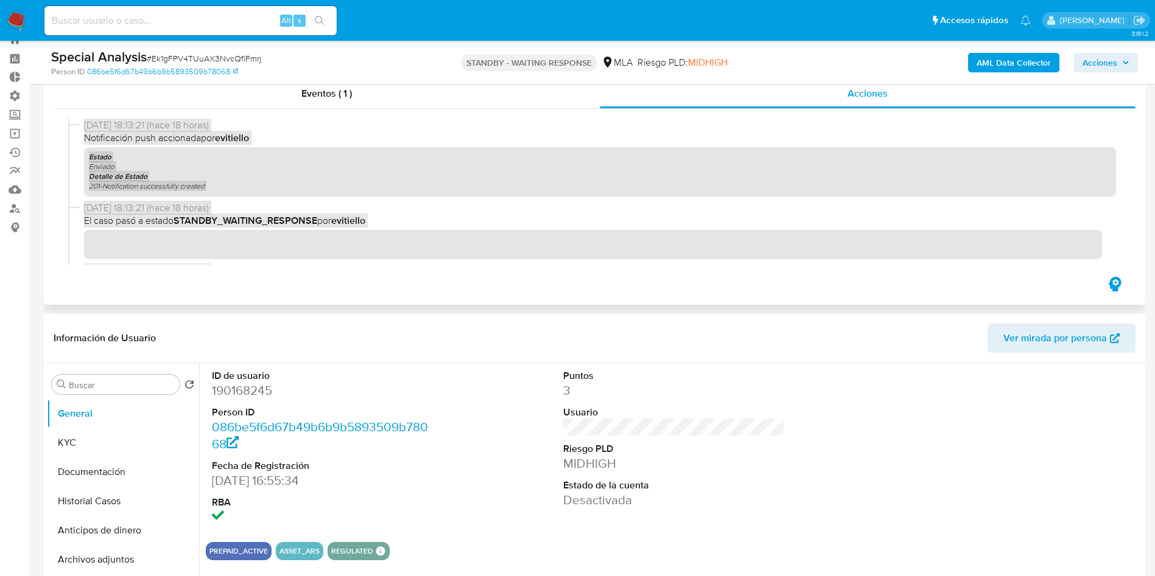
click at [532, 194] on div "Estado Enviado Detalle de Estado 201-Notification successfully created" at bounding box center [600, 171] width 1032 height 49
click at [102, 558] on button "Archivos adjuntos" at bounding box center [118, 559] width 142 height 29
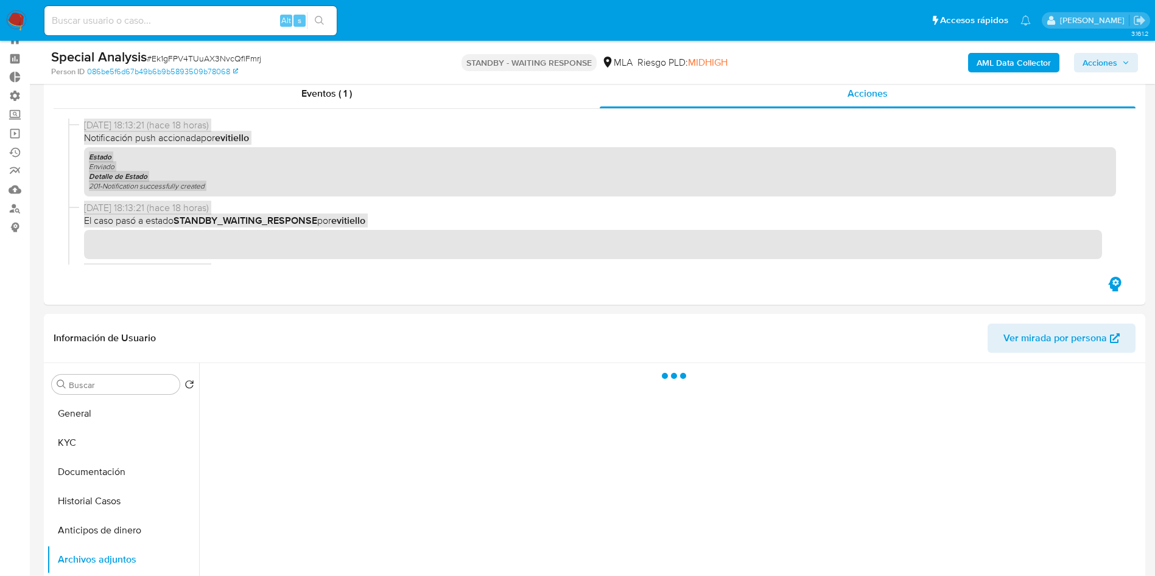
scroll to position [133, 0]
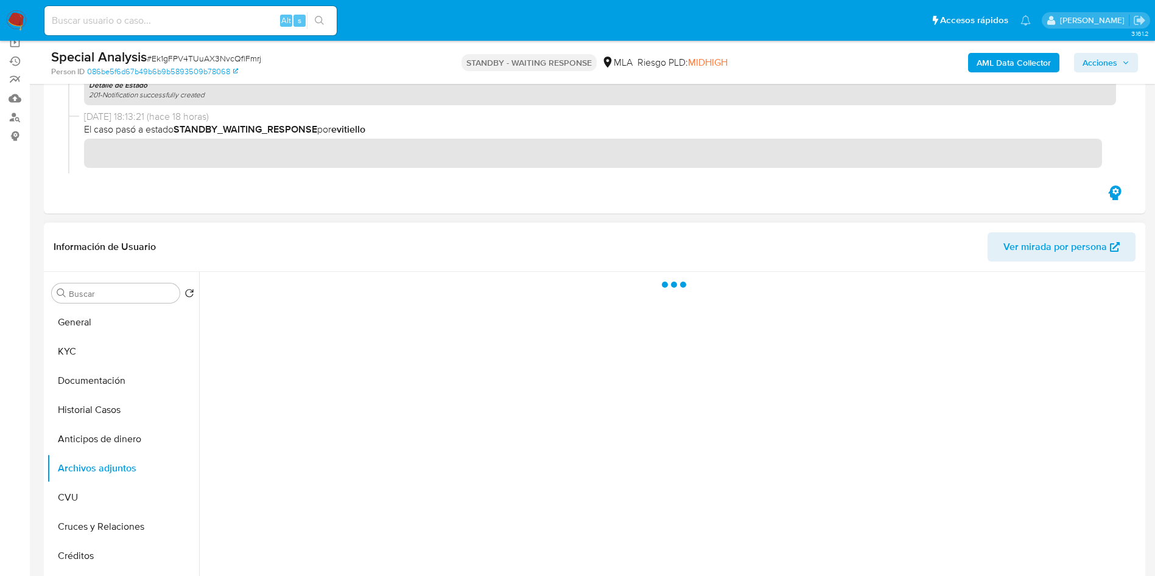
click at [429, 415] on div at bounding box center [670, 428] width 943 height 312
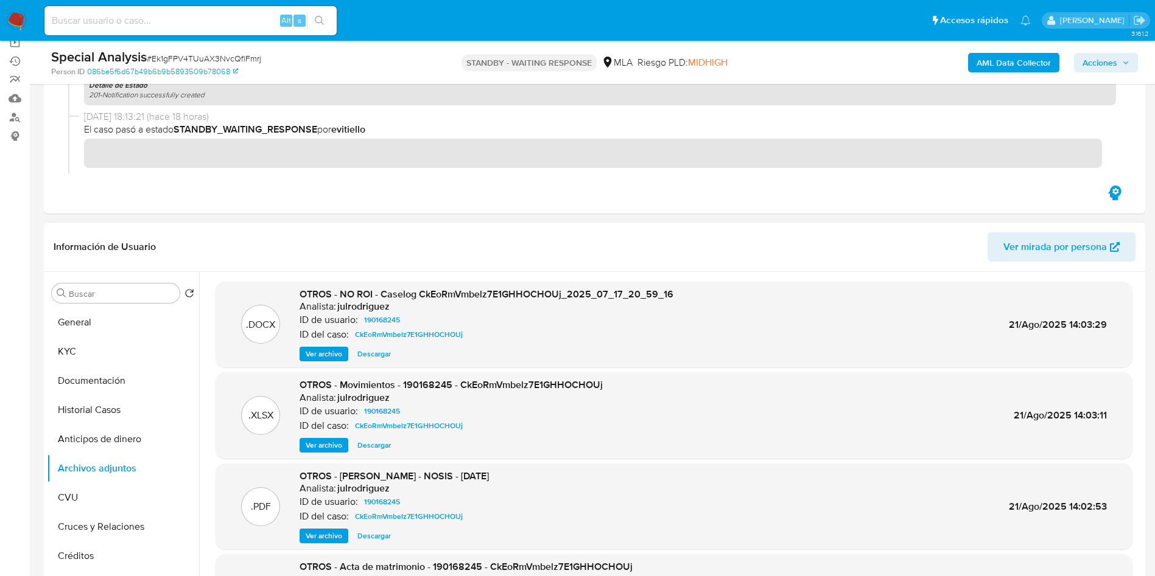
click at [376, 355] on span "Descargar" at bounding box center [373, 354] width 33 height 12
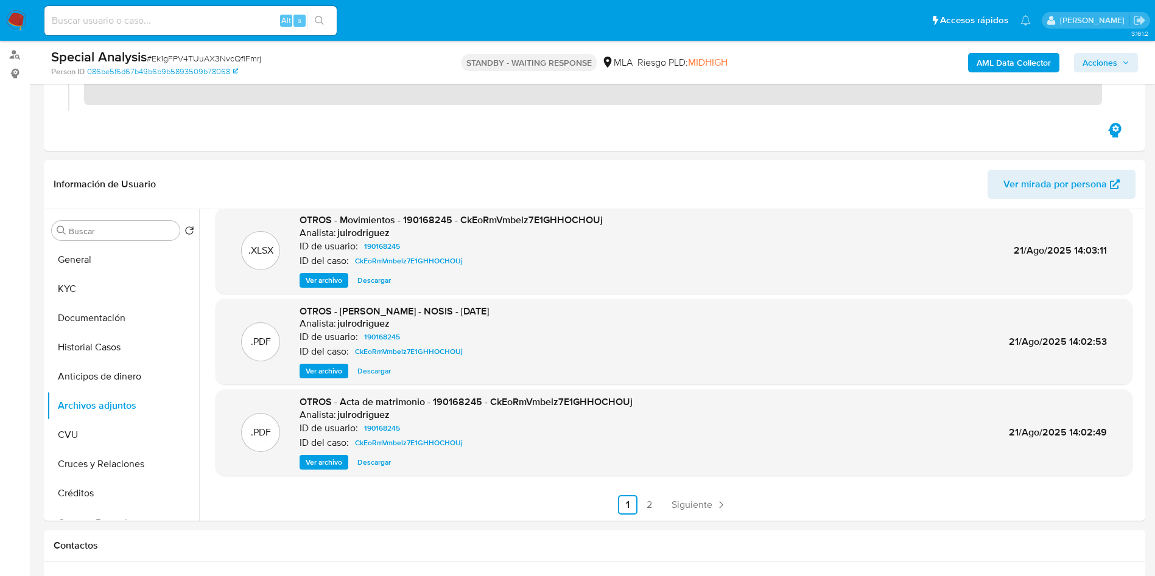
scroll to position [225, 0]
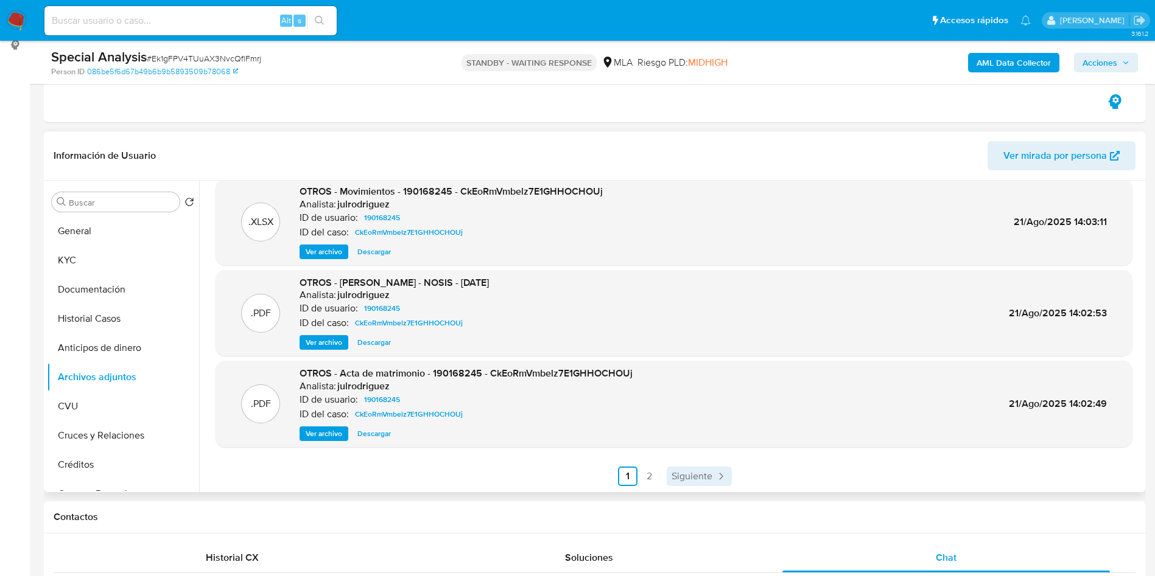
click at [686, 482] on span "Siguiente" at bounding box center [691, 477] width 41 height 10
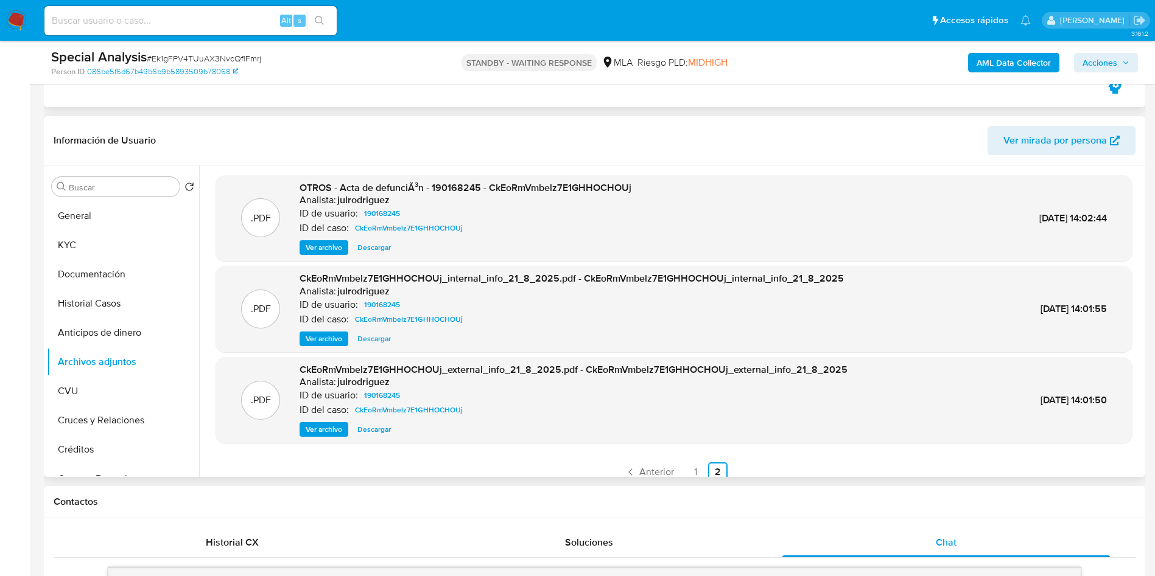
scroll to position [133, 0]
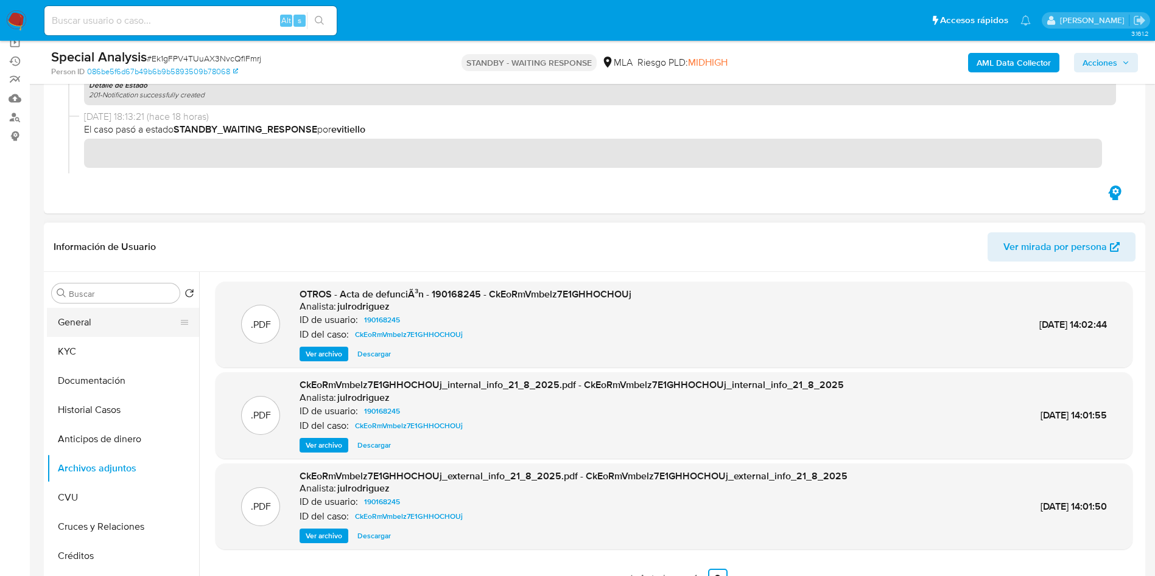
drag, startPoint x: 65, startPoint y: 323, endPoint x: 80, endPoint y: 319, distance: 16.4
click at [65, 323] on button "General" at bounding box center [118, 322] width 142 height 29
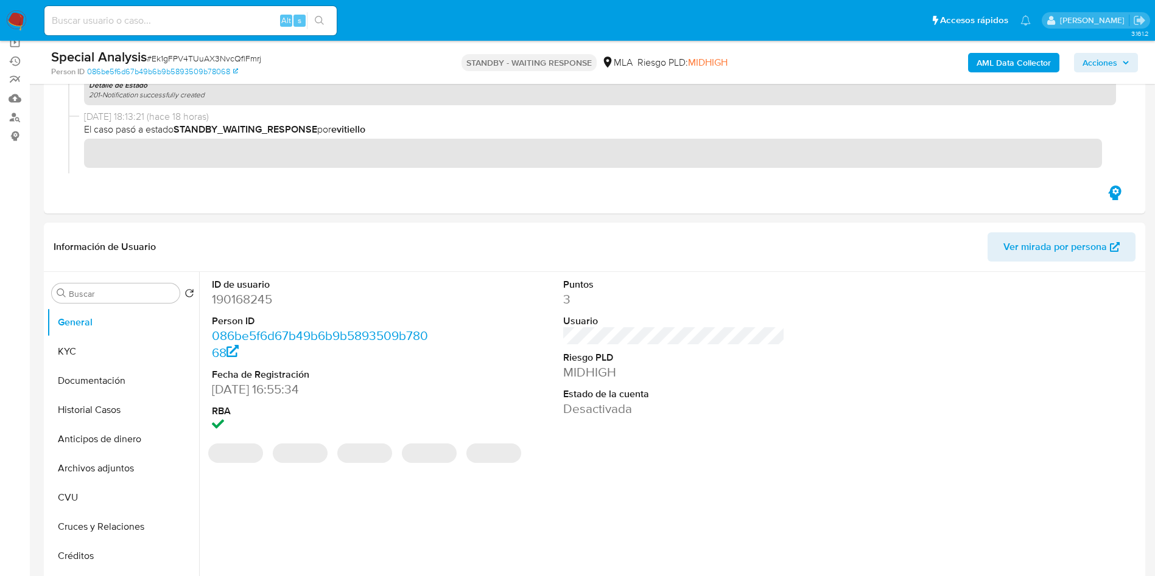
click at [232, 300] on dd "190168245" at bounding box center [323, 299] width 222 height 17
copy dd "190168245"
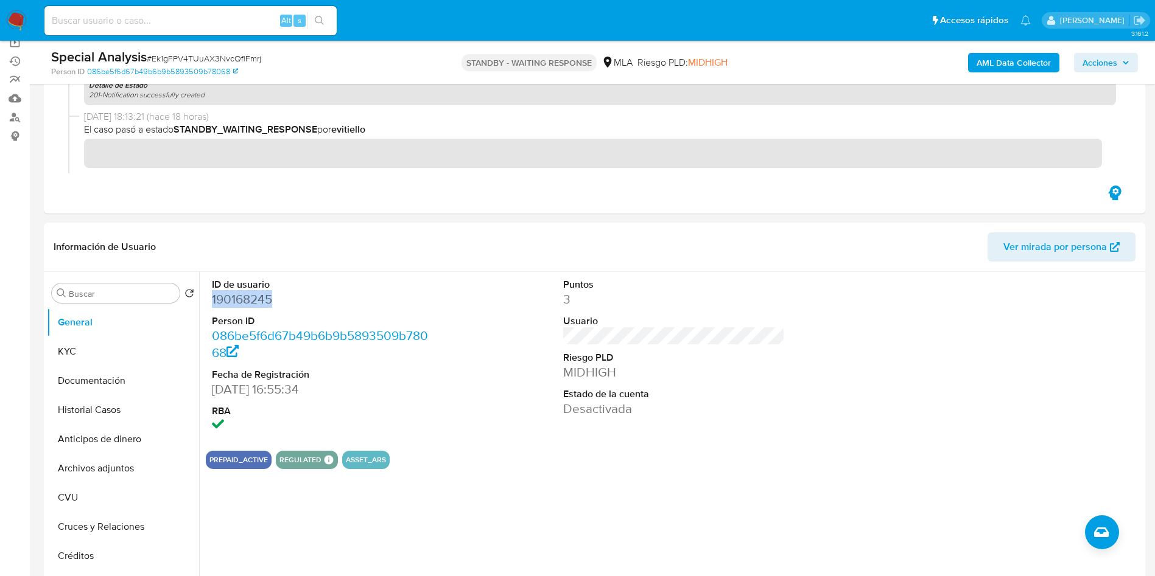
copy dd "190168245"
click at [214, 21] on input at bounding box center [190, 21] width 292 height 16
paste input "7cj3baKDHQdcXQ4S2S2EwPkP"
type input "7cj3baKDHQdcXQ4S2S2EwPkP"
drag, startPoint x: 0, startPoint y: 19, endPoint x: 9, endPoint y: 12, distance: 11.2
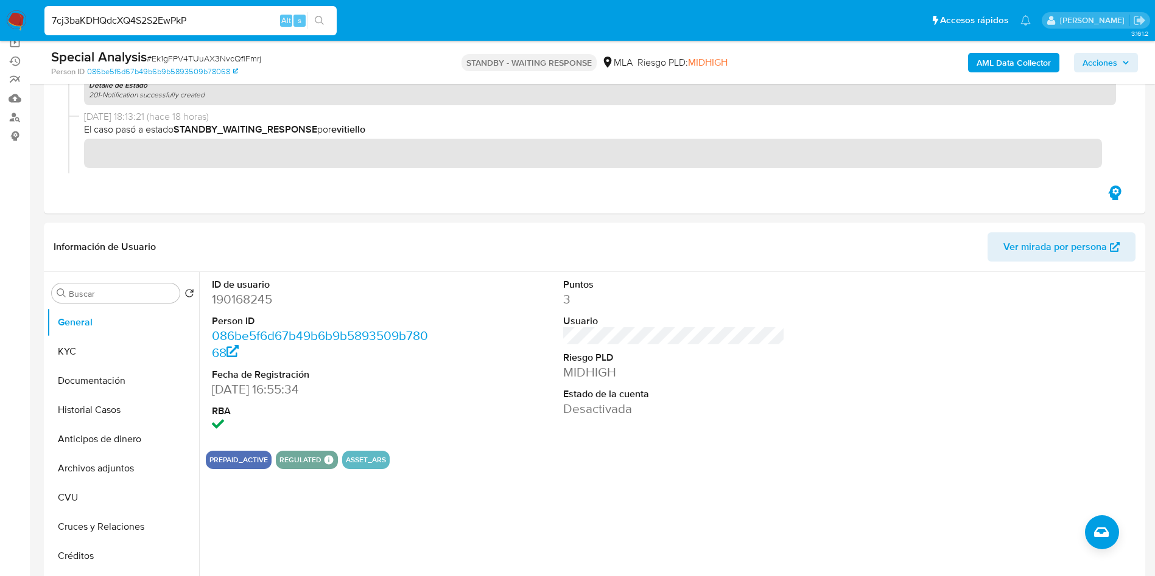
click at [0, 16] on nav "Pausado Ver notificaciones 7cj3baKDHQdcXQ4S2S2EwPkP Alt s Accesos rápidos Presi…" at bounding box center [577, 20] width 1155 height 41
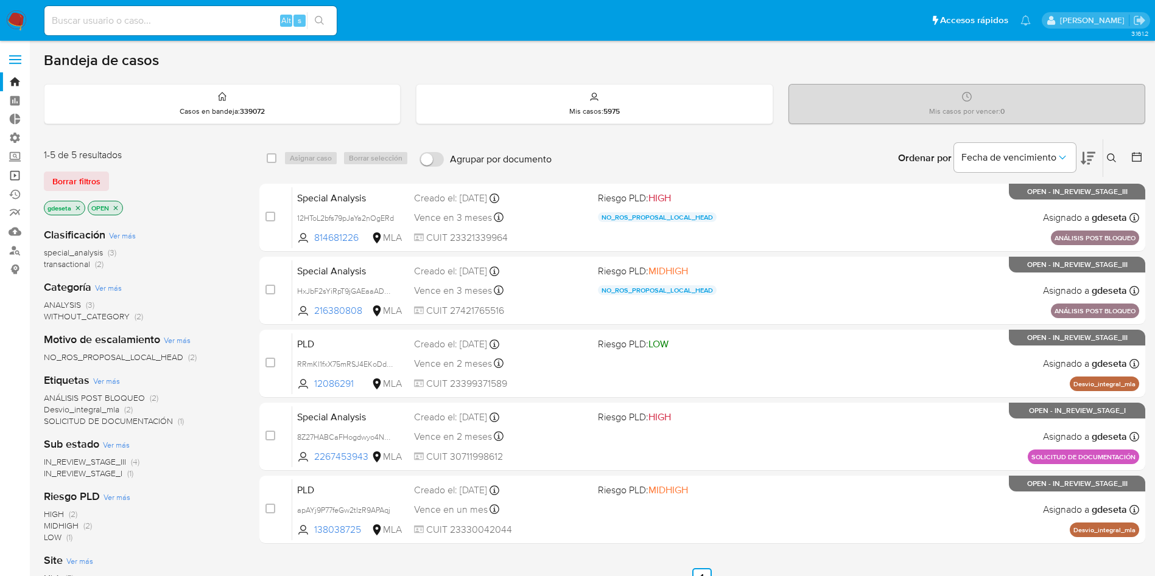
click at [9, 178] on link "Operaciones masivas" at bounding box center [72, 175] width 145 height 19
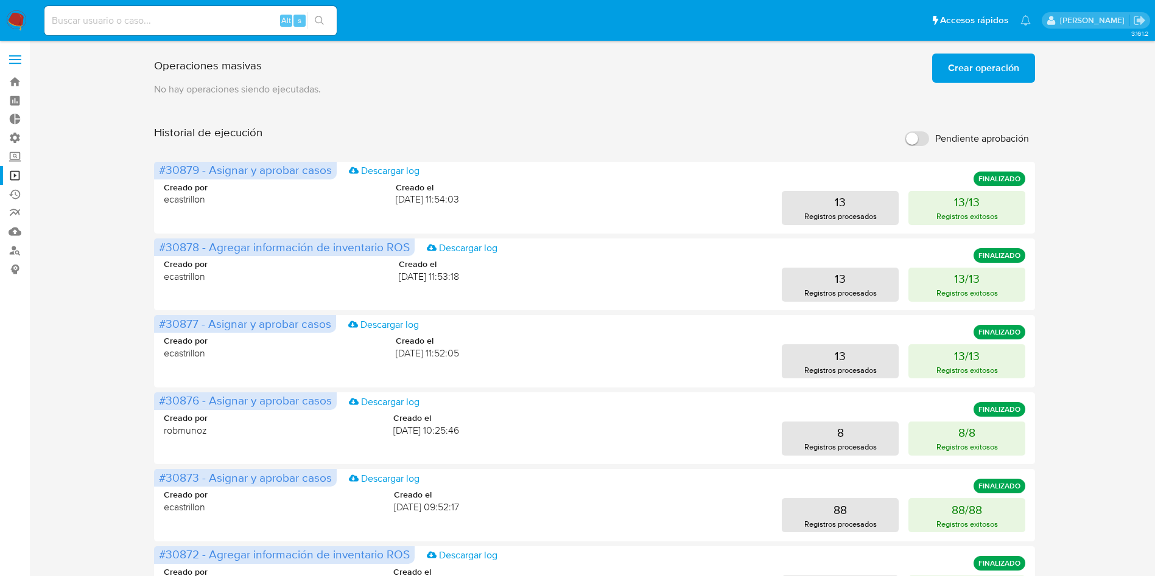
click at [209, 29] on div "Alt s" at bounding box center [190, 20] width 292 height 29
click at [210, 22] on input at bounding box center [190, 21] width 292 height 16
paste input "7cj3baKDHQdcXQ4S2S2EwPkP"
type input "7cj3baKDHQdcXQ4S2S2EwPkP"
click at [323, 25] on icon "search-icon" at bounding box center [320, 21] width 10 height 10
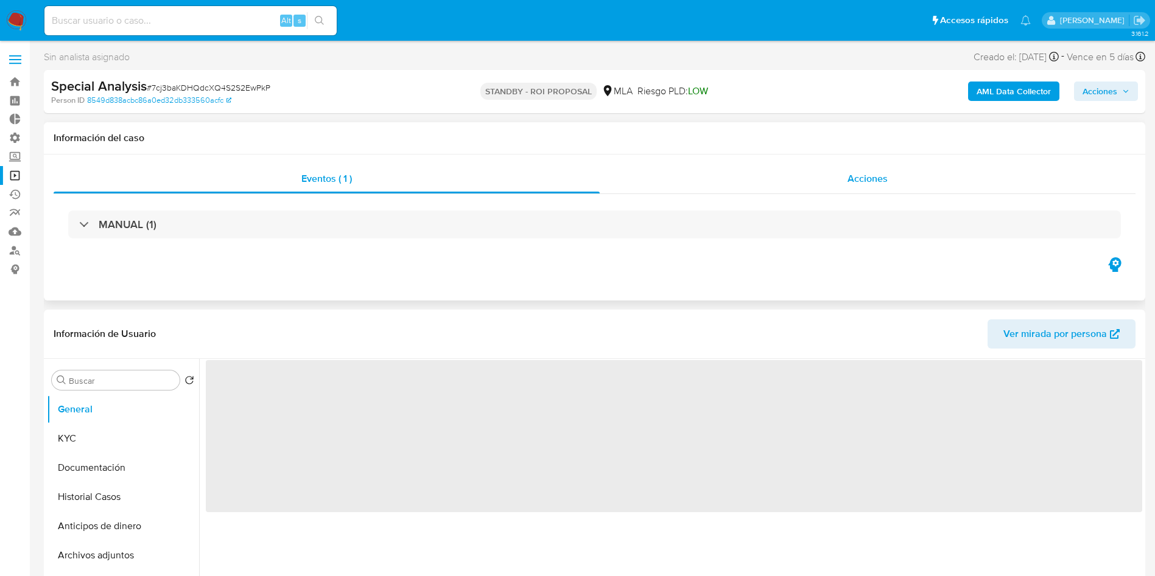
click at [878, 172] on span "Acciones" at bounding box center [867, 179] width 40 height 14
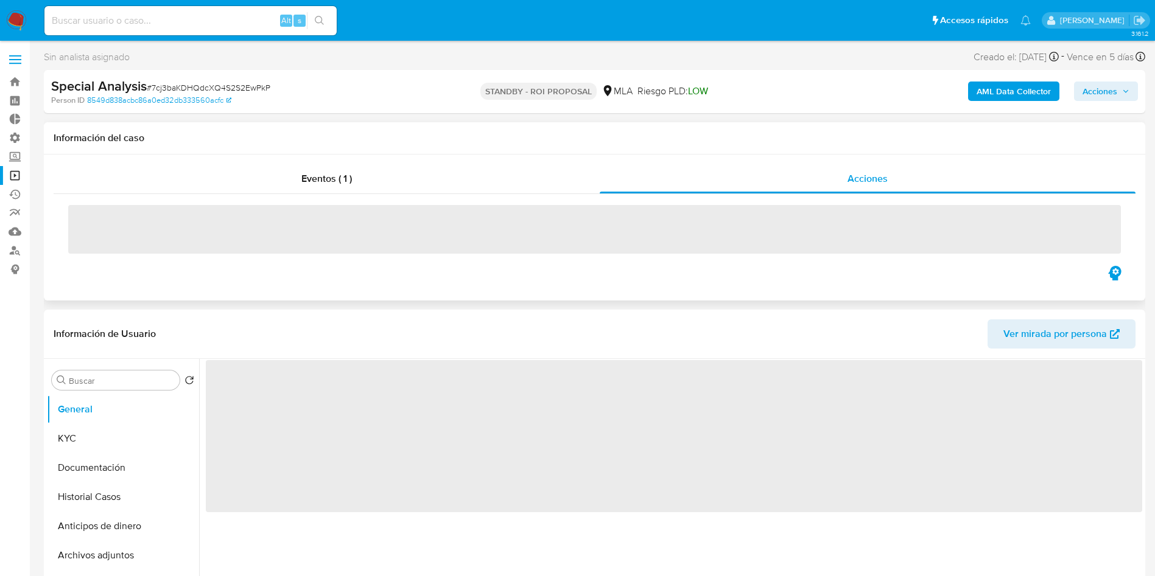
select select "10"
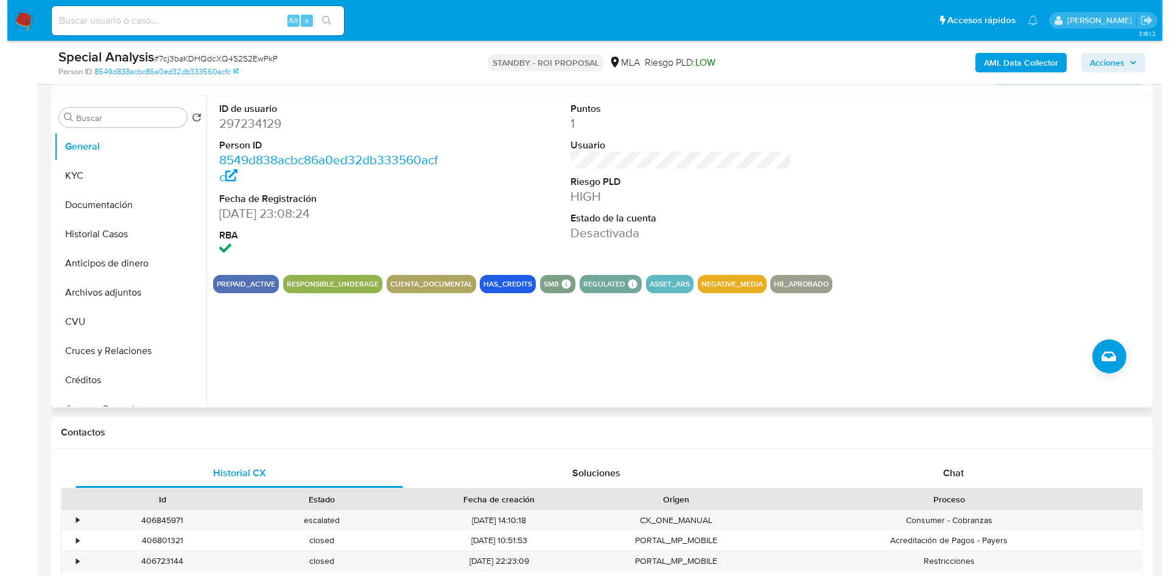
scroll to position [183, 0]
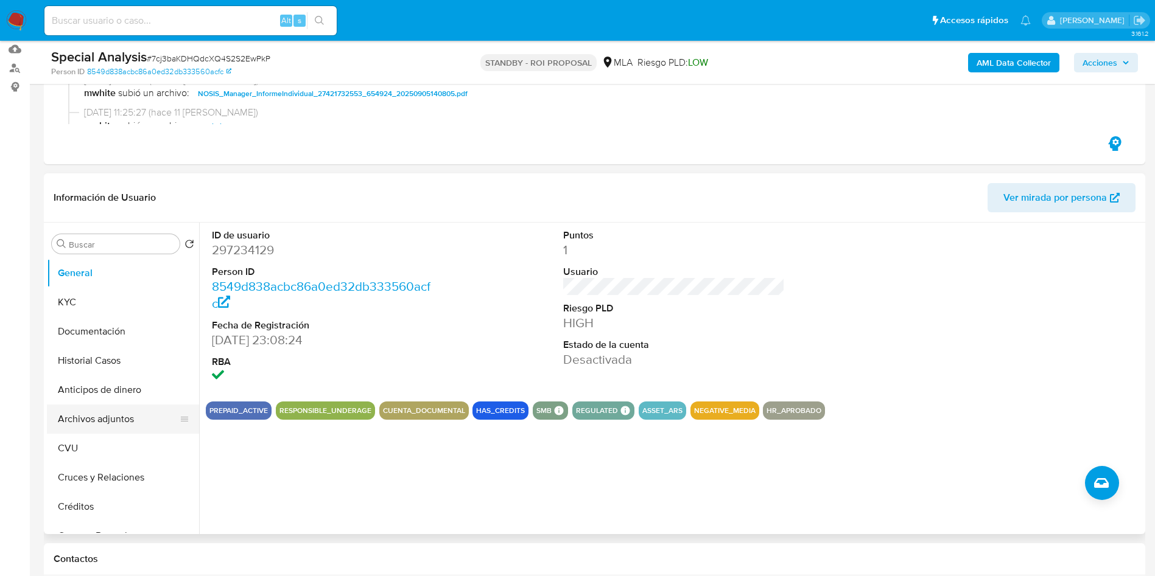
click at [100, 412] on button "Archivos adjuntos" at bounding box center [118, 419] width 142 height 29
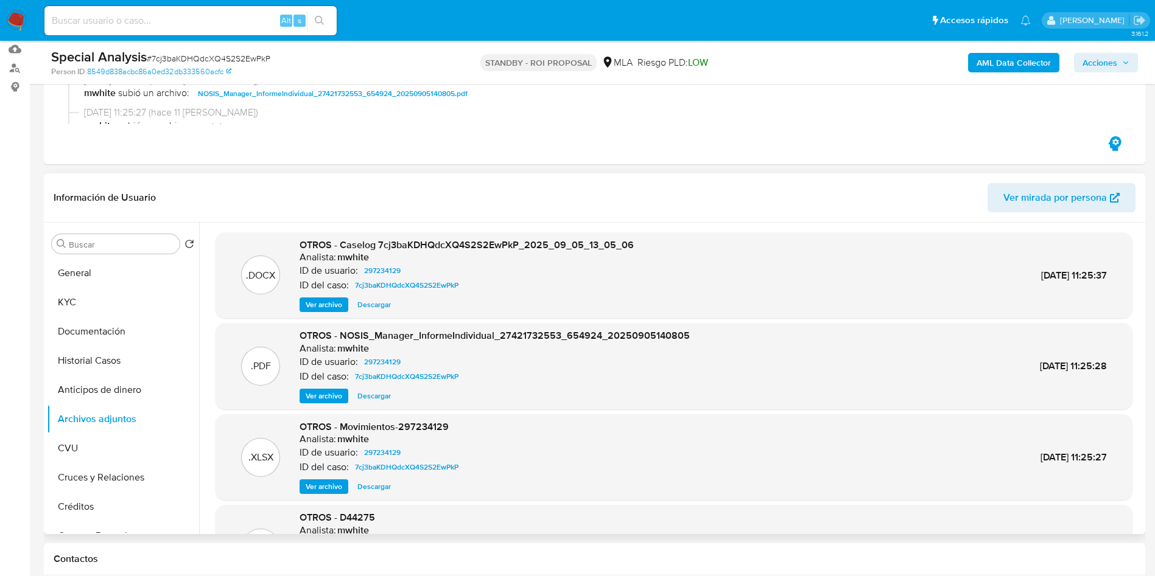
click at [334, 309] on span "Ver archivo" at bounding box center [324, 305] width 37 height 12
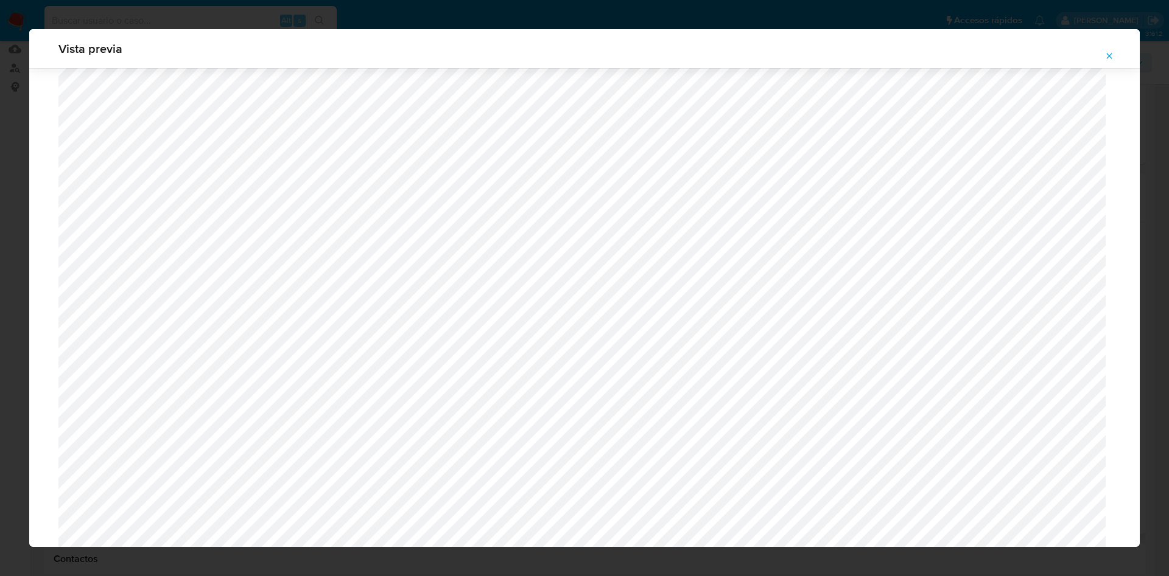
scroll to position [432, 0]
click at [1107, 60] on icon "Attachment preview" at bounding box center [1109, 56] width 10 height 10
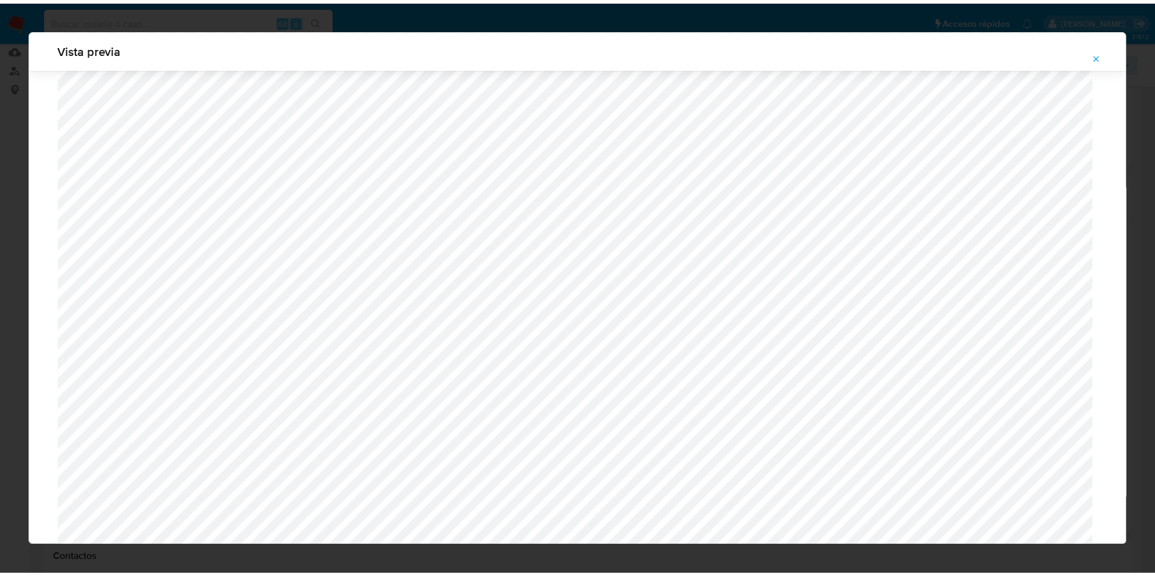
scroll to position [0, 0]
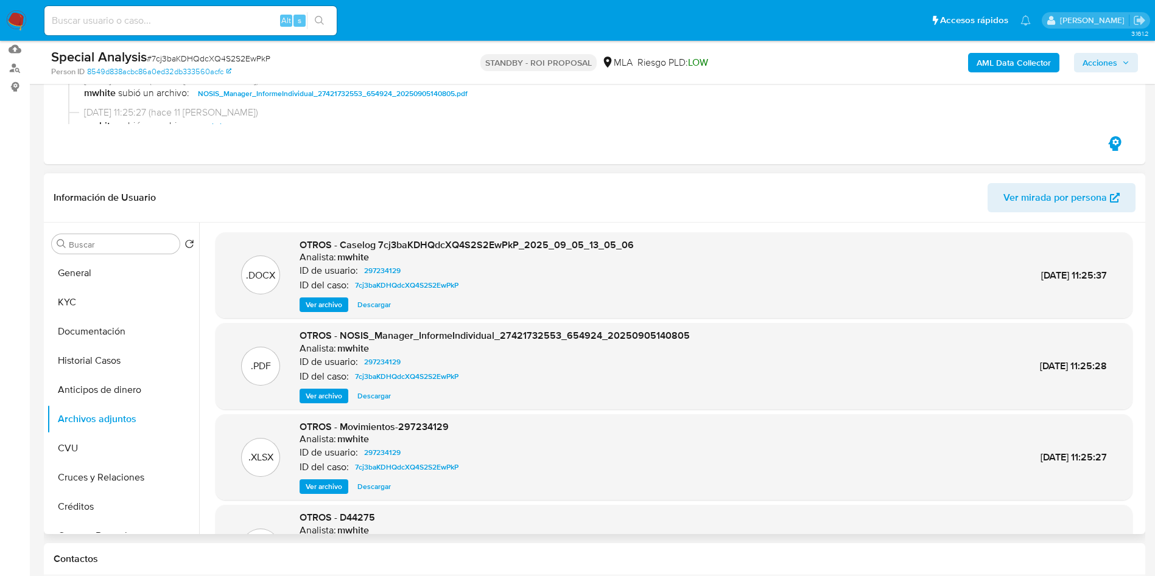
click at [646, 189] on header "Información de Usuario Ver mirada por persona" at bounding box center [595, 197] width 1082 height 29
click at [232, 27] on input at bounding box center [190, 21] width 292 height 16
paste input "noW5coqnyvSCe9tP96ssD7Qh"
type input "noW5coqnyvSCe9tP96ssD7Qh"
click at [328, 17] on button "search-icon" at bounding box center [319, 20] width 25 height 17
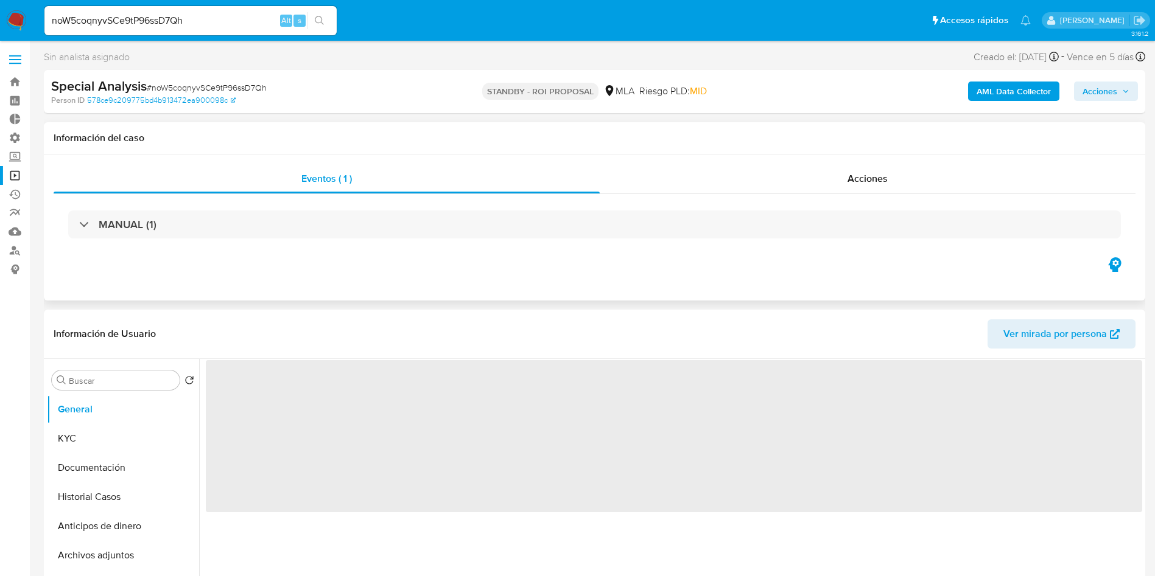
select select "10"
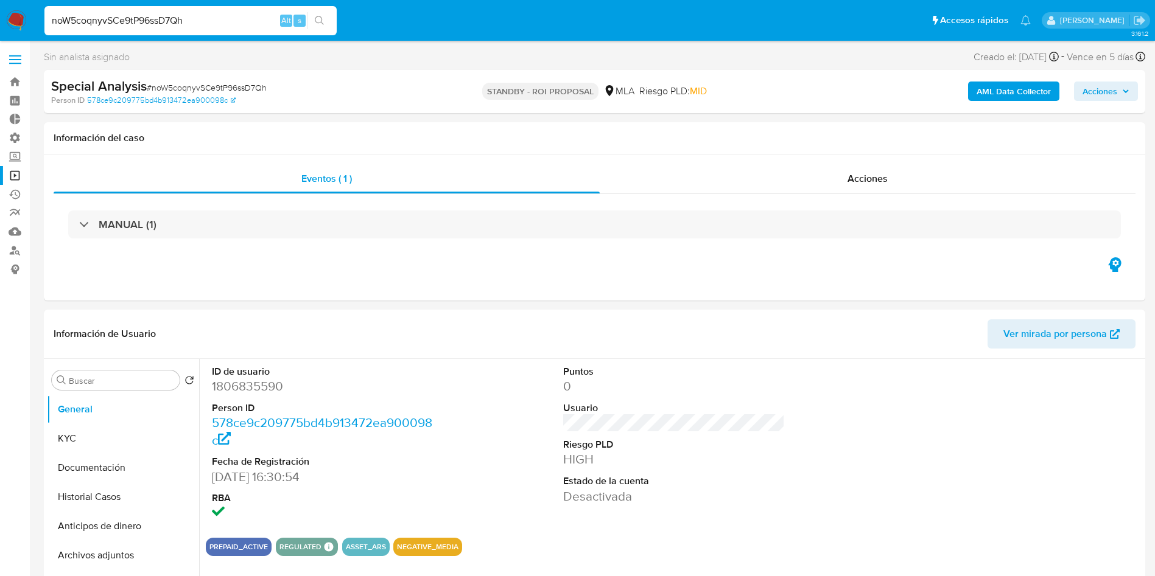
click at [253, 25] on input "noW5coqnyvSCe9tP96ssD7Qh" at bounding box center [190, 21] width 292 height 16
paste input "7cj3baKDHQdcXQ4S2S2EwPkP"
type input "7cj3baKDHQdcXQ4S2S2EwPkP"
click at [324, 17] on icon "search-icon" at bounding box center [320, 21] width 10 height 10
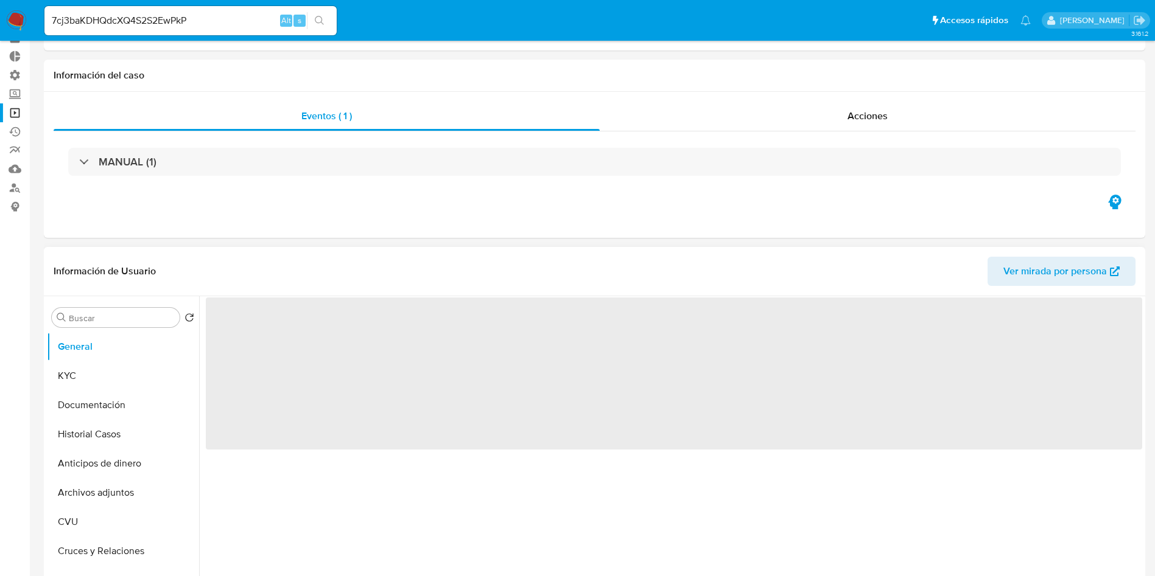
scroll to position [91, 0]
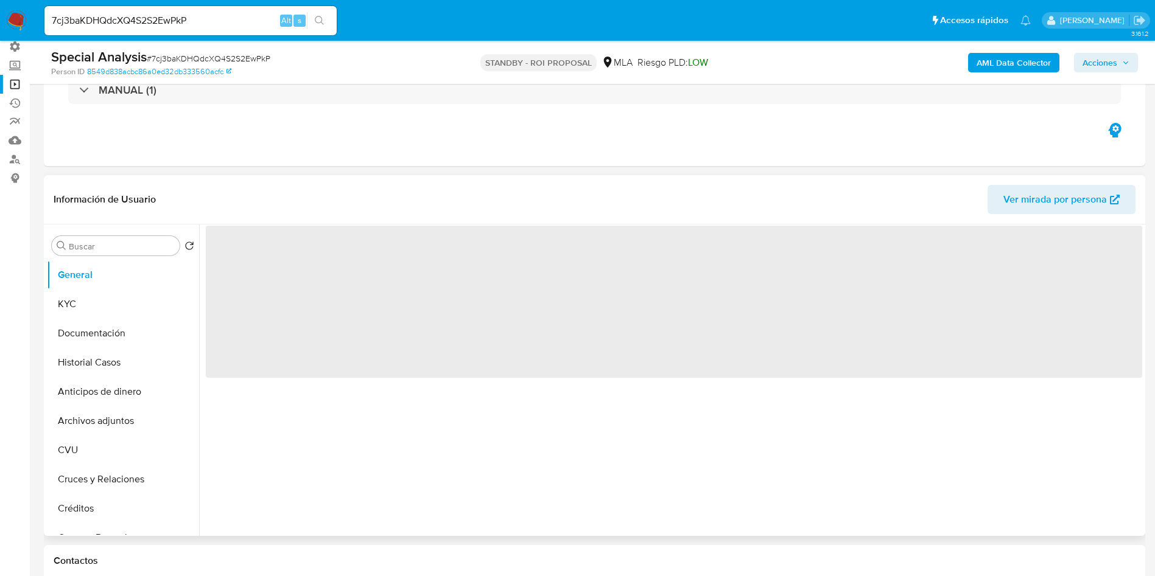
select select "10"
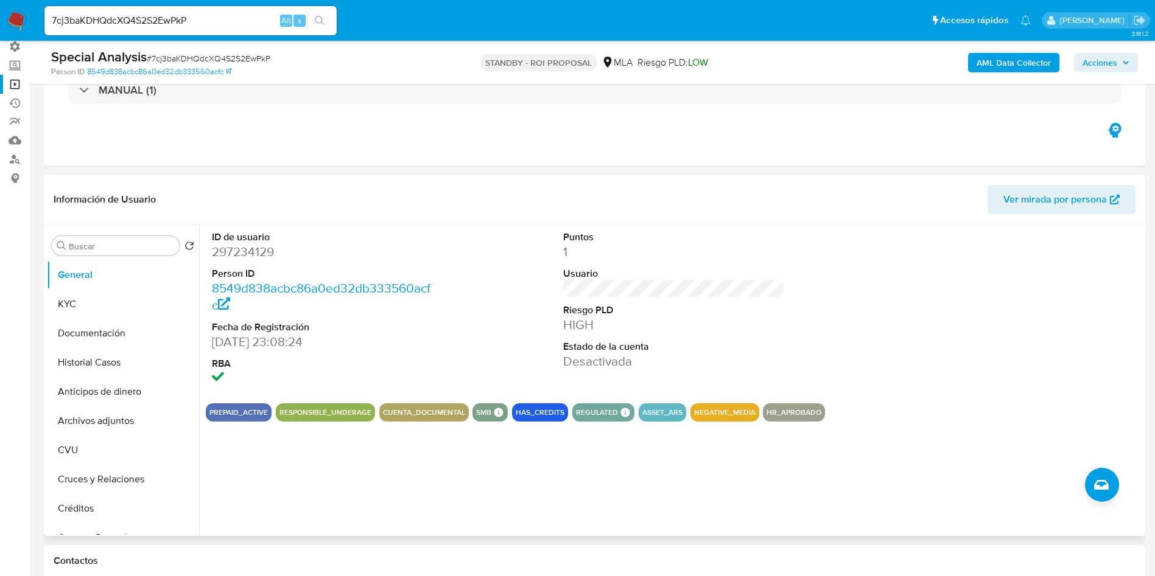
click at [201, 19] on input "7cj3baKDHQdcXQ4S2S2EwPkP" at bounding box center [190, 21] width 292 height 16
paste input "KdDJzO13sJt9cJPEIgAYmQ3l"
type input "KdDJzO13sJt9cJPEIgAYmQ3l"
click at [324, 23] on icon "search-icon" at bounding box center [320, 21] width 10 height 10
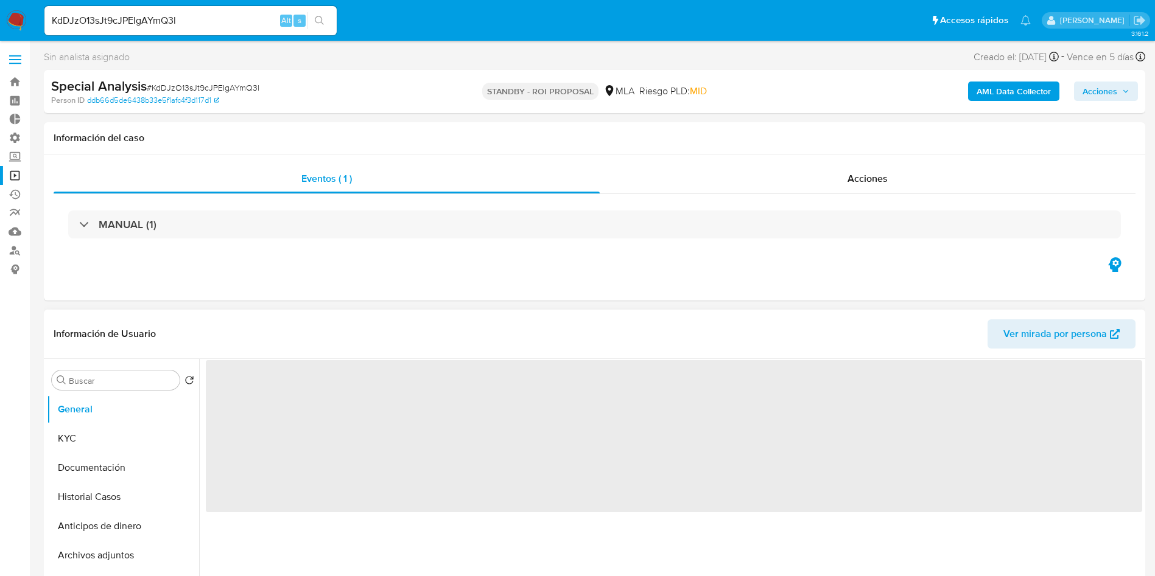
select select "10"
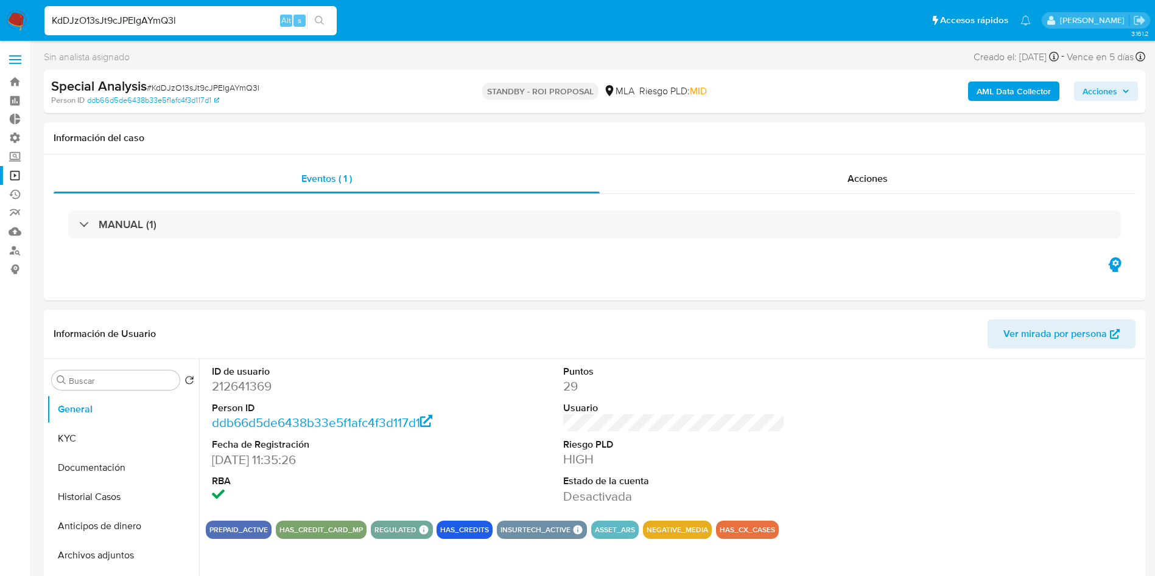
click at [246, 17] on input "KdDJzO13sJt9cJPEIgAYmQ3l" at bounding box center [190, 21] width 292 height 16
paste input "wtD6NbHEfYtvjdG3y8Hr6U63"
type input "wtD6NbHEfYtvjdG3y8Hr6U63"
click at [330, 26] on button "search-icon" at bounding box center [319, 20] width 25 height 17
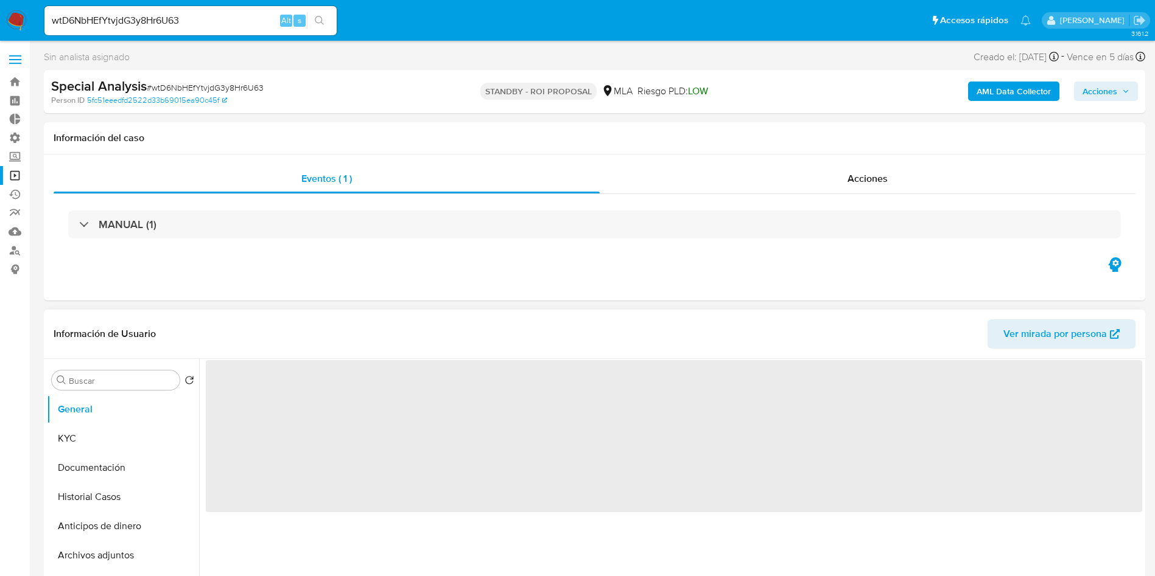
scroll to position [91, 0]
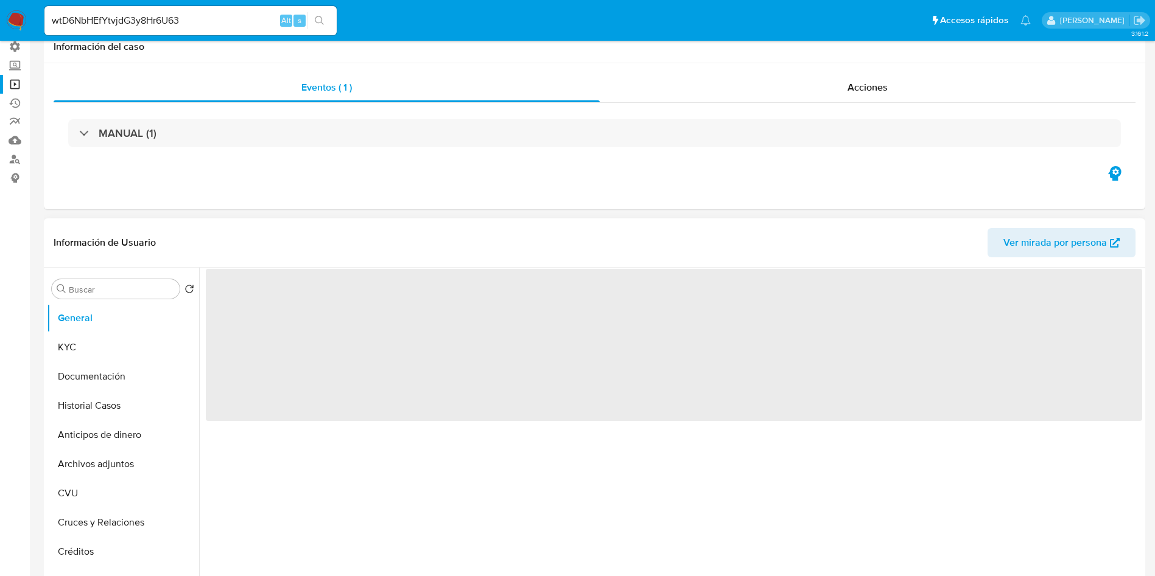
select select "10"
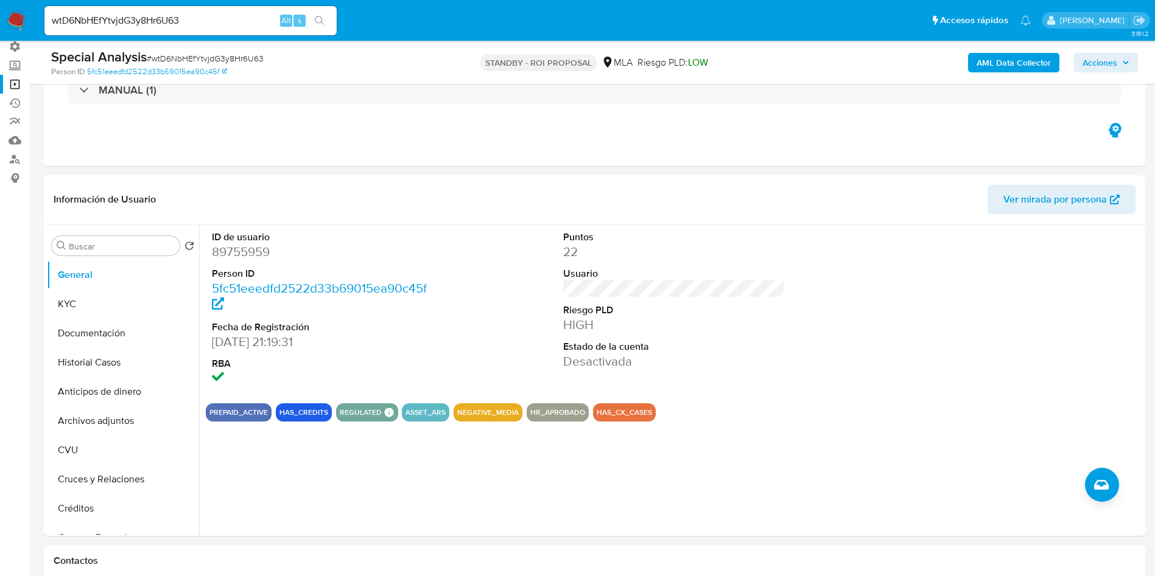
click at [228, 22] on input "wtD6NbHEfYtvjdG3y8Hr6U63" at bounding box center [190, 21] width 292 height 16
paste input "QH8Sq3uESWrqpn6r9Ieixgn"
type input "QH8Sq3uESWrqpn6r9Ieixgn3"
click at [314, 26] on button "search-icon" at bounding box center [319, 20] width 25 height 17
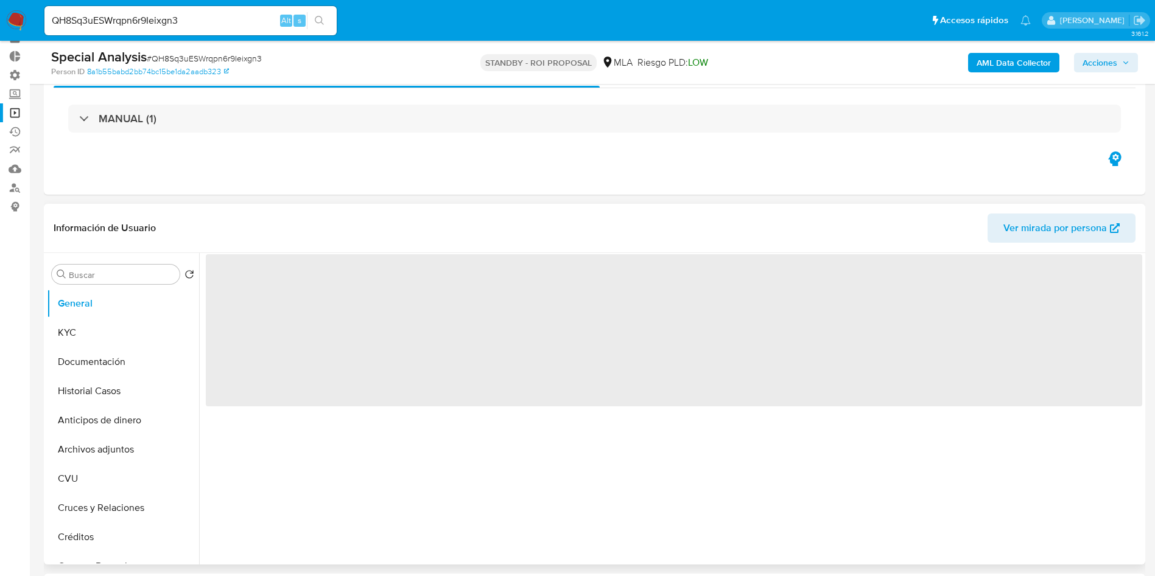
scroll to position [91, 0]
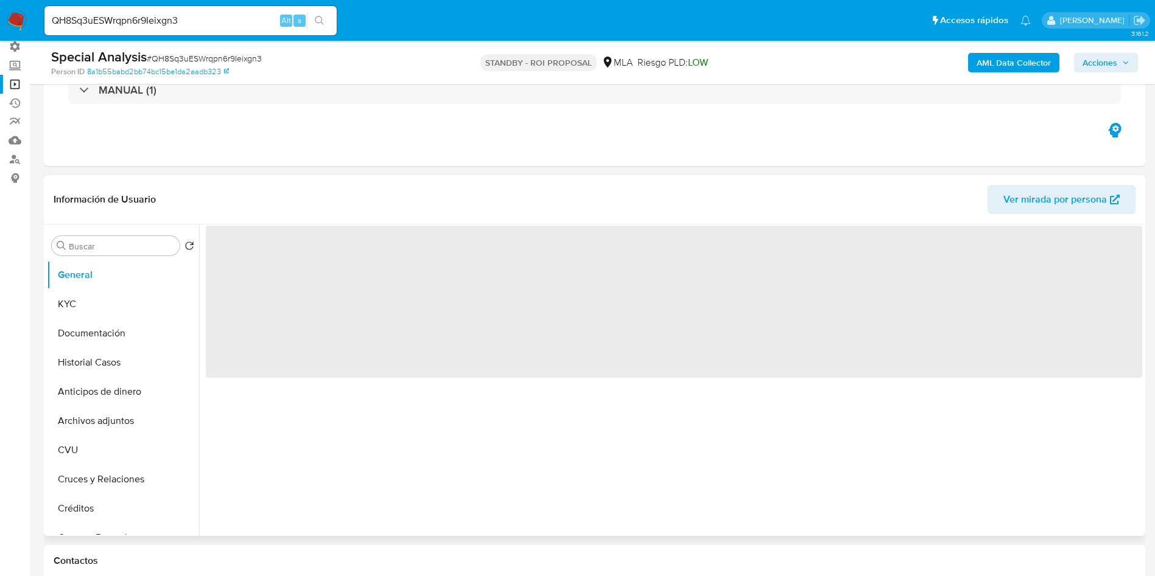
select select "10"
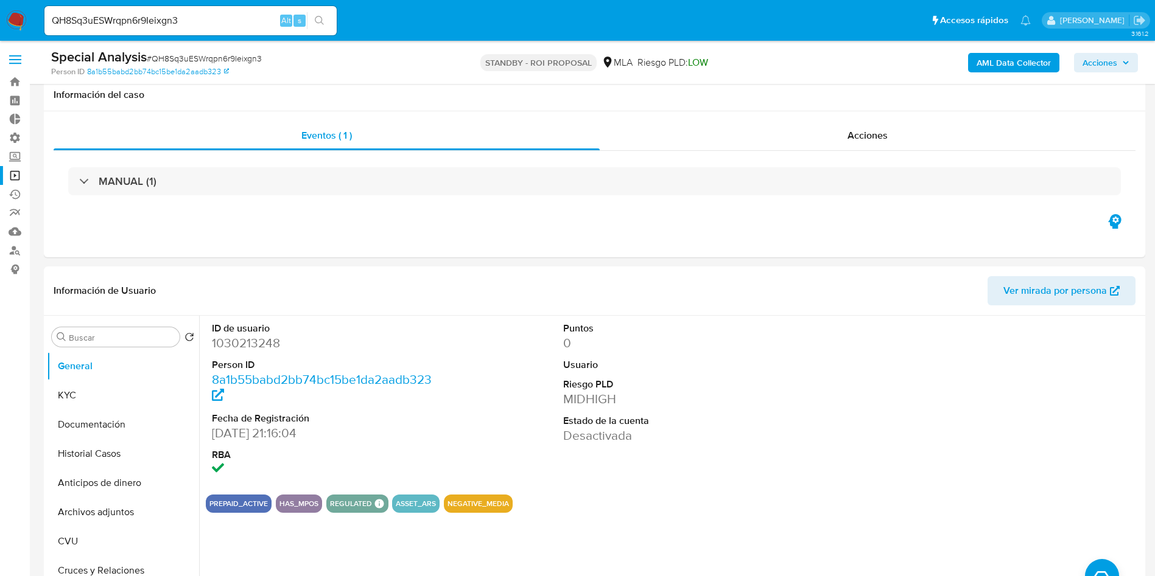
select select "10"
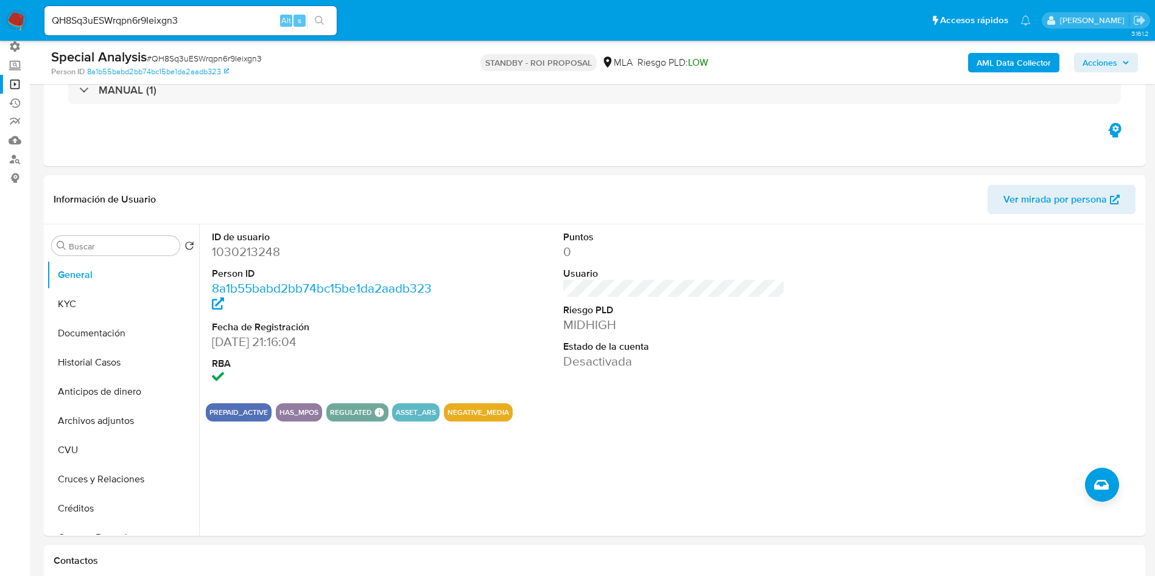
click at [229, 24] on input "QH8Sq3uESWrqpn6r9Ieixgn3" at bounding box center [190, 21] width 292 height 16
paste input "lgqwwlxhdb9ZW5fdoIGeYC0Y"
type input "lgqwwlxhdb9ZW5fdoIGeYC0Y"
click at [319, 19] on icon "search-icon" at bounding box center [320, 21] width 10 height 10
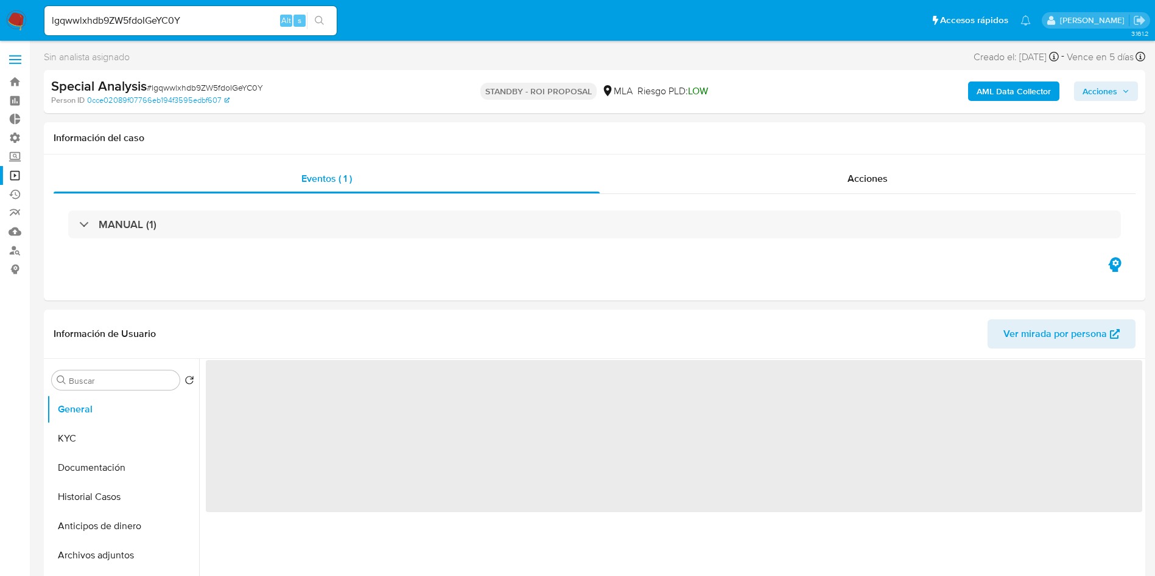
select select "10"
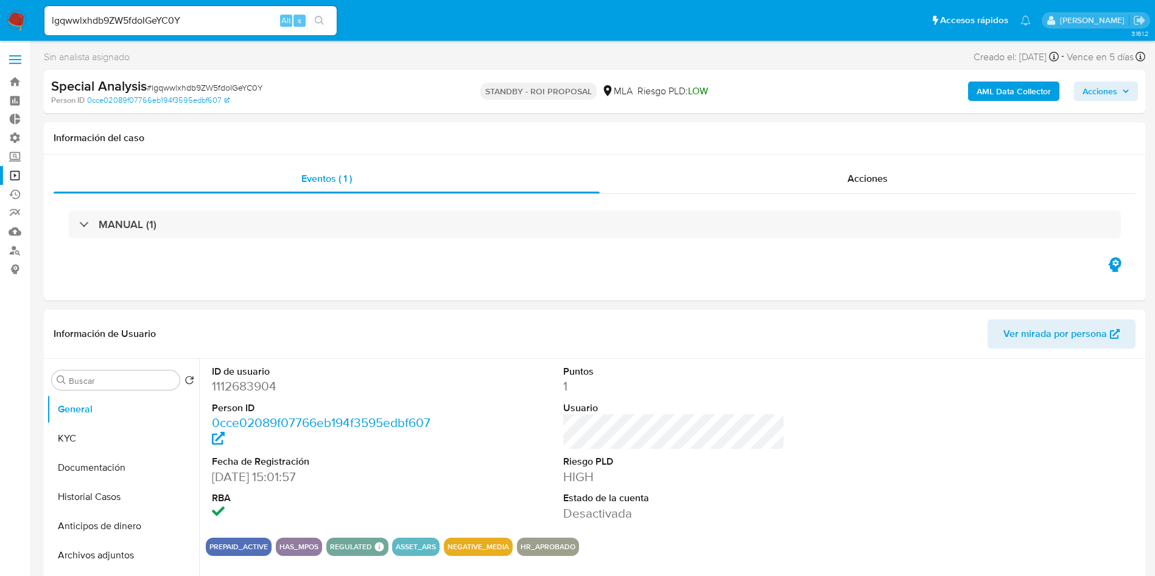
click at [232, 18] on input "lgqwwlxhdb9ZW5fdoIGeYC0Y" at bounding box center [190, 21] width 292 height 16
paste input "fXb5LP2MACKDfy24j9deHlCm"
type input "fXb5LP2MACKDfy24j9deHlCm"
click at [330, 25] on button "search-icon" at bounding box center [319, 20] width 25 height 17
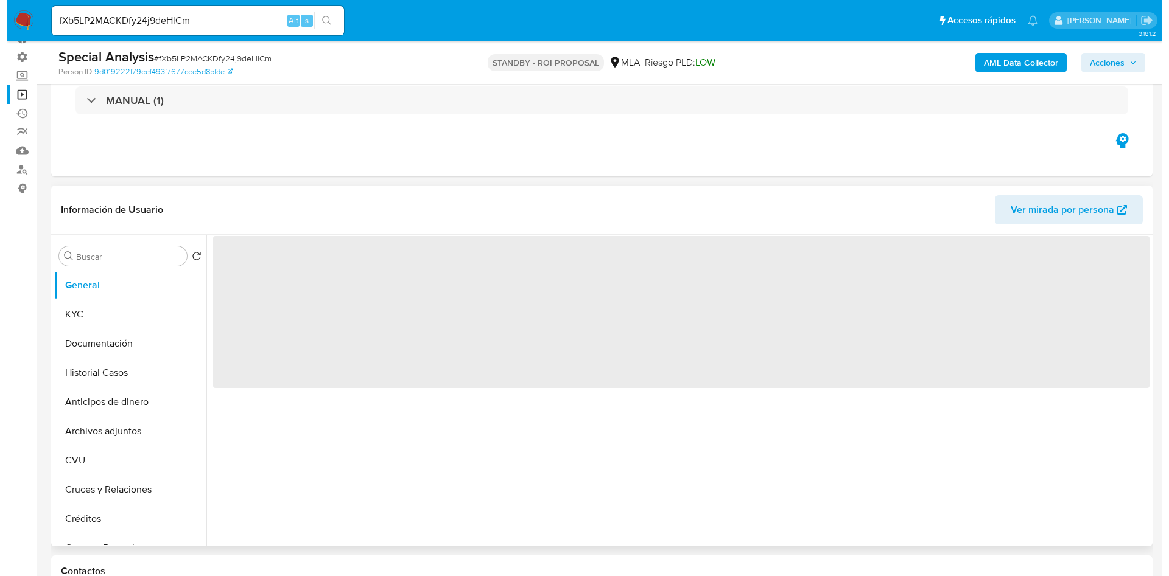
scroll to position [183, 0]
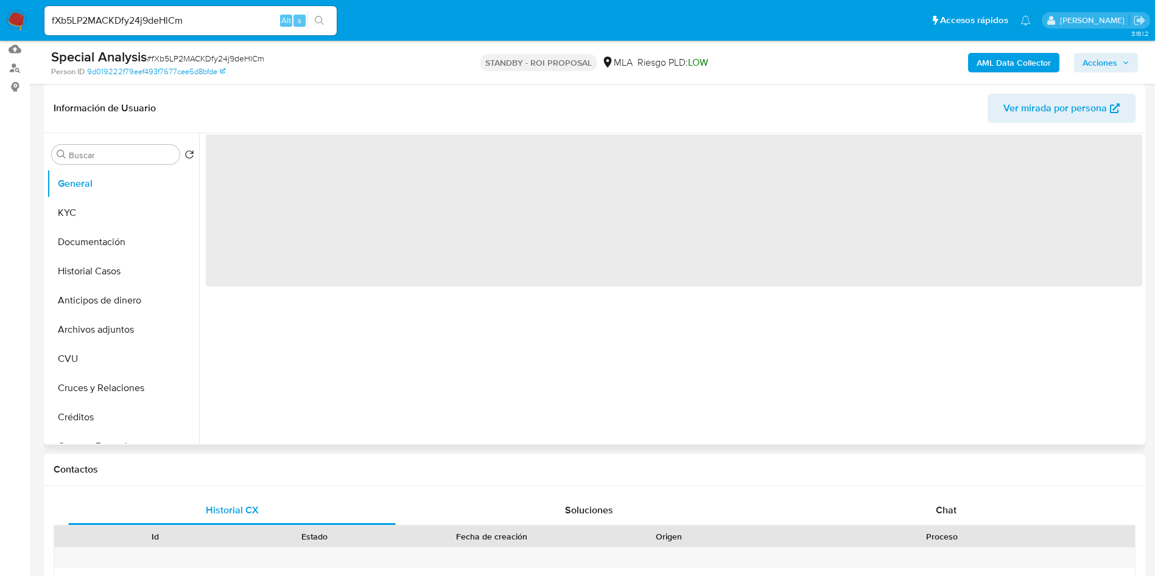
select select "10"
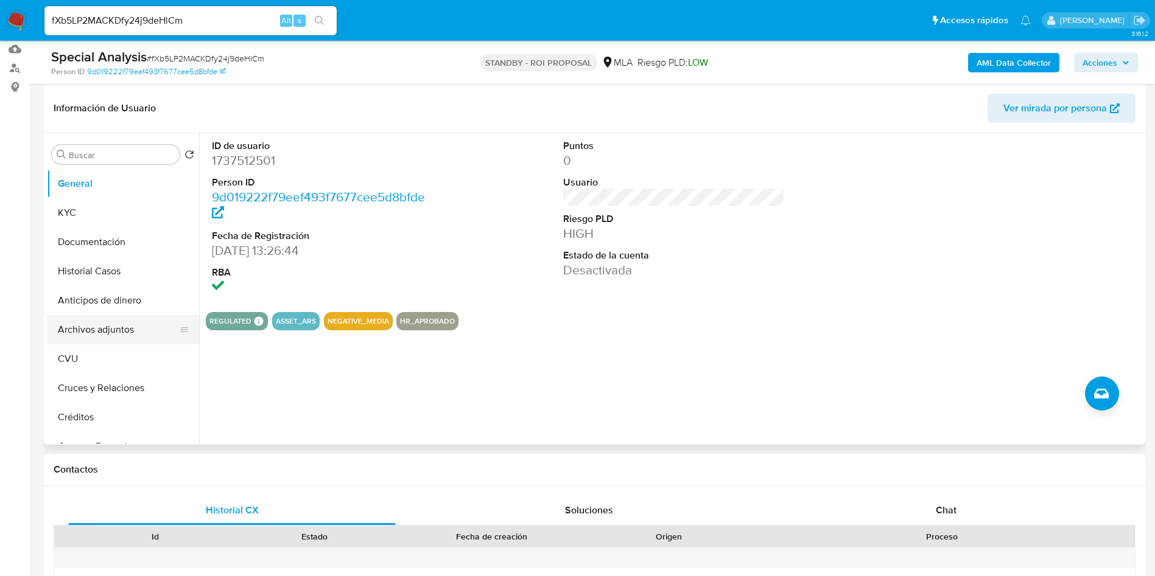
click at [110, 329] on button "Archivos adjuntos" at bounding box center [118, 329] width 142 height 29
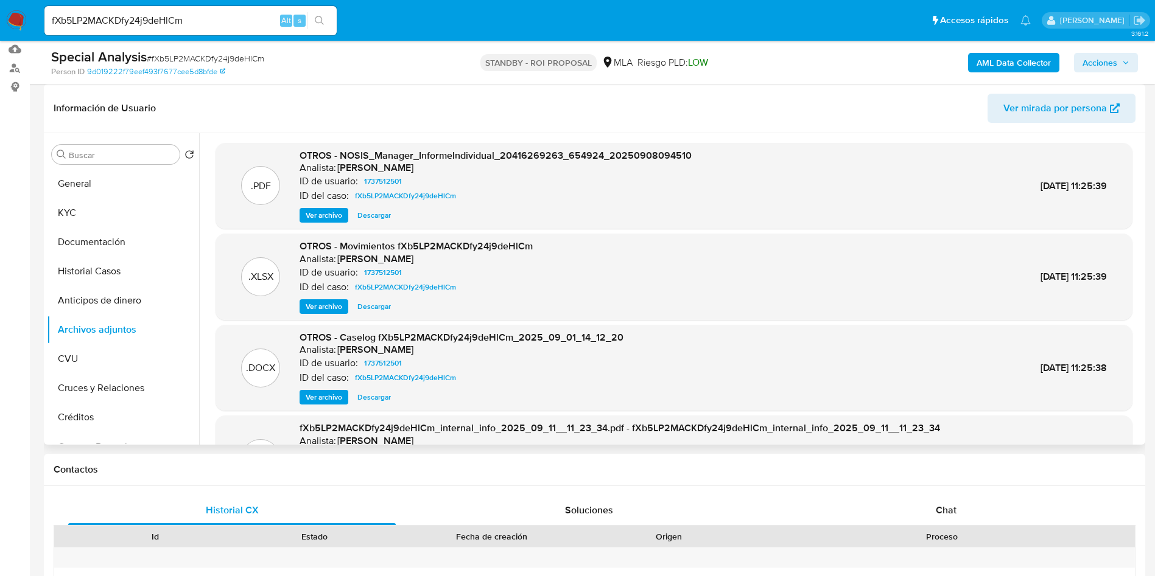
click at [326, 398] on span "Ver archivo" at bounding box center [324, 397] width 37 height 12
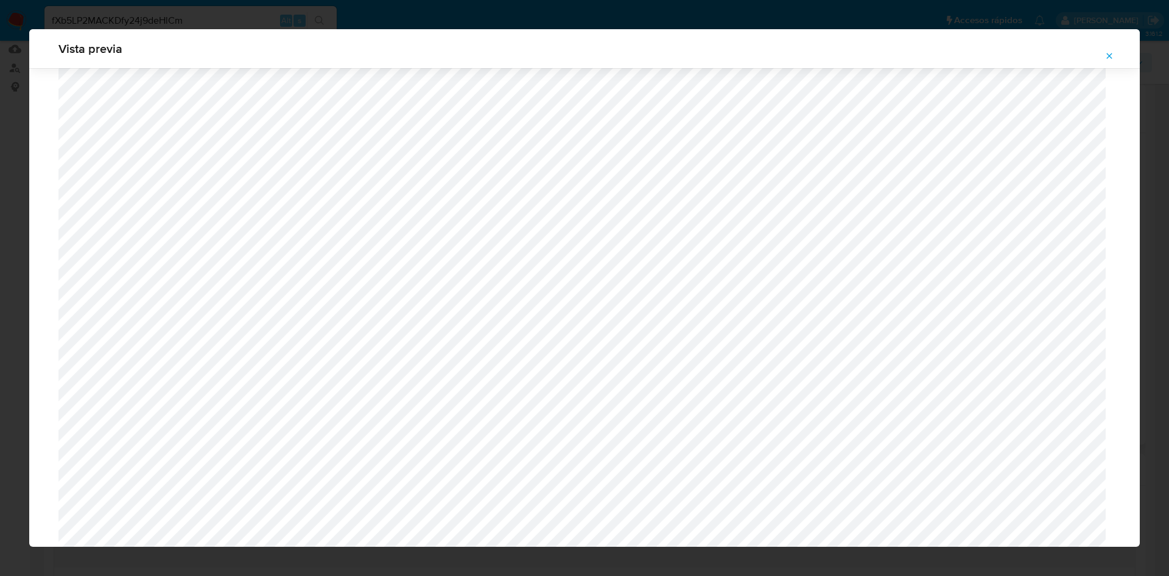
scroll to position [524, 0]
click at [1105, 51] on icon "Attachment preview" at bounding box center [1109, 56] width 10 height 10
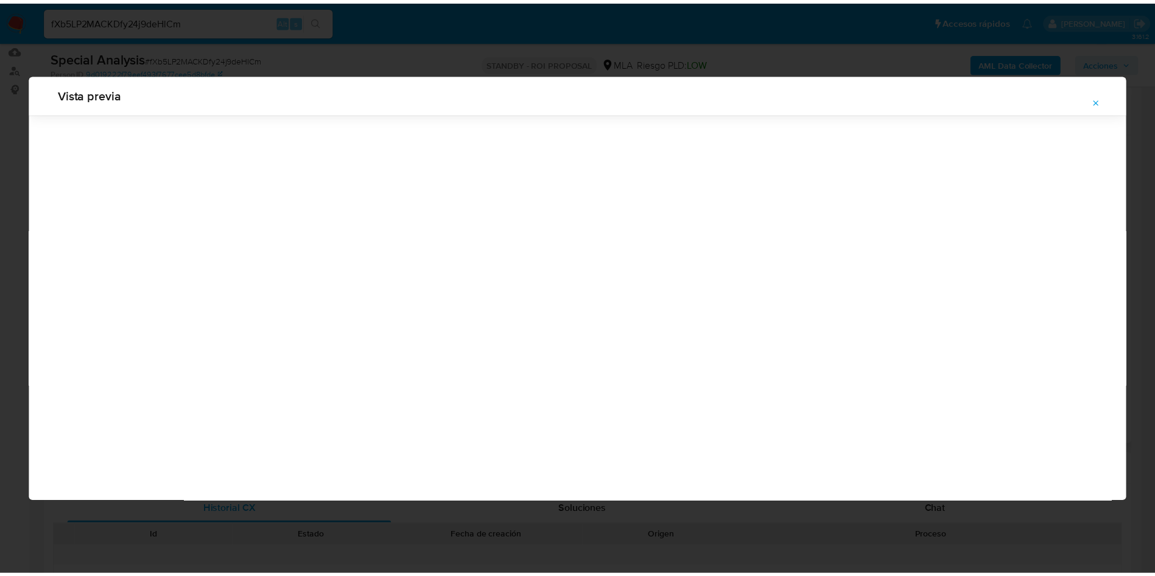
scroll to position [0, 0]
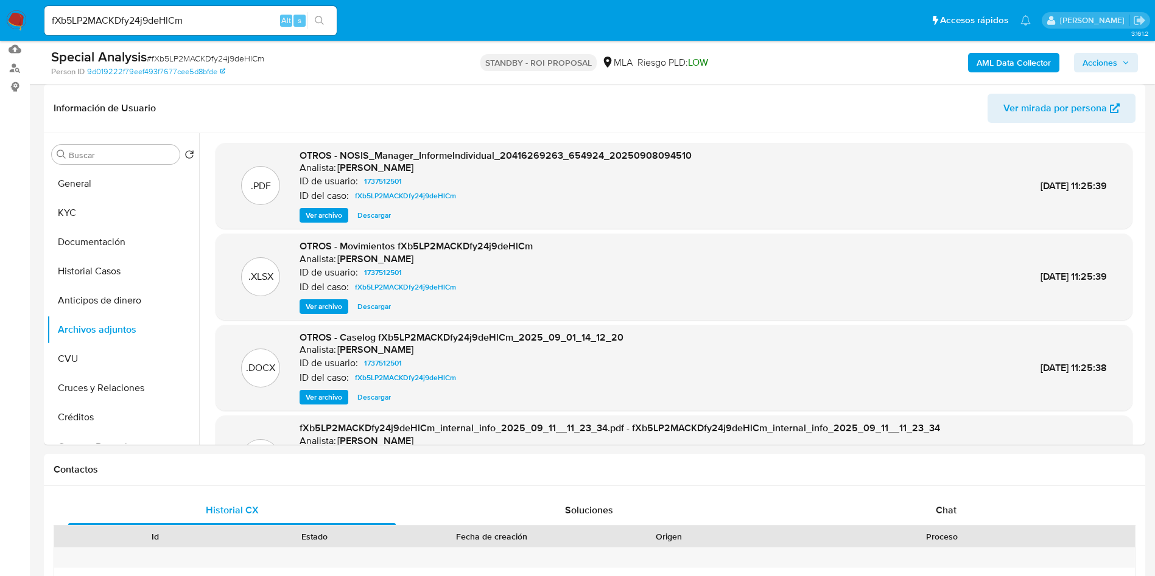
click at [197, 24] on input "fXb5LP2MACKDfy24j9deHlCm" at bounding box center [190, 21] width 292 height 16
paste input "XyCqAlaK0fI4WjR0exNmTT35"
type input "XyCqAlaK0fI4WjR0exNmTT35"
click at [326, 19] on button "search-icon" at bounding box center [319, 20] width 25 height 17
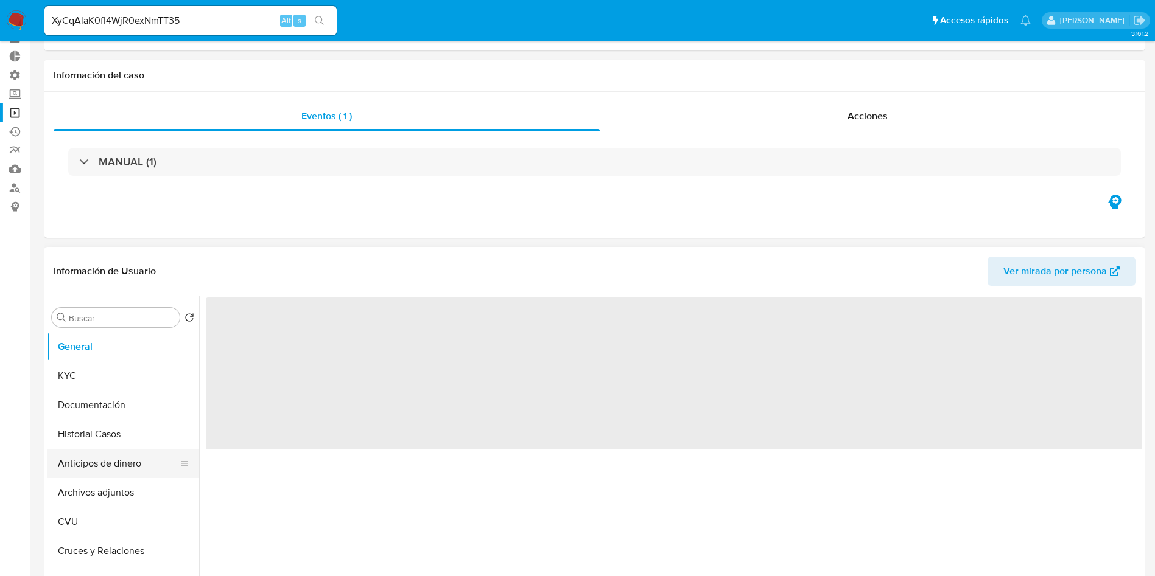
scroll to position [91, 0]
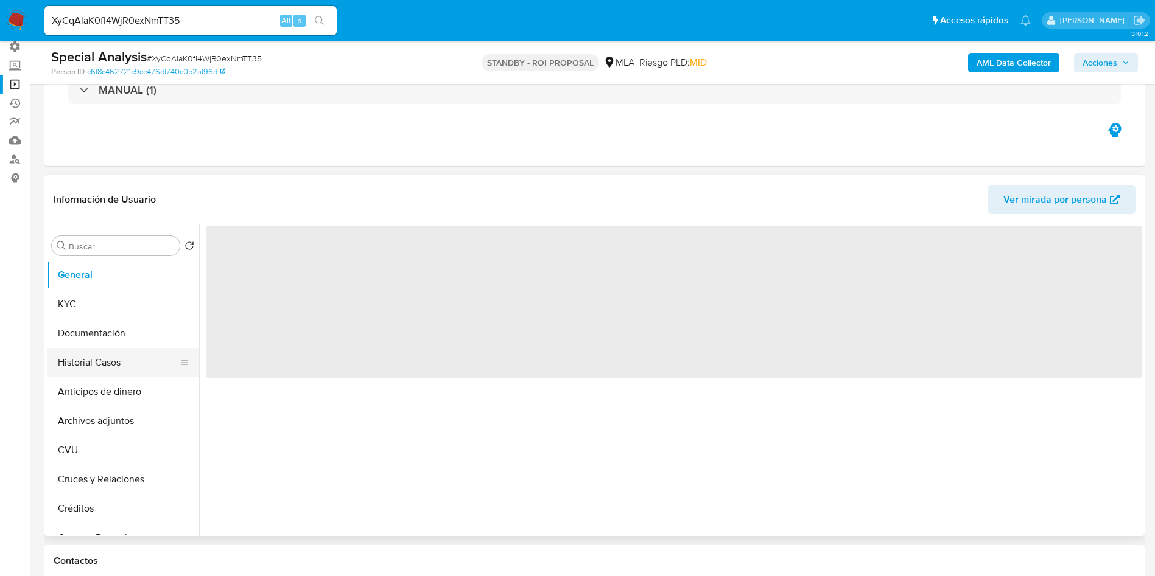
select select "10"
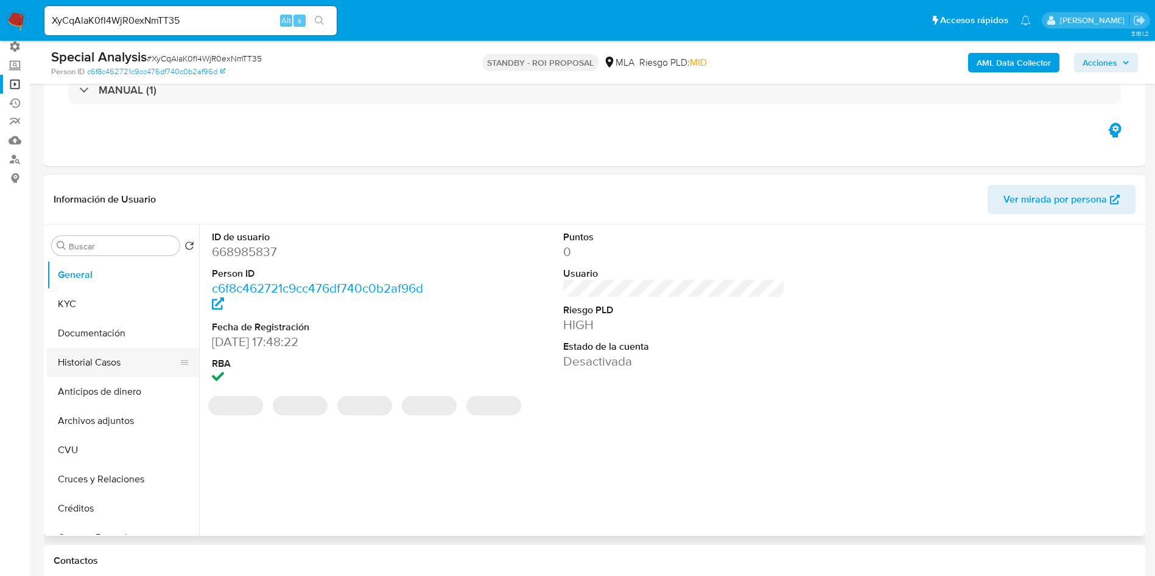
click at [110, 357] on button "Historial Casos" at bounding box center [118, 362] width 142 height 29
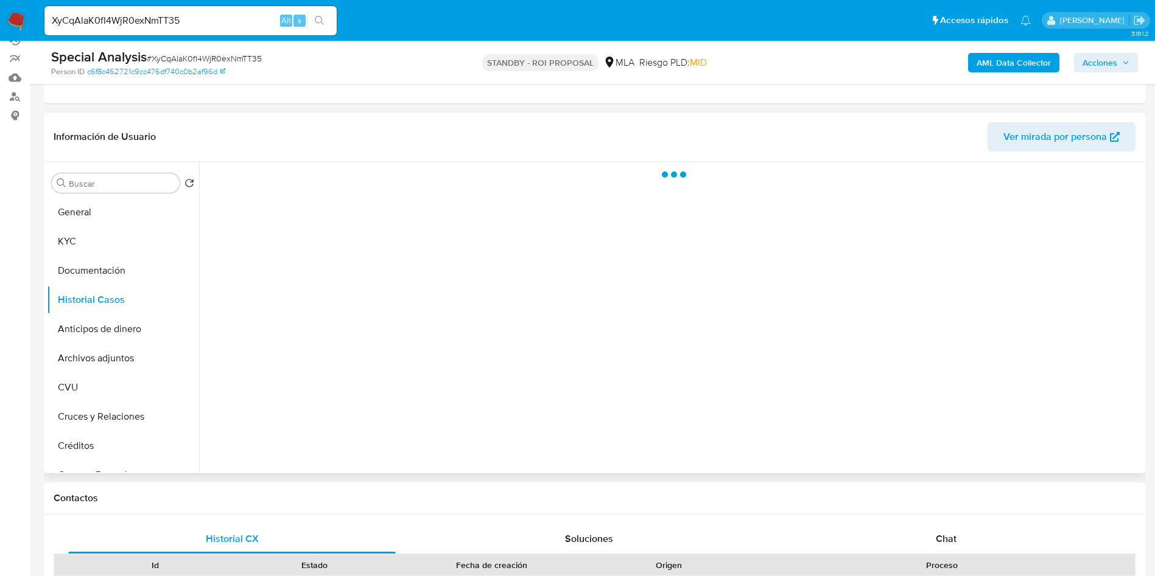
scroll to position [183, 0]
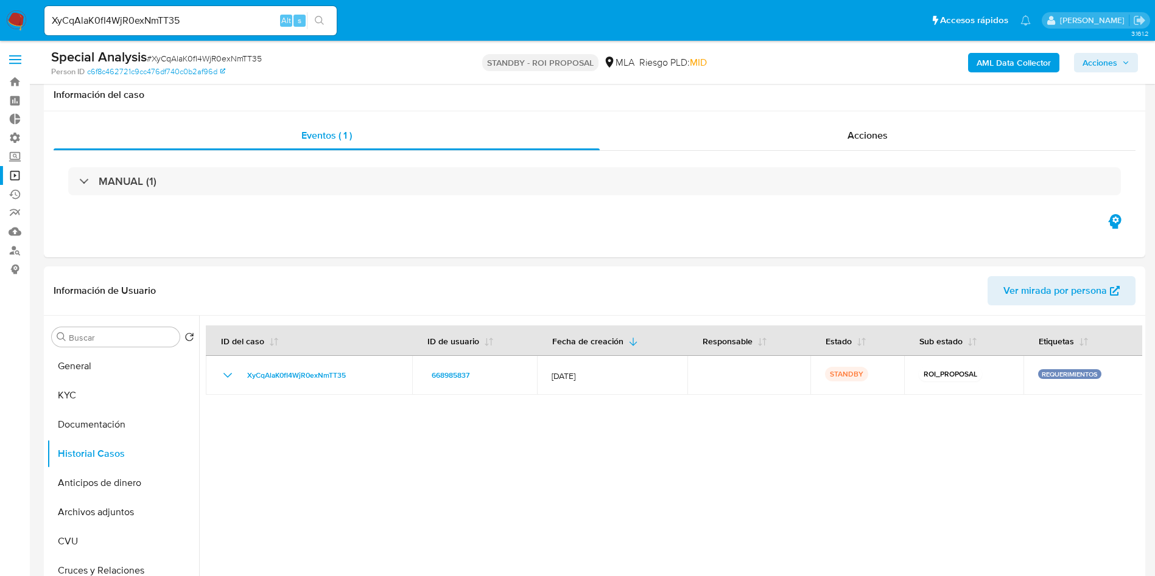
select select "10"
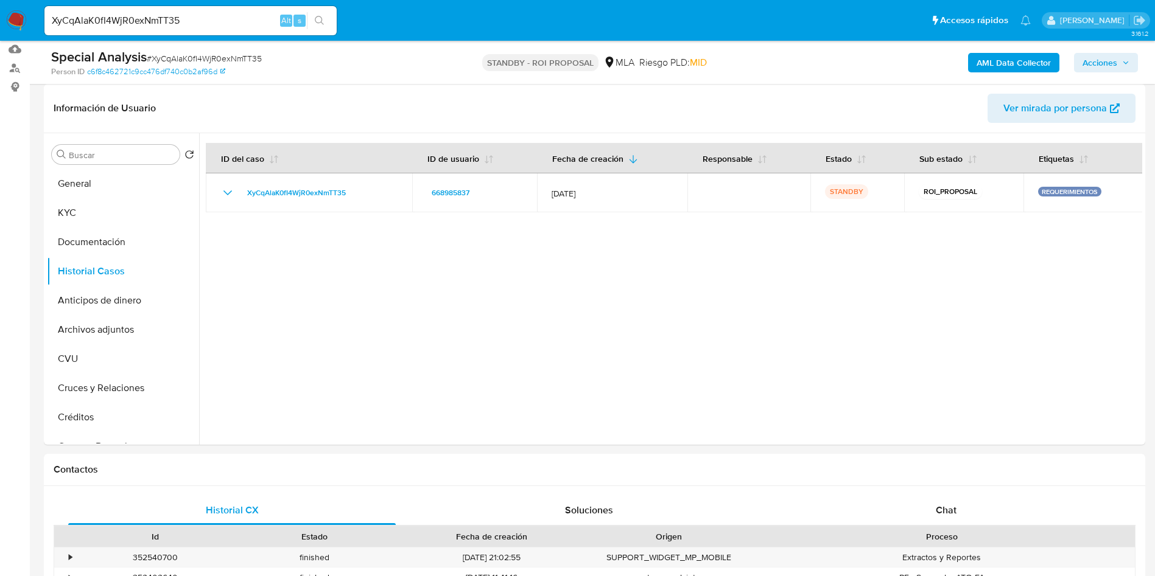
click at [141, 18] on input "XyCqAlaK0fI4WjR0exNmTT35" at bounding box center [190, 21] width 292 height 16
paste input "quKgKWfAx2G7ygG878d1oMlY"
type input "quKgKWfAx2G7ygG878d1oMlY"
click at [320, 18] on icon "search-icon" at bounding box center [320, 21] width 10 height 10
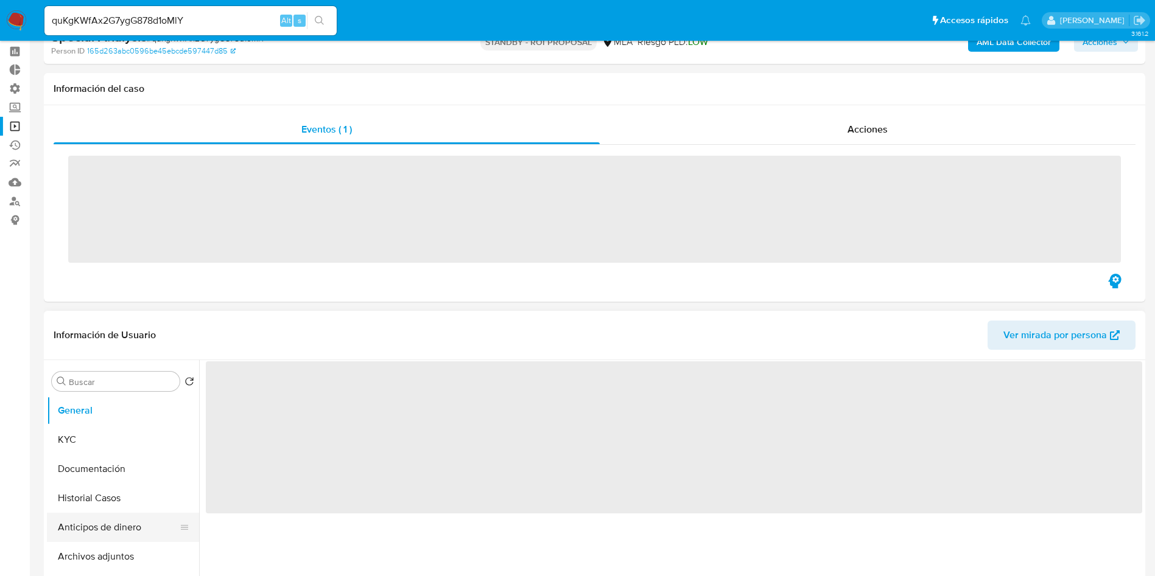
scroll to position [91, 0]
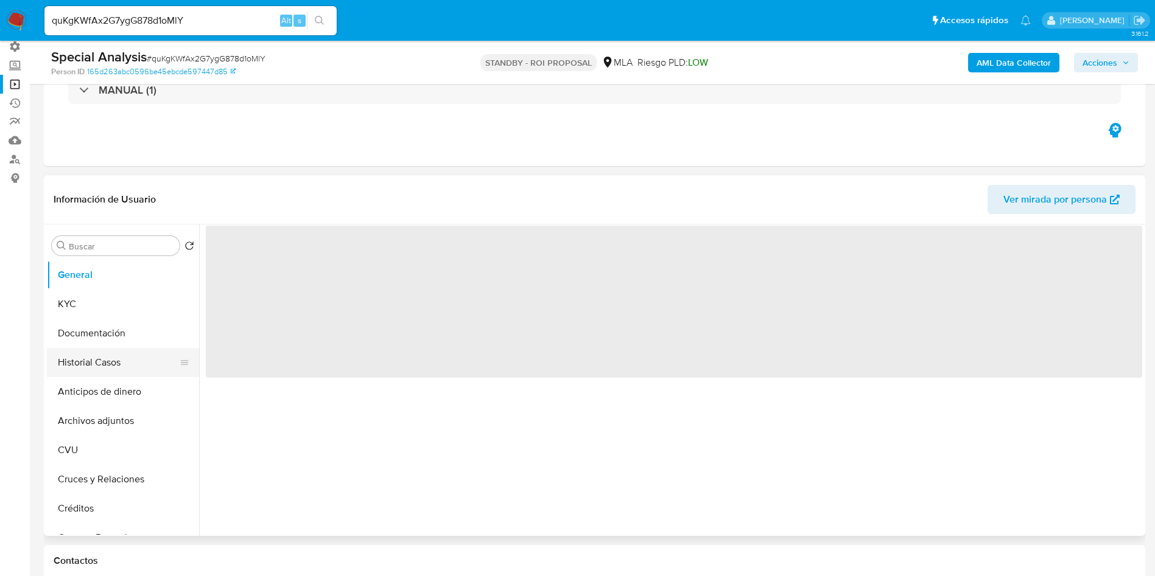
click at [111, 357] on button "Historial Casos" at bounding box center [118, 362] width 142 height 29
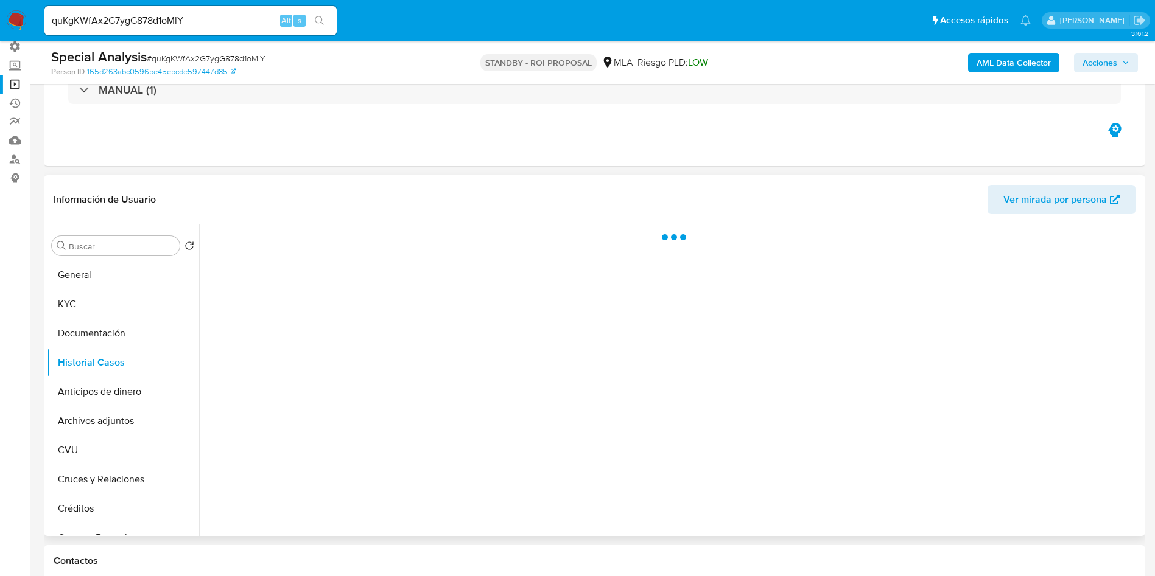
select select "10"
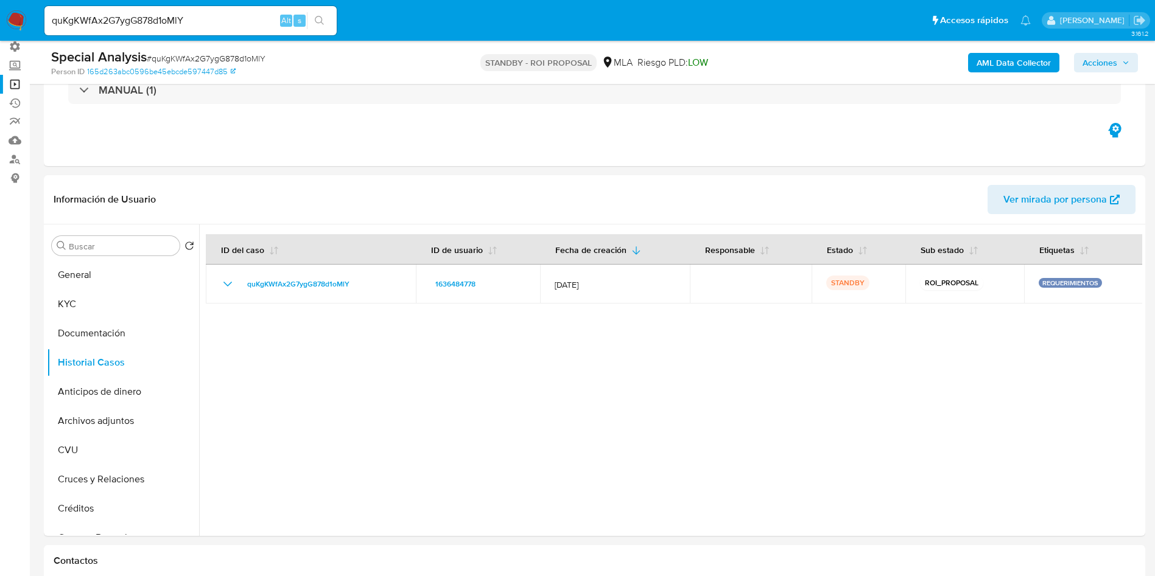
click at [137, 26] on input "quKgKWfAx2G7ygG878d1oMlY" at bounding box center [190, 21] width 292 height 16
paste input "UrAwRpaKIf5wgbgKBNZc1BYx"
type input "UrAwRpaKIf5wgbgKBNZc1BYx"
click at [323, 26] on button "search-icon" at bounding box center [319, 20] width 25 height 17
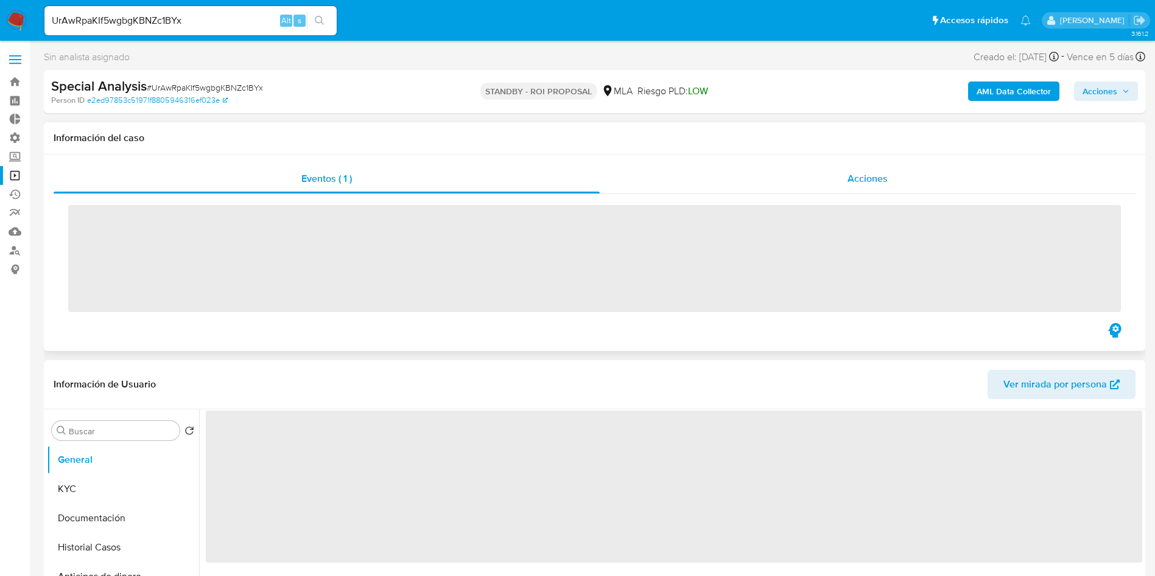
click at [888, 179] on span "Acciones" at bounding box center [867, 179] width 40 height 14
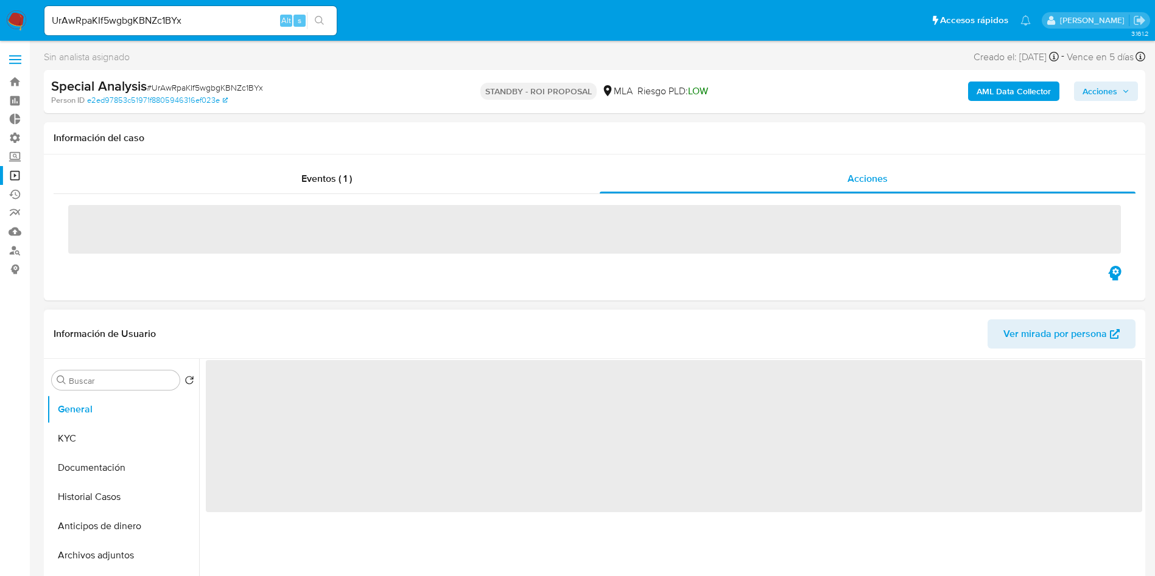
select select "10"
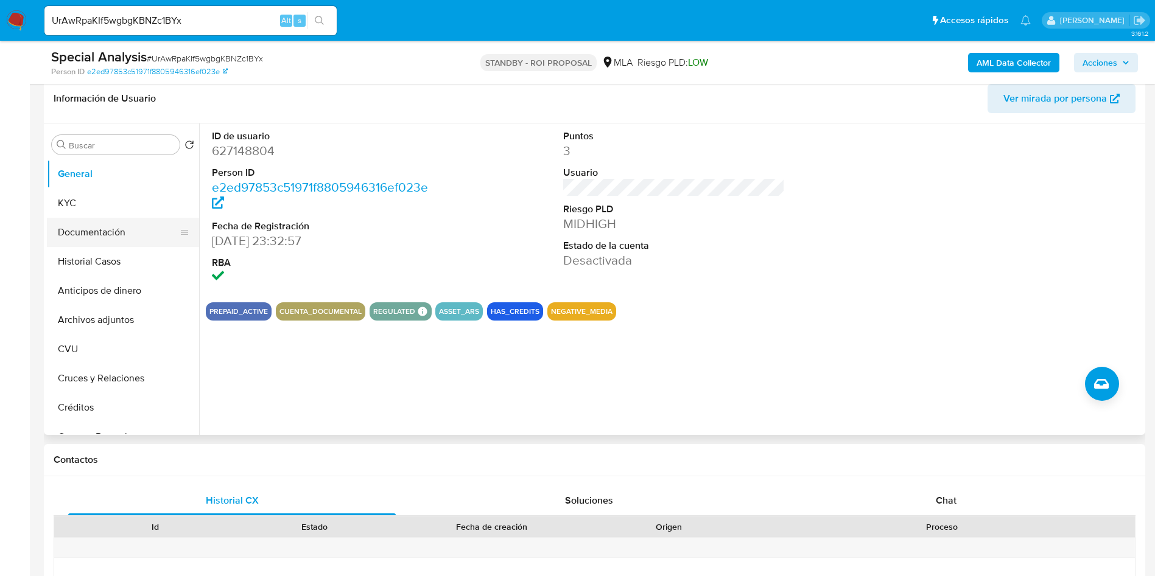
scroll to position [274, 0]
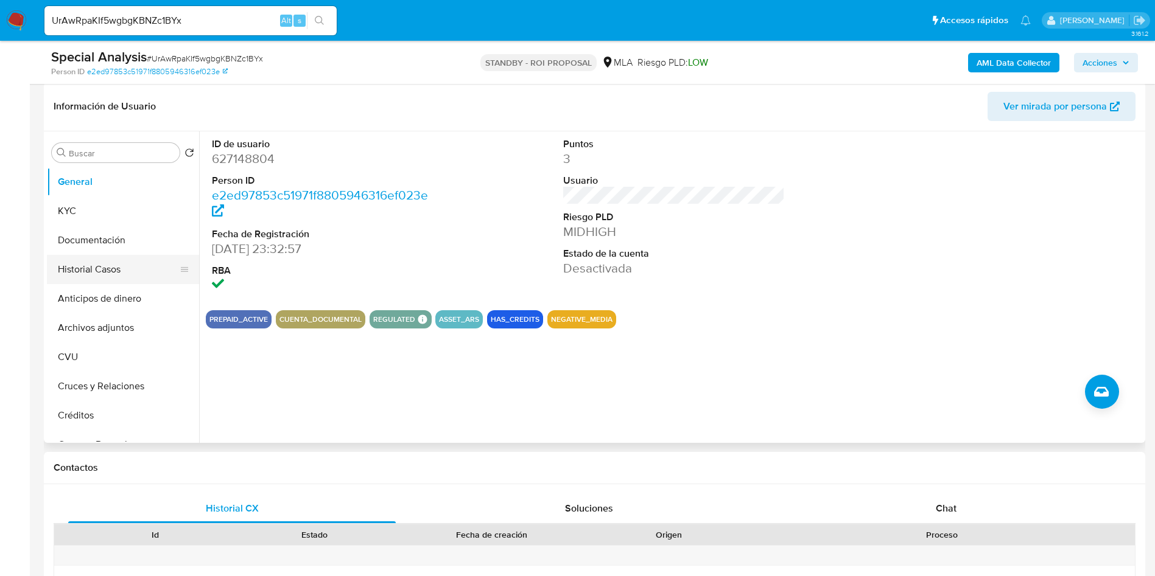
click at [91, 264] on button "Historial Casos" at bounding box center [118, 269] width 142 height 29
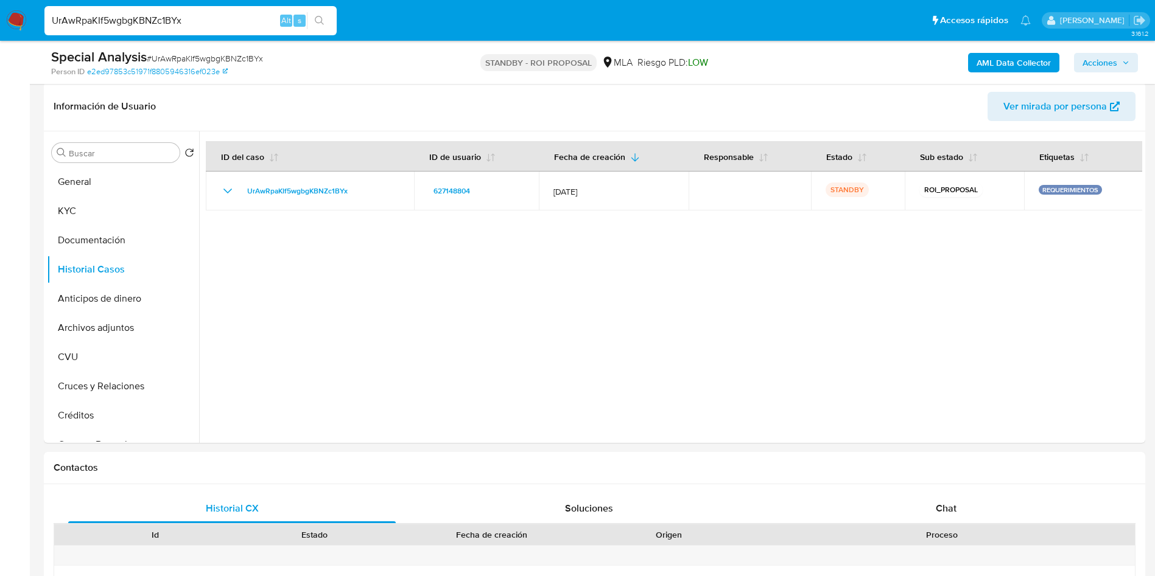
click at [139, 14] on input "UrAwRpaKIf5wgbgKBNZc1BYx" at bounding box center [190, 21] width 292 height 16
paste input "fXb5LP2MACKDfy24j9deHlCm"
type input "fXb5LP2MACKDfy24j9deHlCm"
click at [317, 18] on icon "search-icon" at bounding box center [320, 21] width 10 height 10
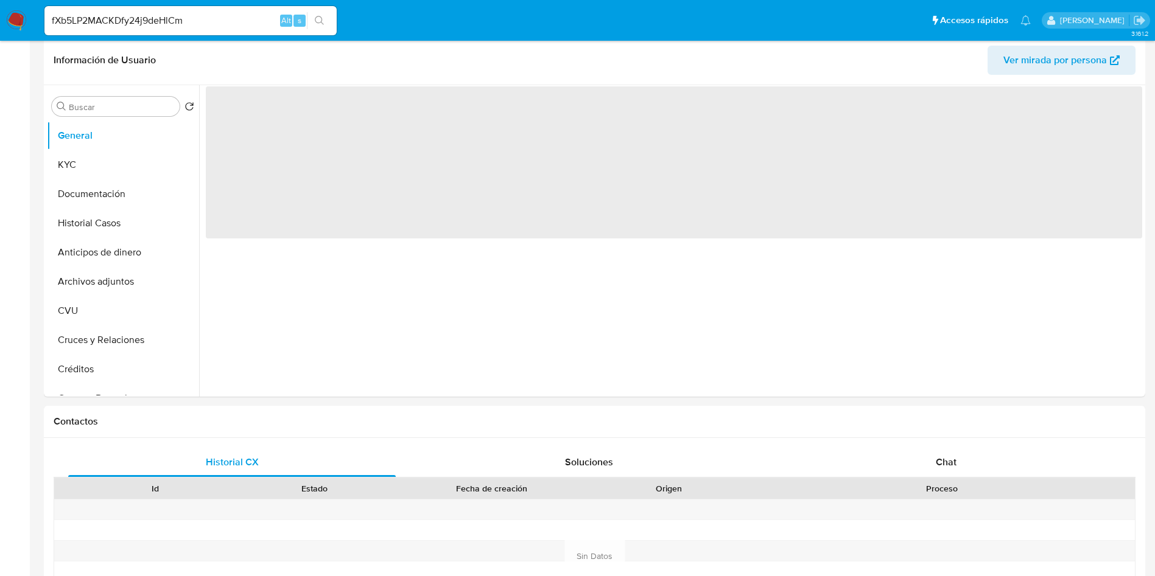
select select "10"
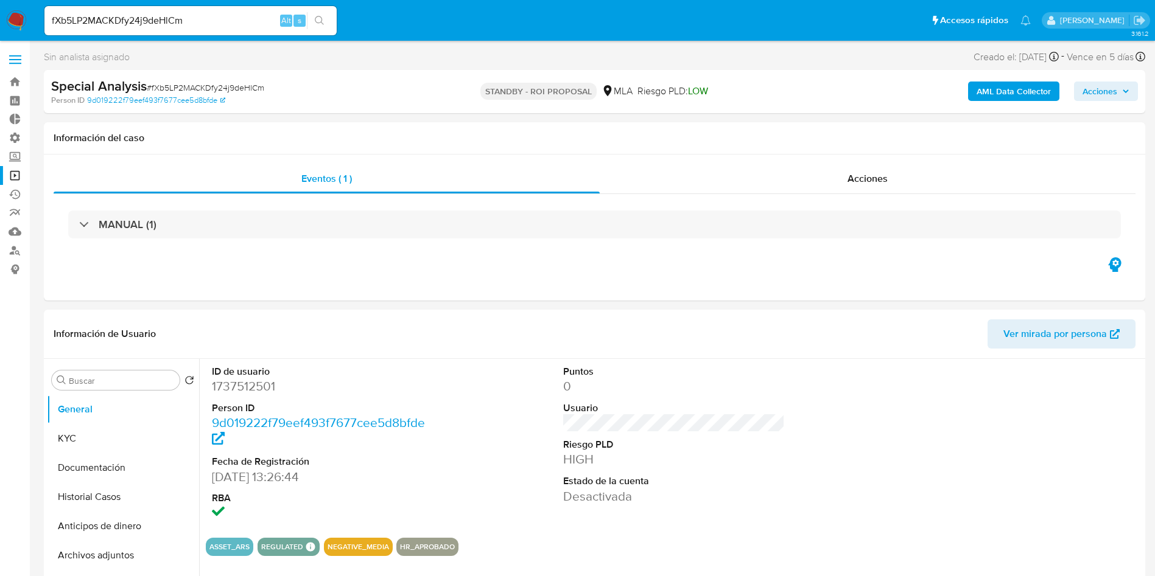
click at [214, 23] on input "fXb5LP2MACKDfy24j9deHlCm" at bounding box center [190, 21] width 292 height 16
paste input "ydDLxk0GhFBaWCUezoDgcY2j"
type input "ydDLxk0GhFBaWCUezoDgcY2j"
click at [328, 21] on button "search-icon" at bounding box center [319, 20] width 25 height 17
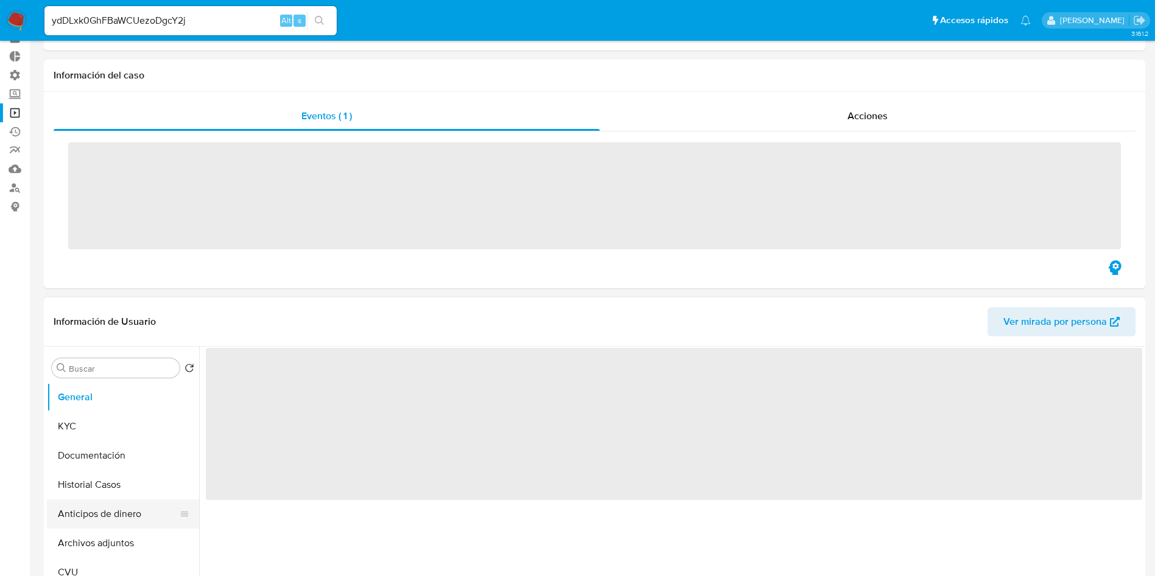
scroll to position [91, 0]
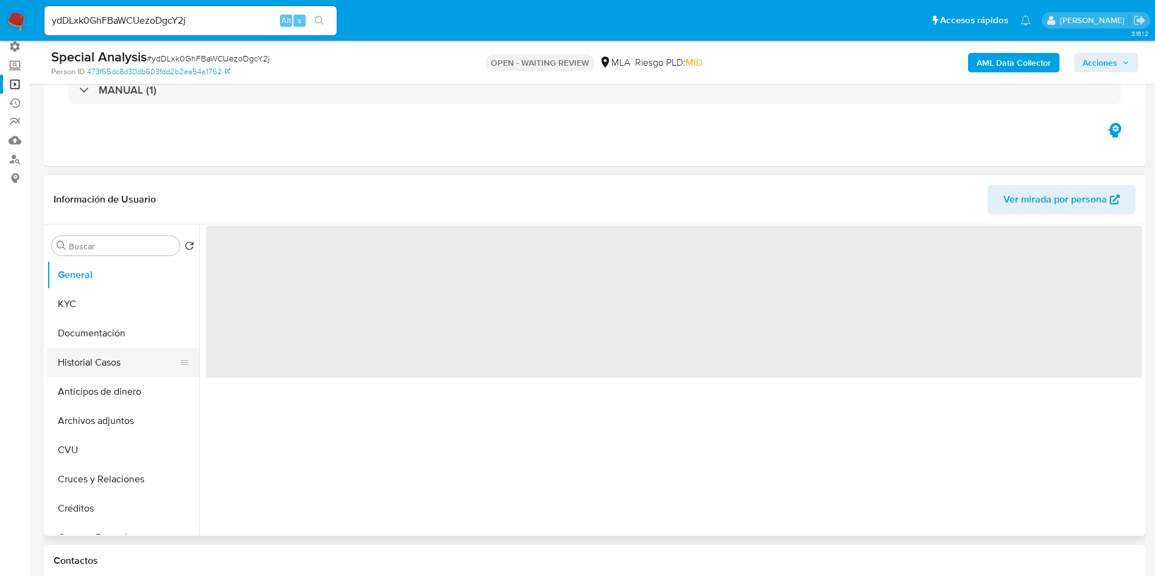
click at [115, 370] on button "Historial Casos" at bounding box center [118, 362] width 142 height 29
select select "10"
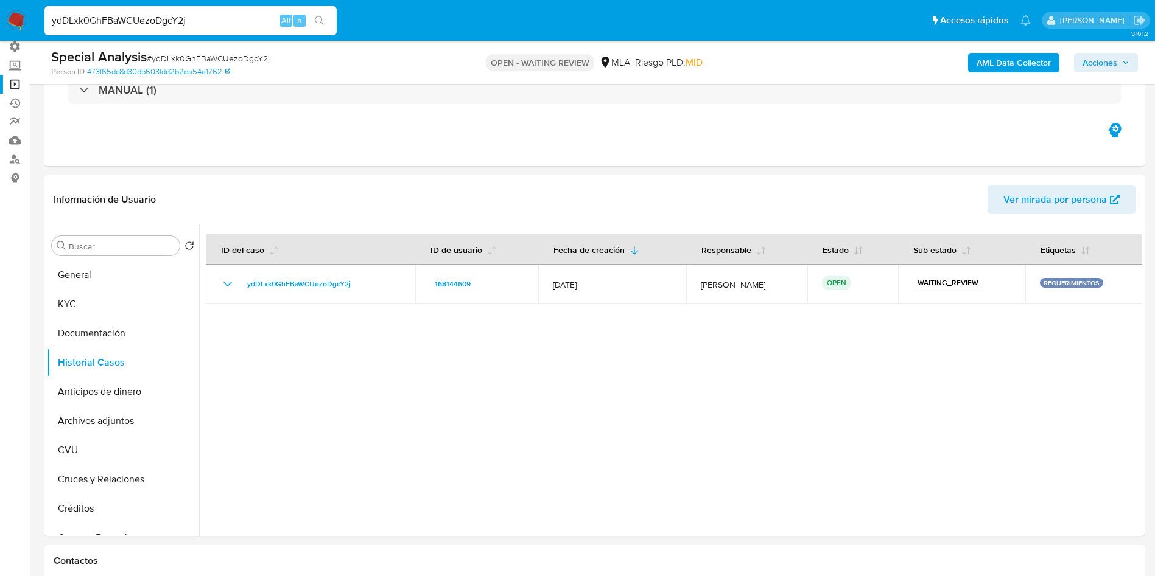
click at [147, 18] on input "ydDLxk0GhFBaWCUezoDgcY2j" at bounding box center [190, 21] width 292 height 16
paste input "69yUfJ1DEqYKphSbuuYT58B2"
type input "69yUfJ1DEqYKphSbuuYT58B2"
click at [324, 17] on icon "search-icon" at bounding box center [320, 21] width 10 height 10
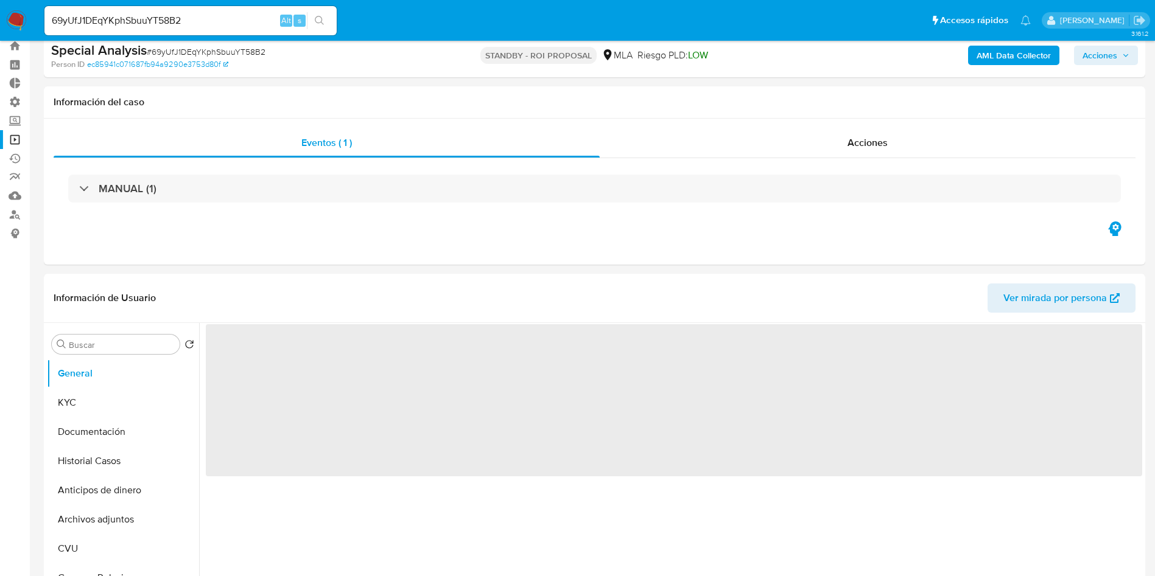
scroll to position [91, 0]
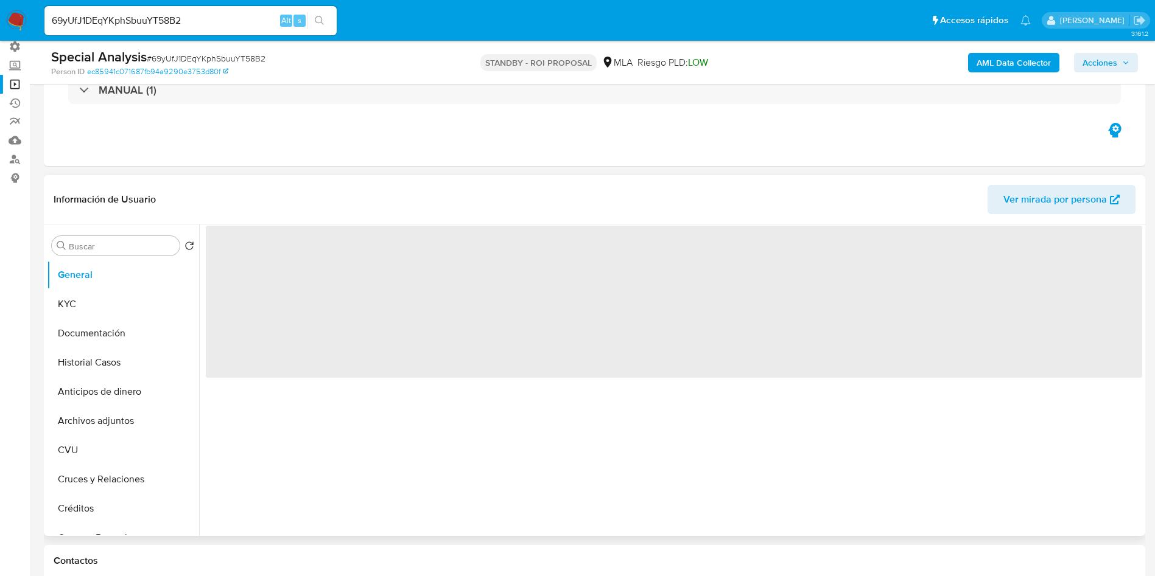
select select "10"
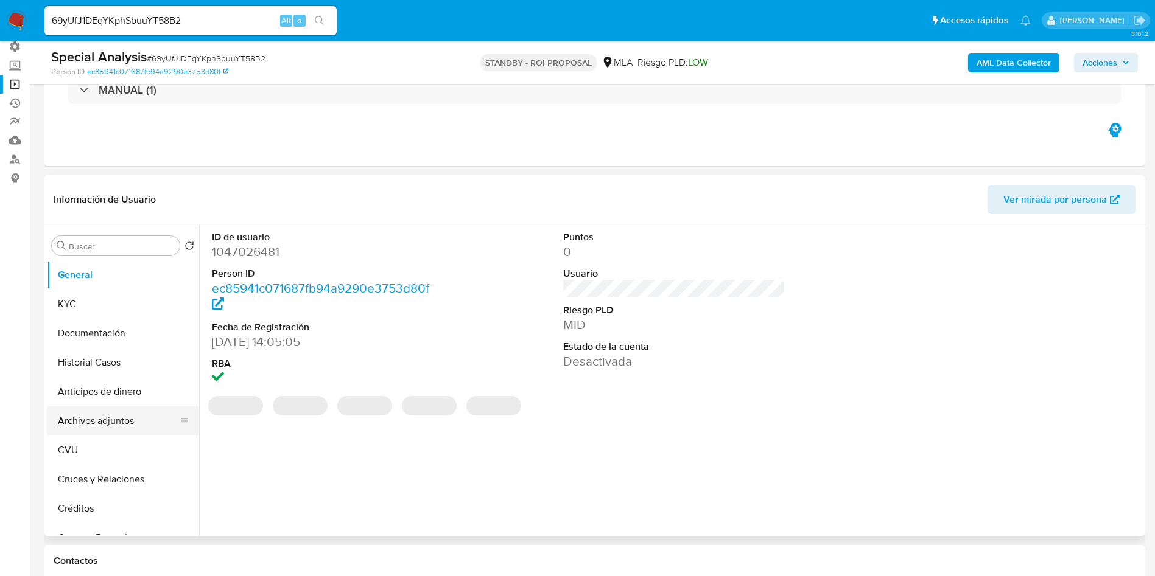
click at [110, 432] on button "Archivos adjuntos" at bounding box center [118, 421] width 142 height 29
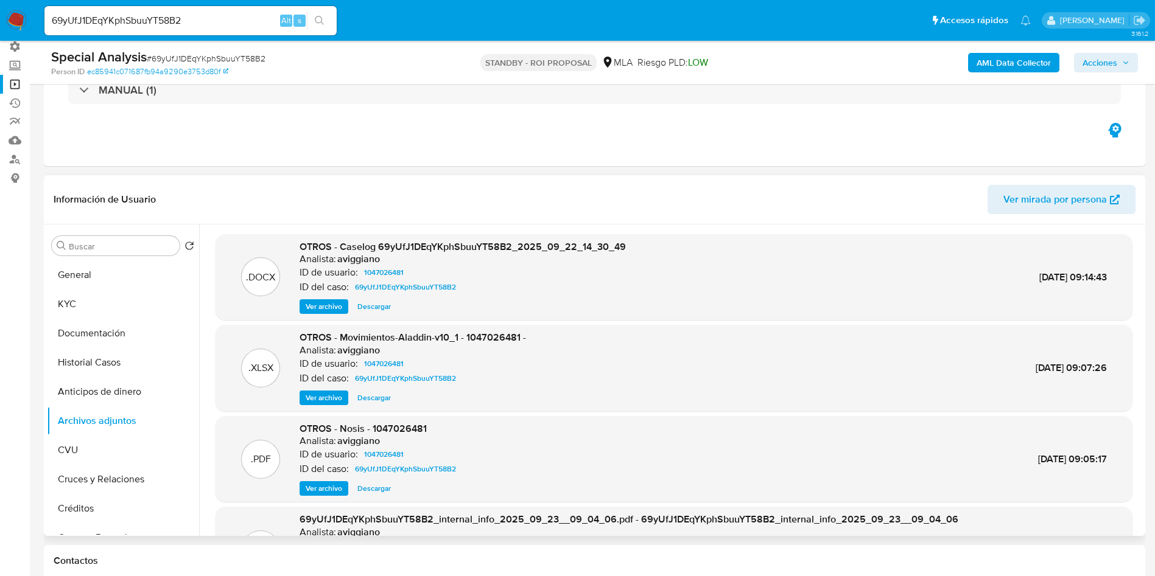
click at [368, 306] on span "Descargar" at bounding box center [373, 307] width 33 height 12
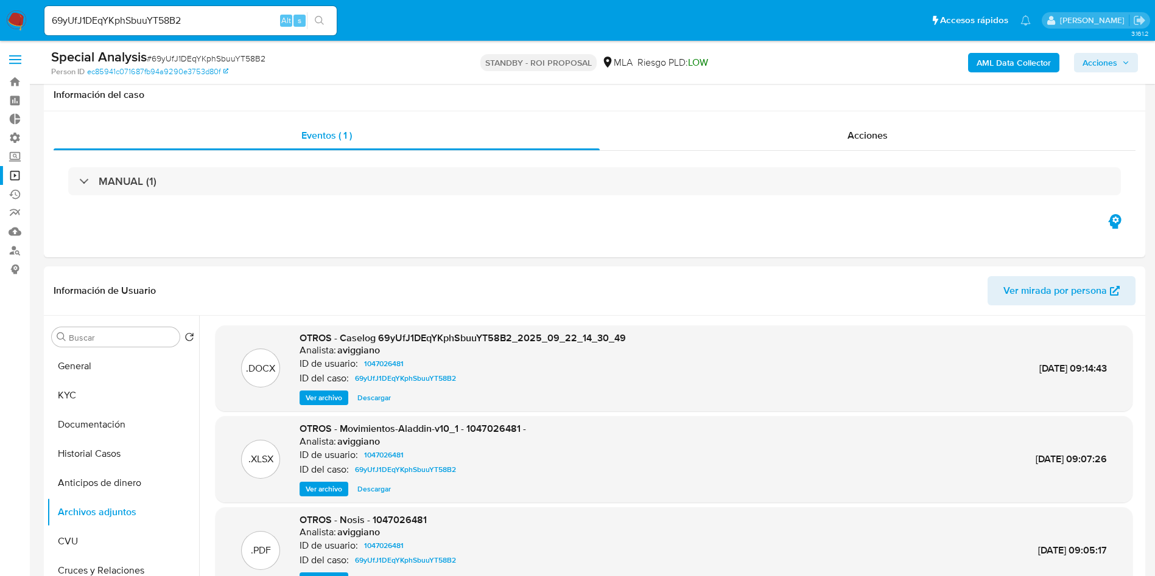
select select "10"
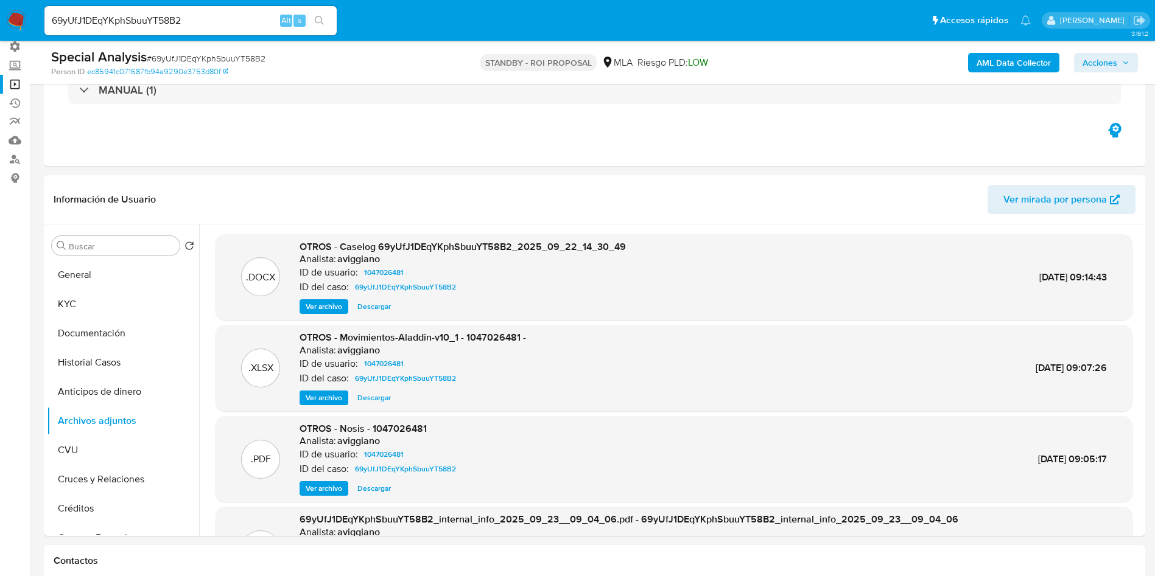
click at [184, 23] on input "69yUfJ1DEqYKphSbuuYT58B2" at bounding box center [190, 21] width 292 height 16
paste input "xCsjkoNkmhBS6595rCVH7RGO"
type input "xCsjkoNkmhBS6595rCVH7RGO"
click at [320, 24] on icon "search-icon" at bounding box center [320, 21] width 10 height 10
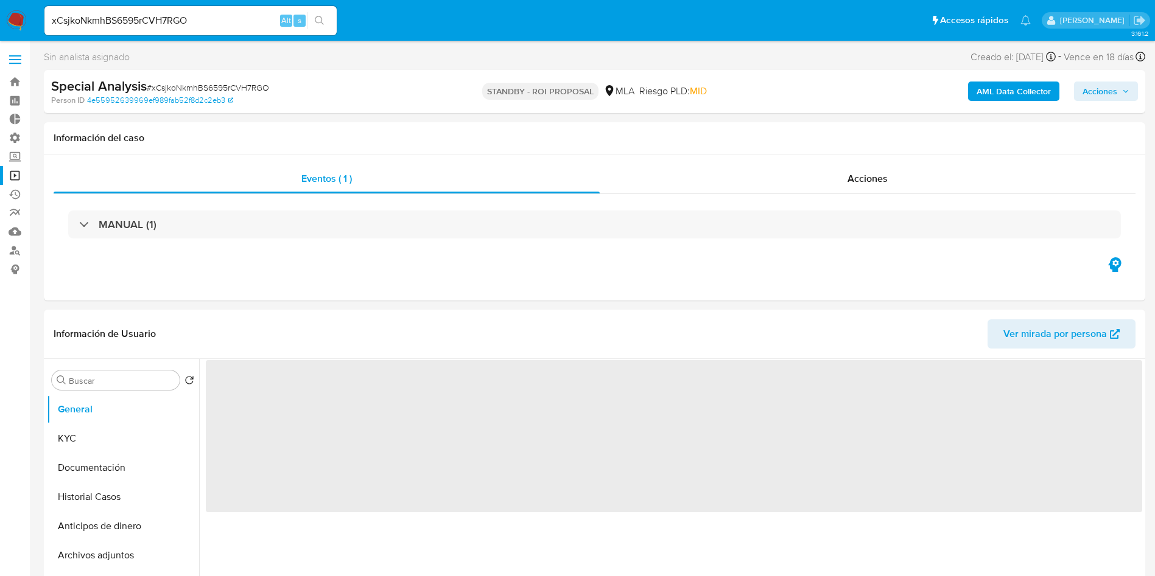
select select "10"
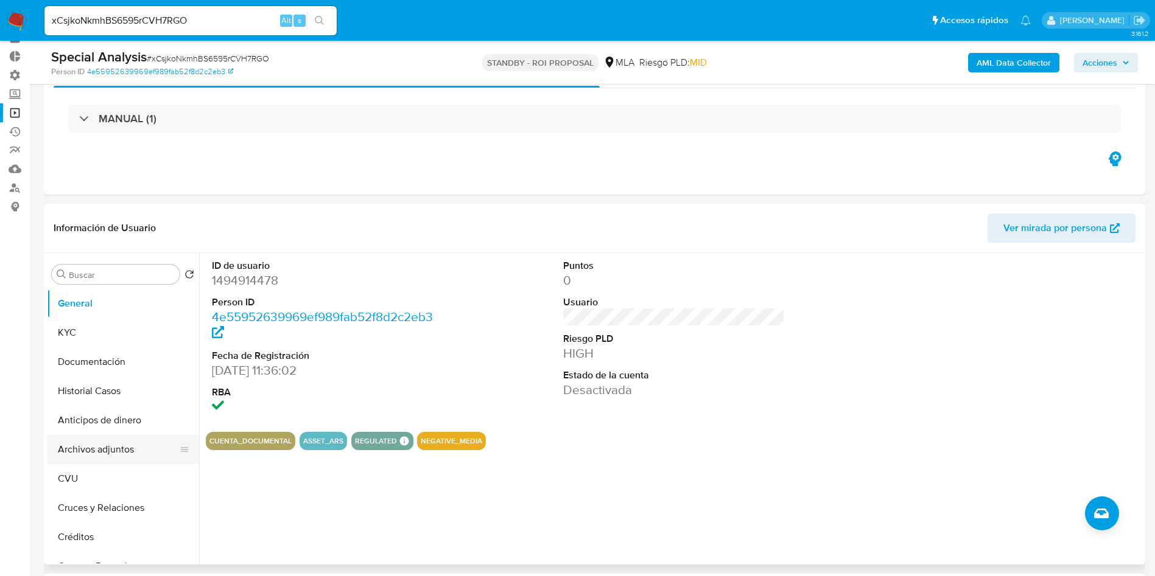
scroll to position [91, 0]
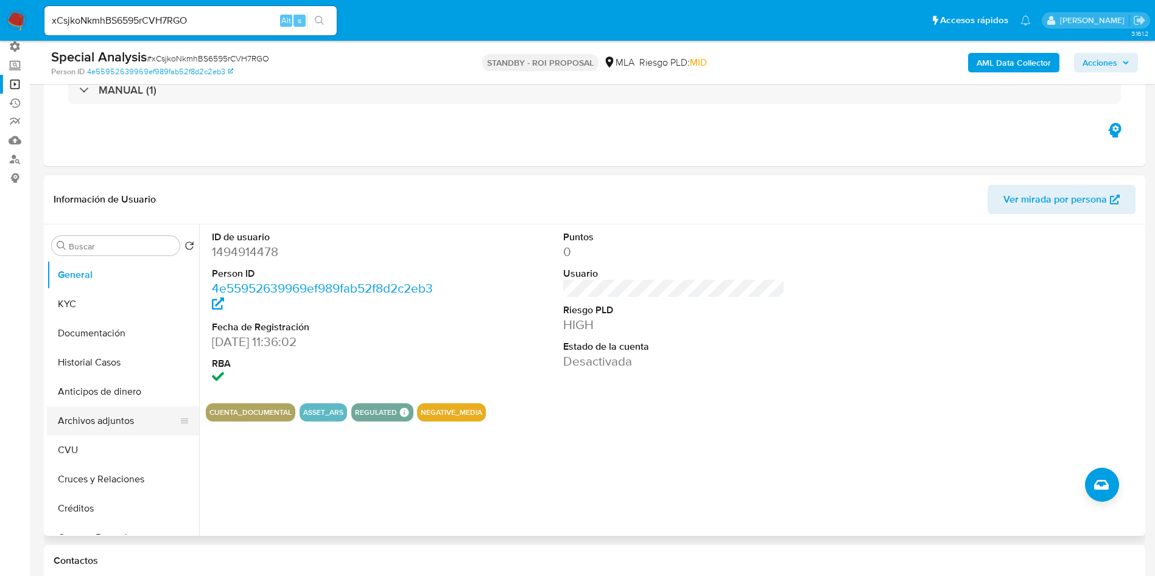
click at [104, 419] on button "Archivos adjuntos" at bounding box center [118, 421] width 142 height 29
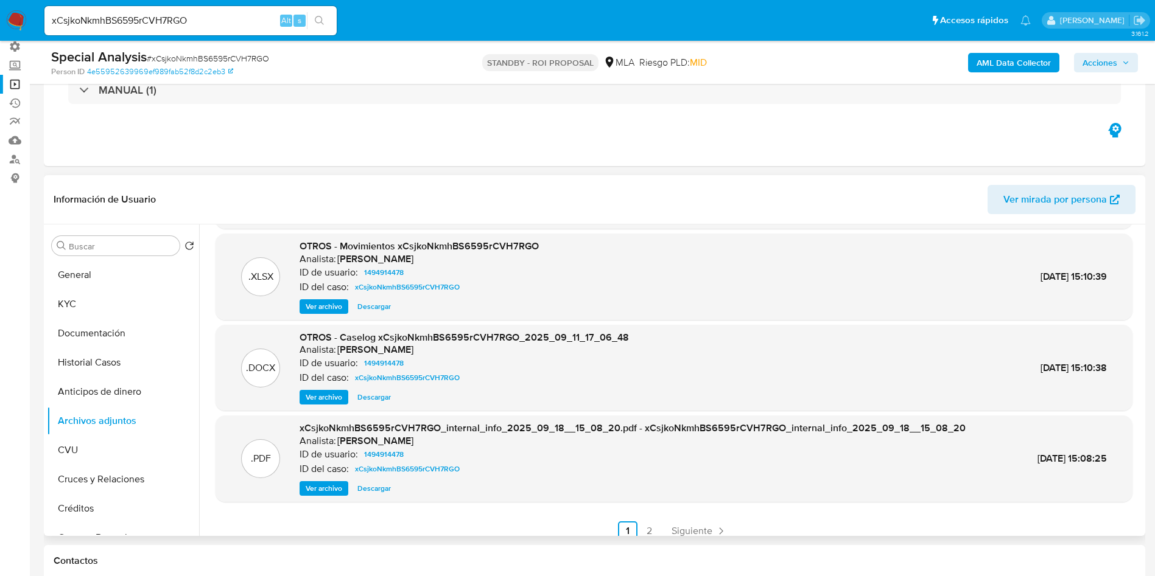
click at [329, 399] on span "Ver archivo" at bounding box center [324, 397] width 37 height 12
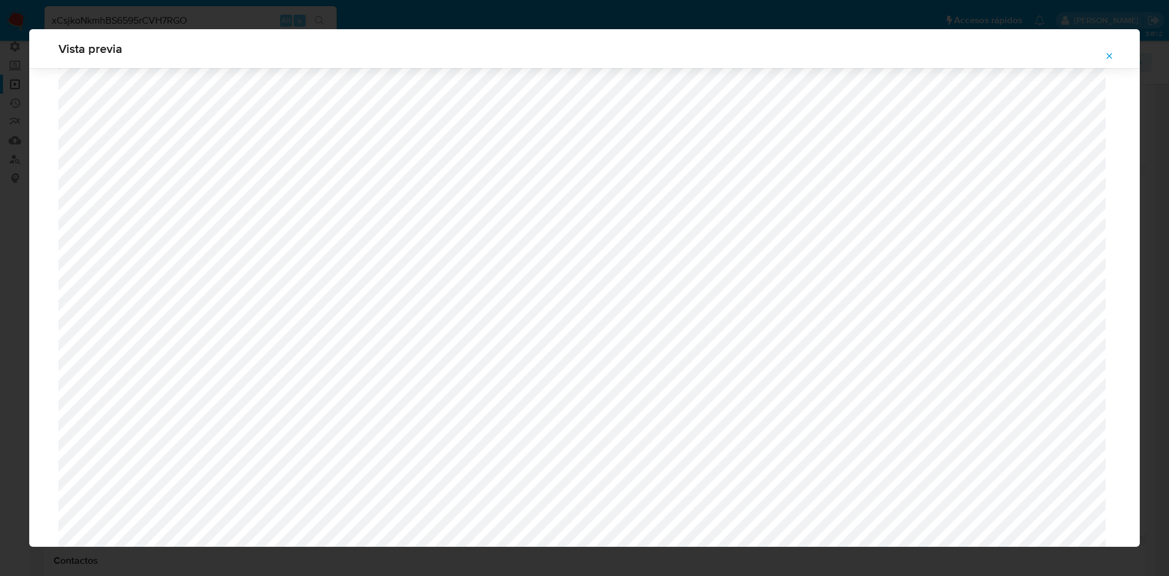
scroll to position [432, 0]
click at [1100, 61] on button "Attachment preview" at bounding box center [1109, 55] width 27 height 19
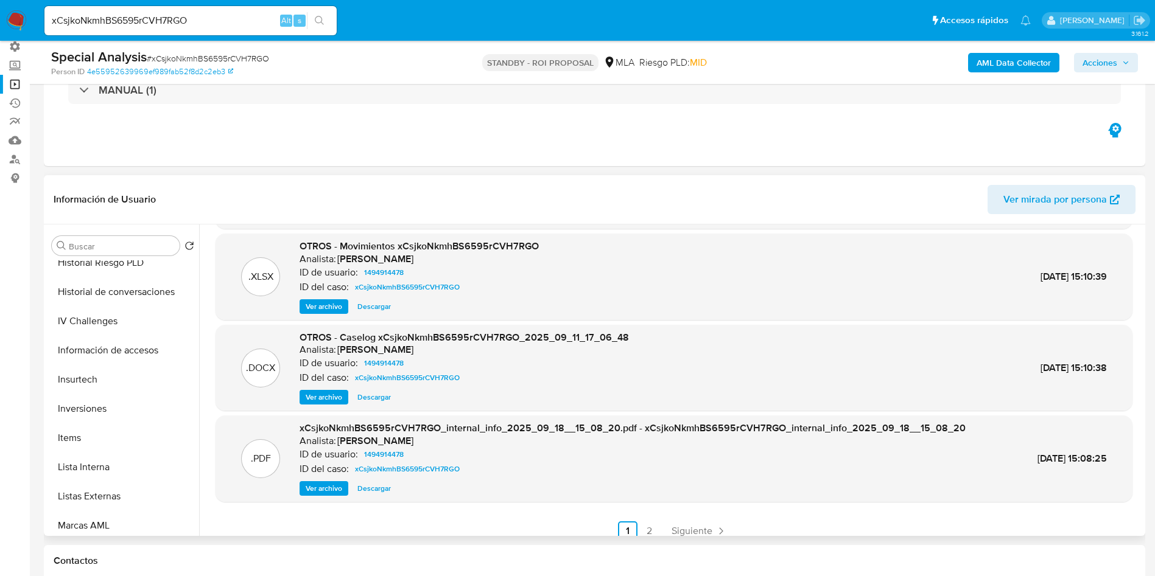
scroll to position [631, 0]
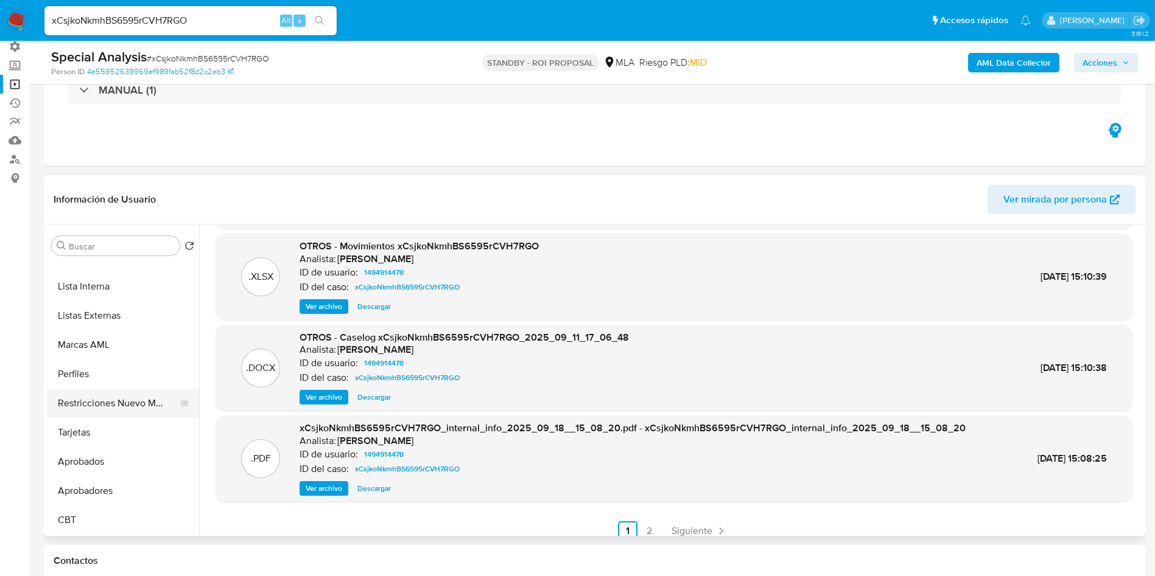
click at [128, 407] on button "Restricciones Nuevo Mundo" at bounding box center [118, 403] width 142 height 29
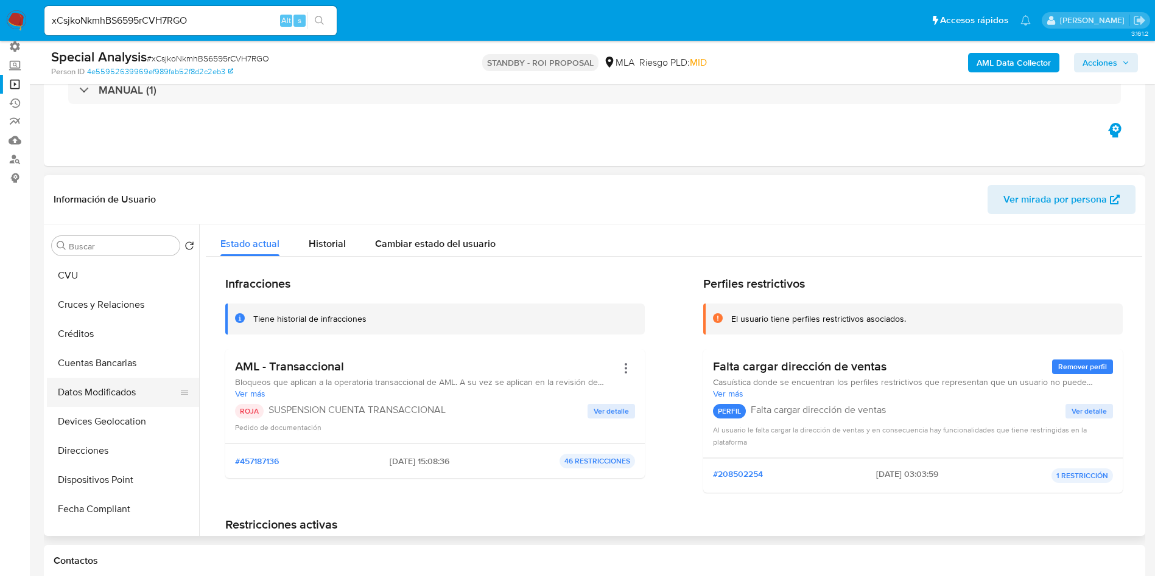
scroll to position [0, 0]
click at [102, 356] on button "Historial Casos" at bounding box center [118, 362] width 142 height 29
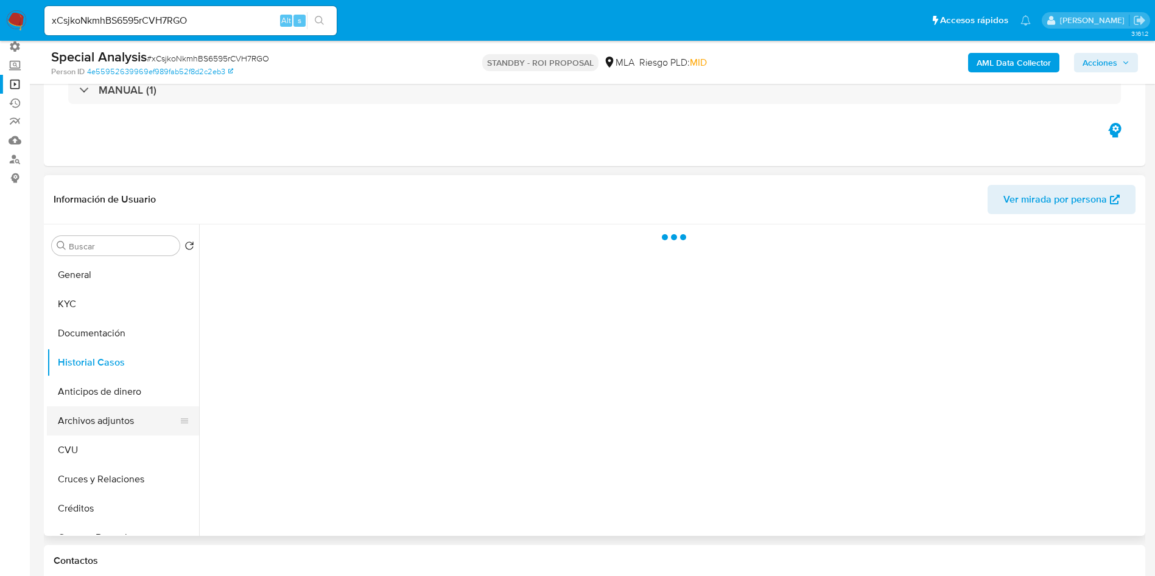
click at [138, 421] on button "Archivos adjuntos" at bounding box center [118, 421] width 142 height 29
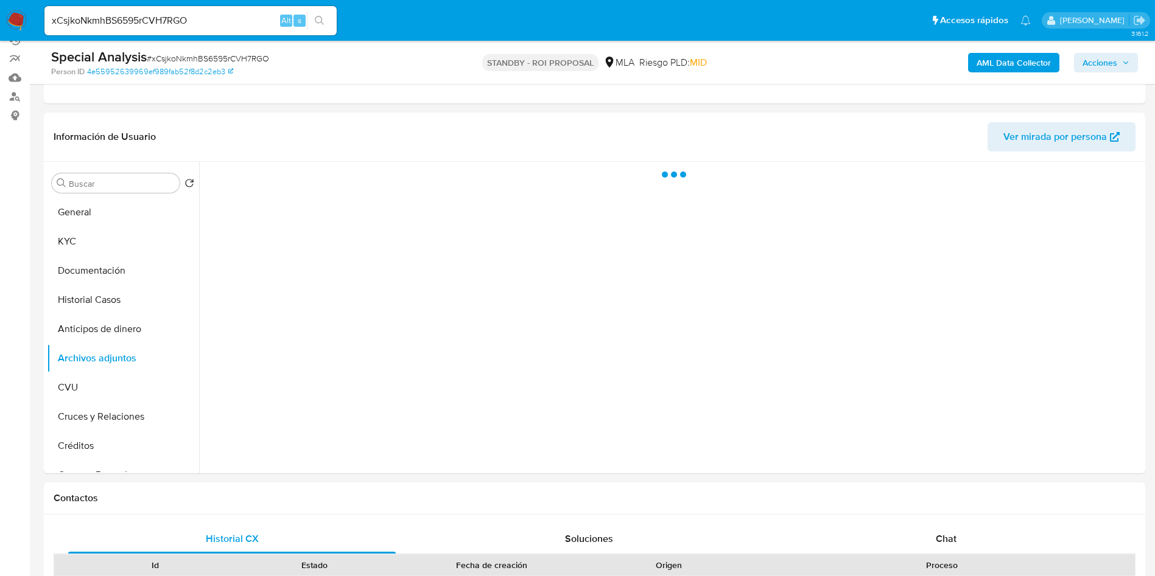
scroll to position [183, 0]
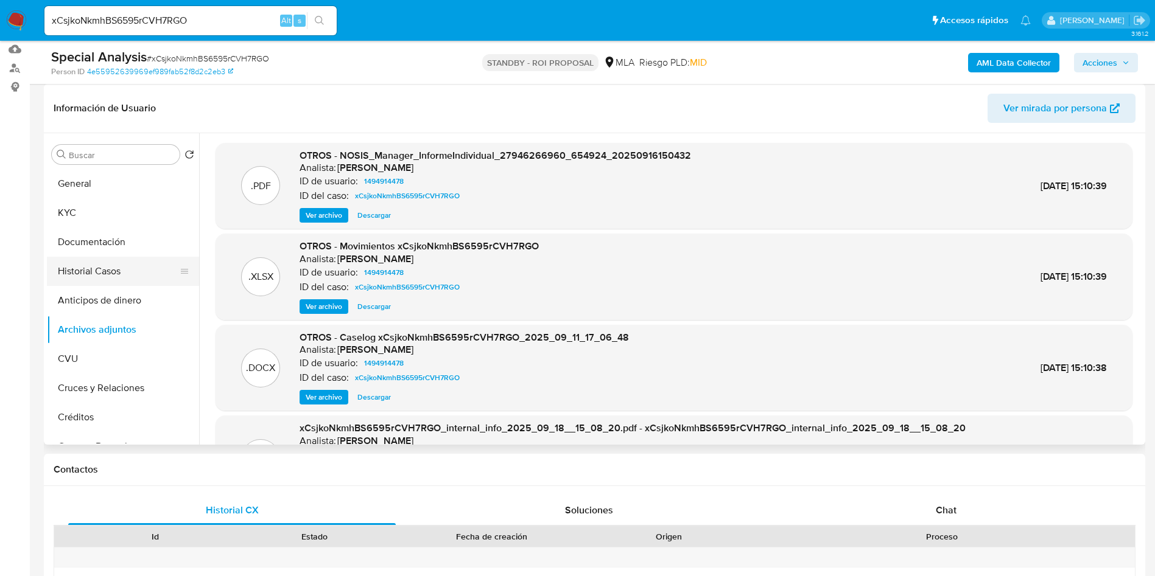
click at [112, 273] on button "Historial Casos" at bounding box center [118, 271] width 142 height 29
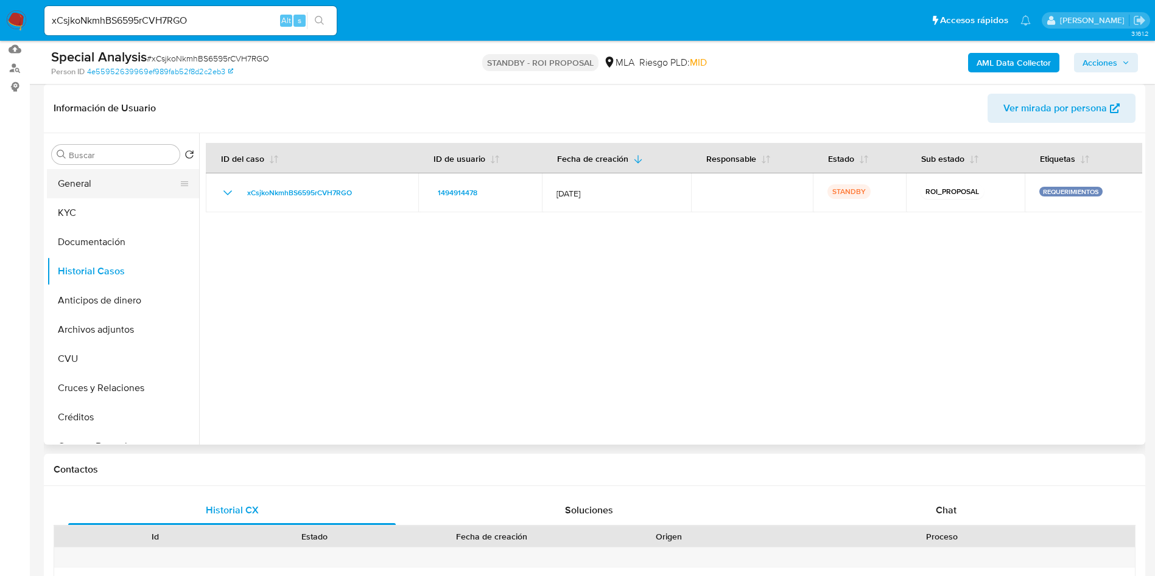
click at [119, 193] on button "General" at bounding box center [118, 183] width 142 height 29
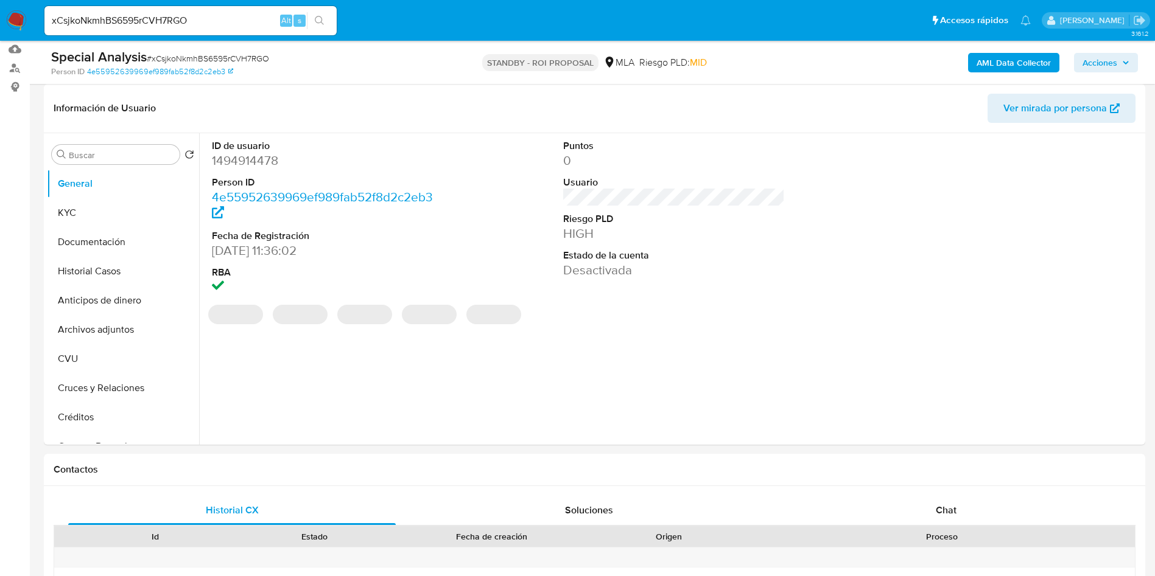
click at [255, 161] on dd "1494914478" at bounding box center [323, 160] width 222 height 17
copy dd "1494914478"
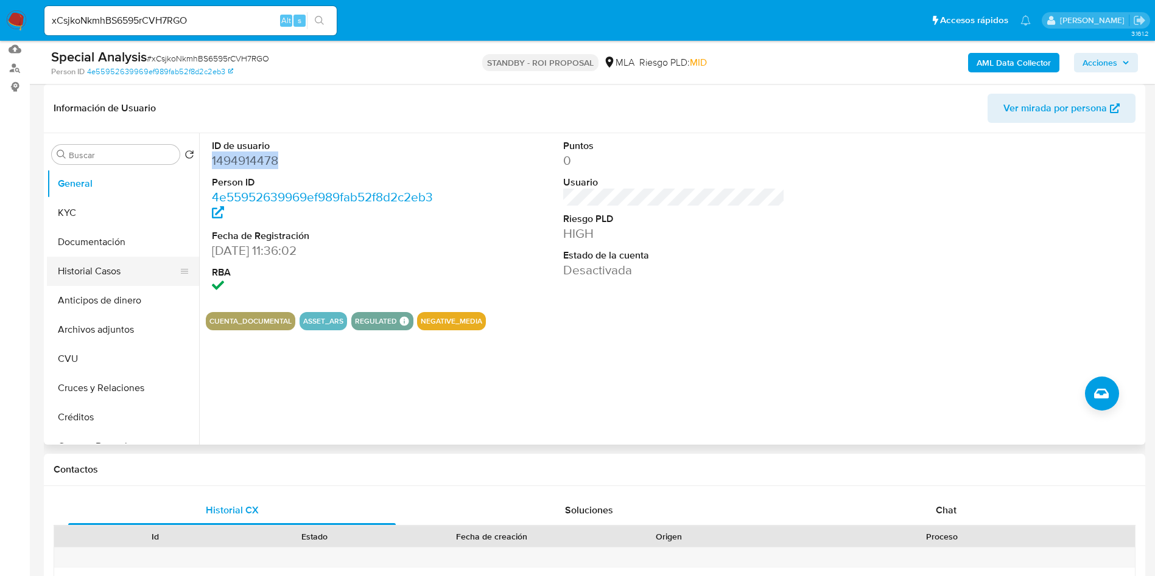
click at [113, 270] on button "Historial Casos" at bounding box center [118, 271] width 142 height 29
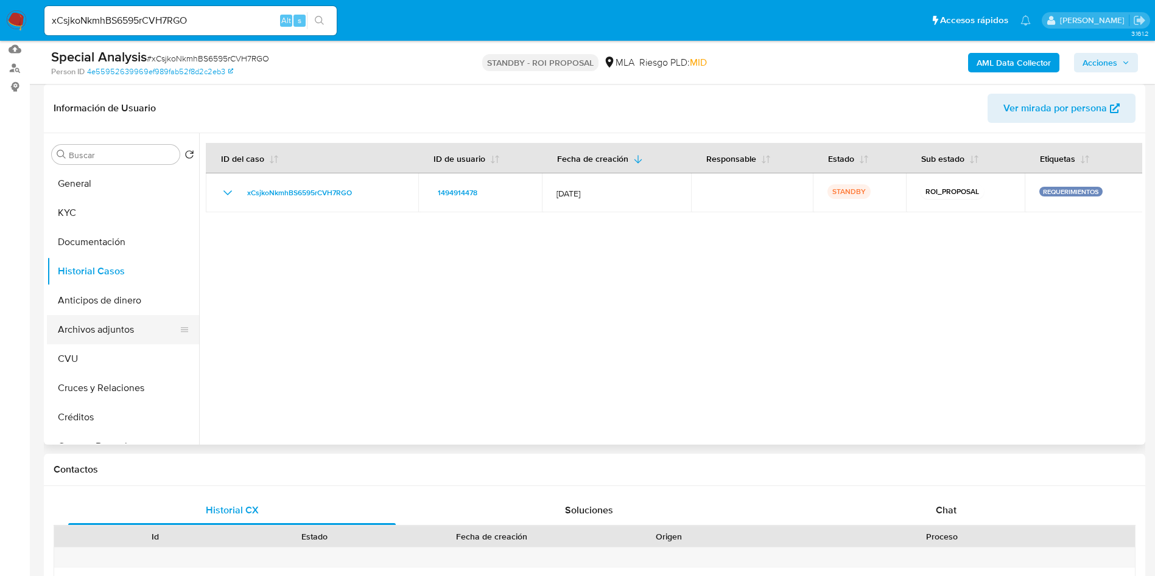
click at [114, 321] on button "Archivos adjuntos" at bounding box center [118, 329] width 142 height 29
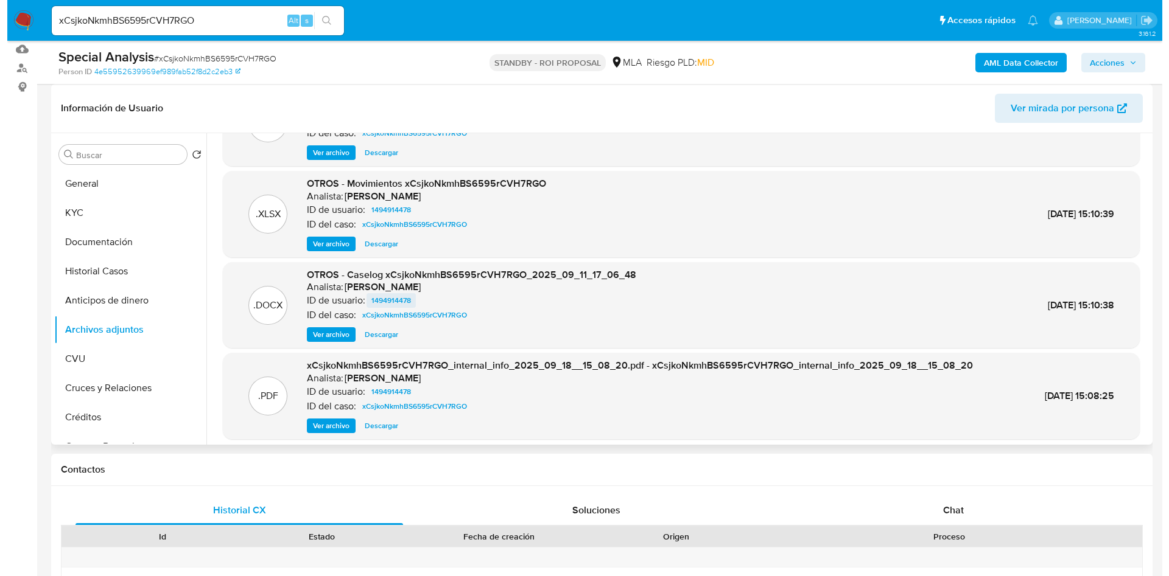
scroll to position [91, 0]
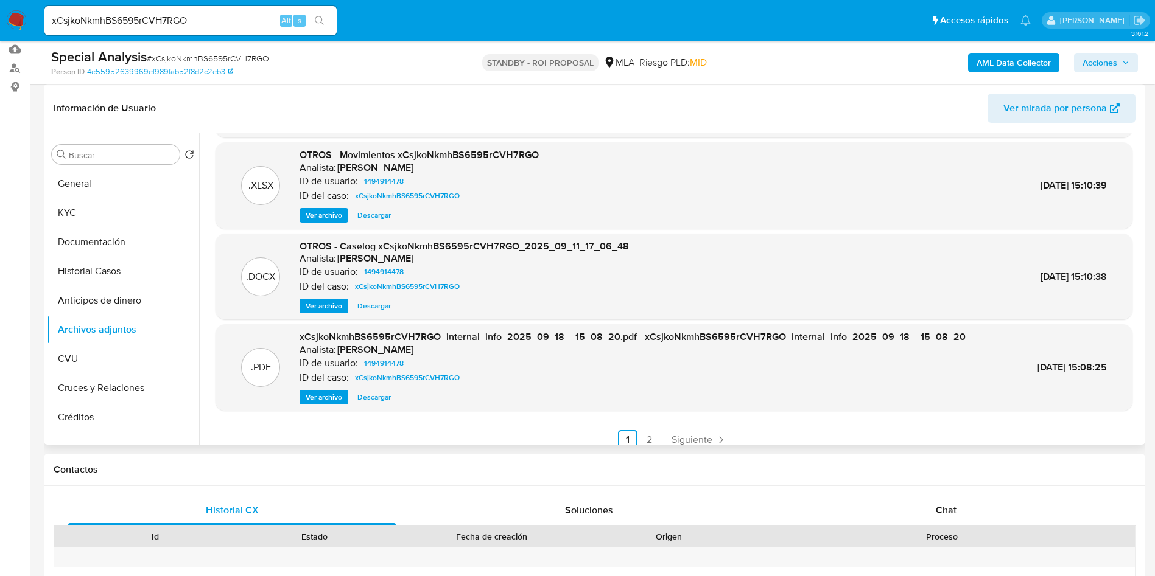
click at [331, 310] on span "Ver archivo" at bounding box center [324, 306] width 37 height 12
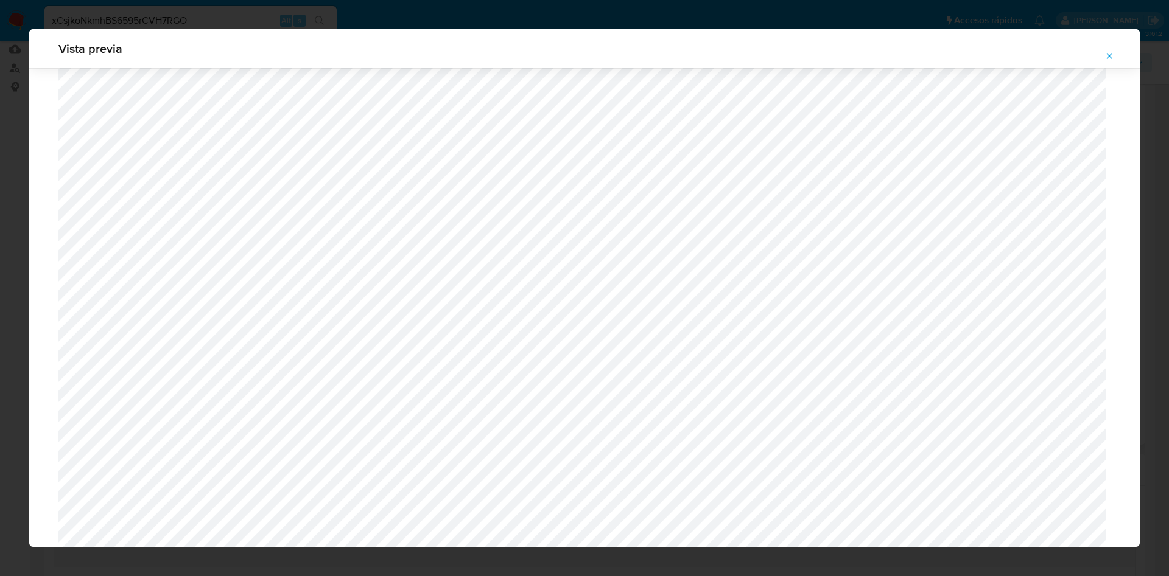
scroll to position [341, 0]
click at [1110, 57] on icon "Attachment preview" at bounding box center [1109, 55] width 5 height 5
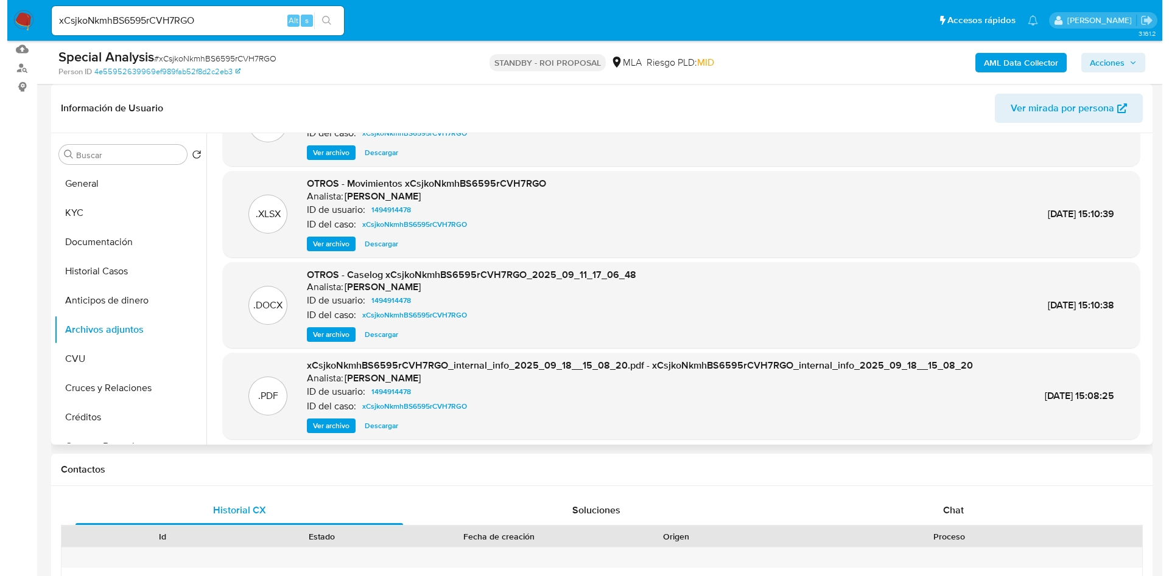
scroll to position [91, 0]
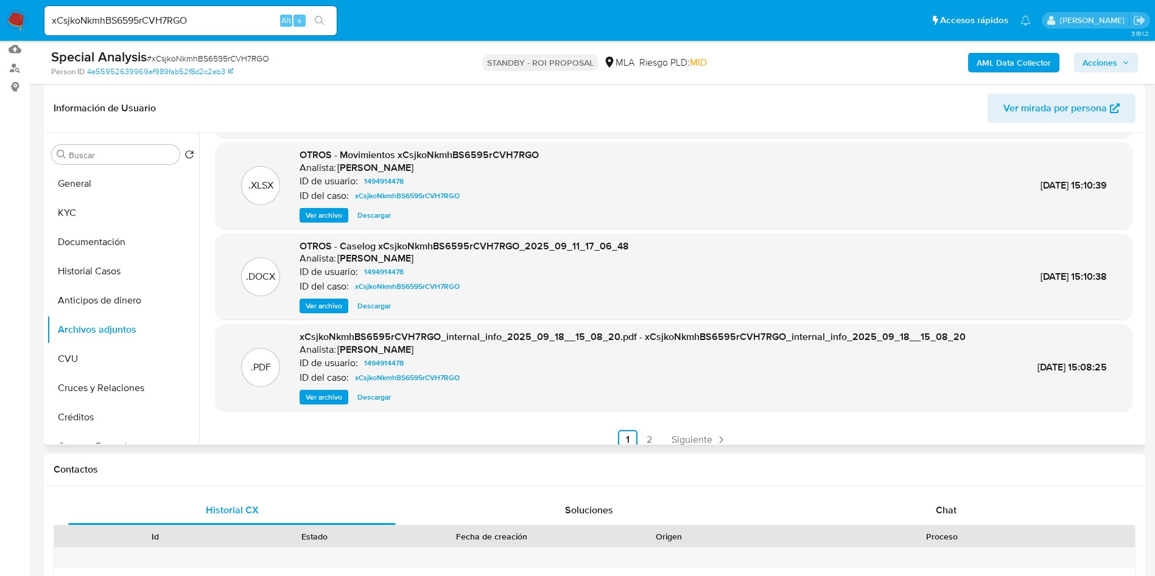
click at [328, 298] on div "OTROS - Caselog xCsjkoNkmhBS6595rCVH7RGO_2025_09_11_17_06_48 Analista: amedzovi…" at bounding box center [464, 277] width 329 height 74
click at [319, 304] on span "Ver archivo" at bounding box center [324, 306] width 37 height 12
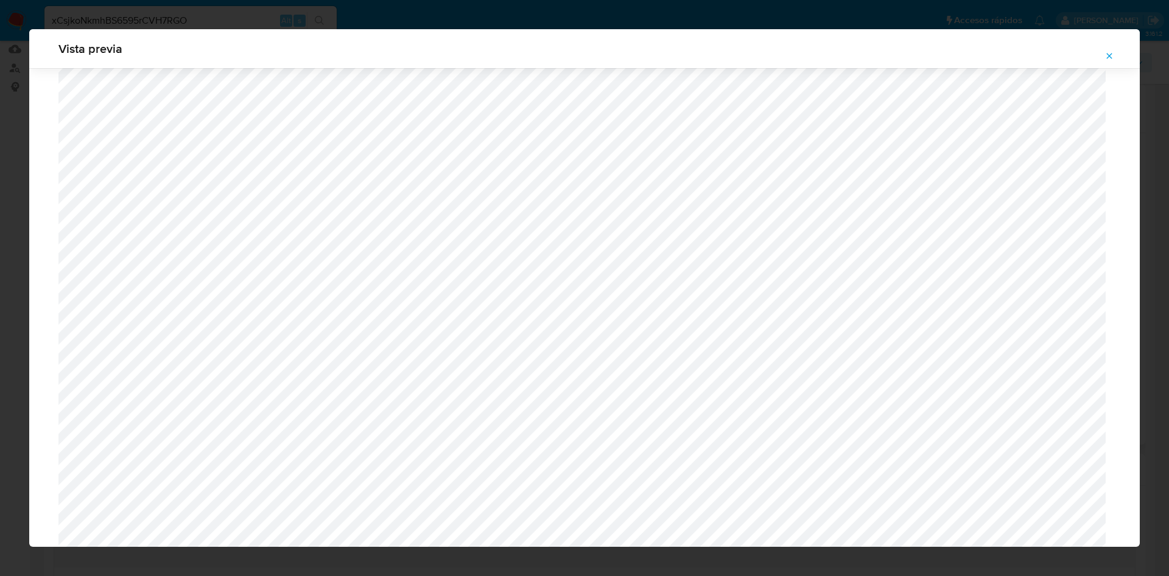
scroll to position [706, 0]
click at [1111, 61] on span "Attachment preview" at bounding box center [1109, 55] width 10 height 17
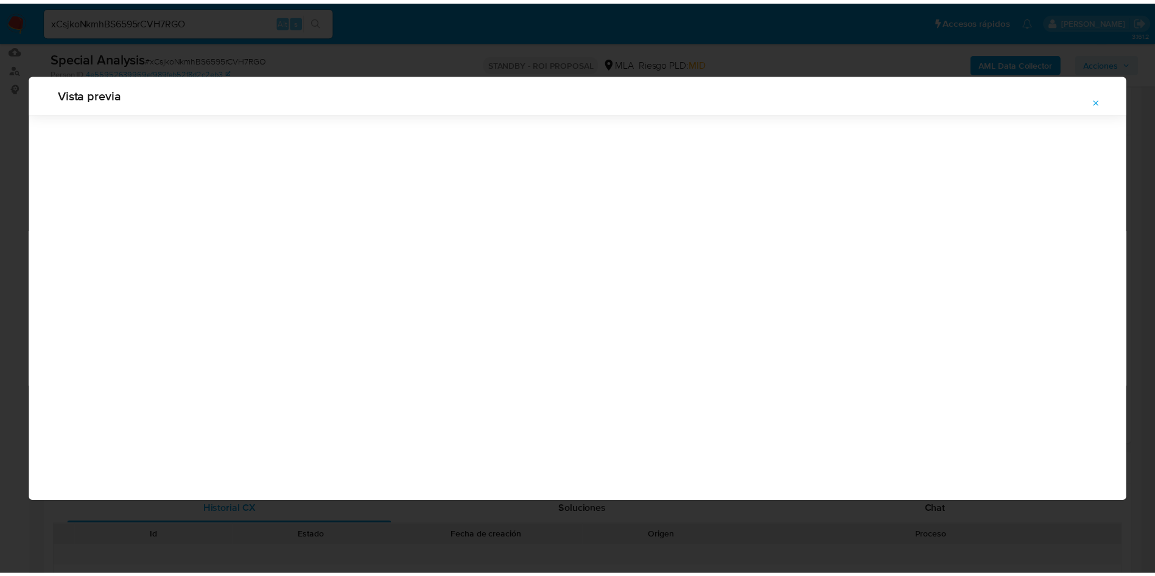
scroll to position [0, 0]
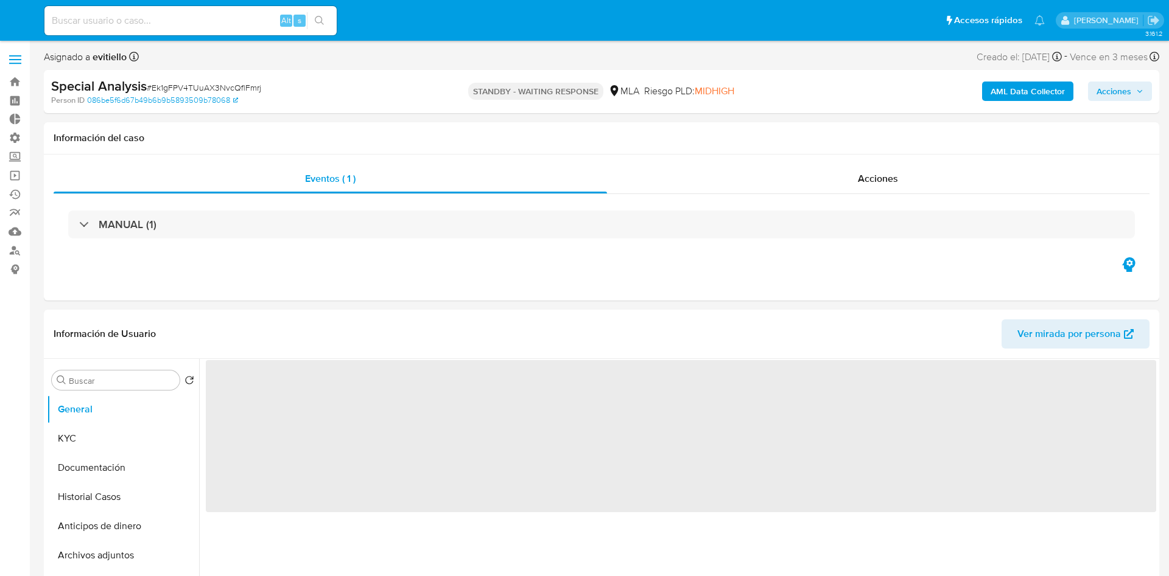
select select "10"
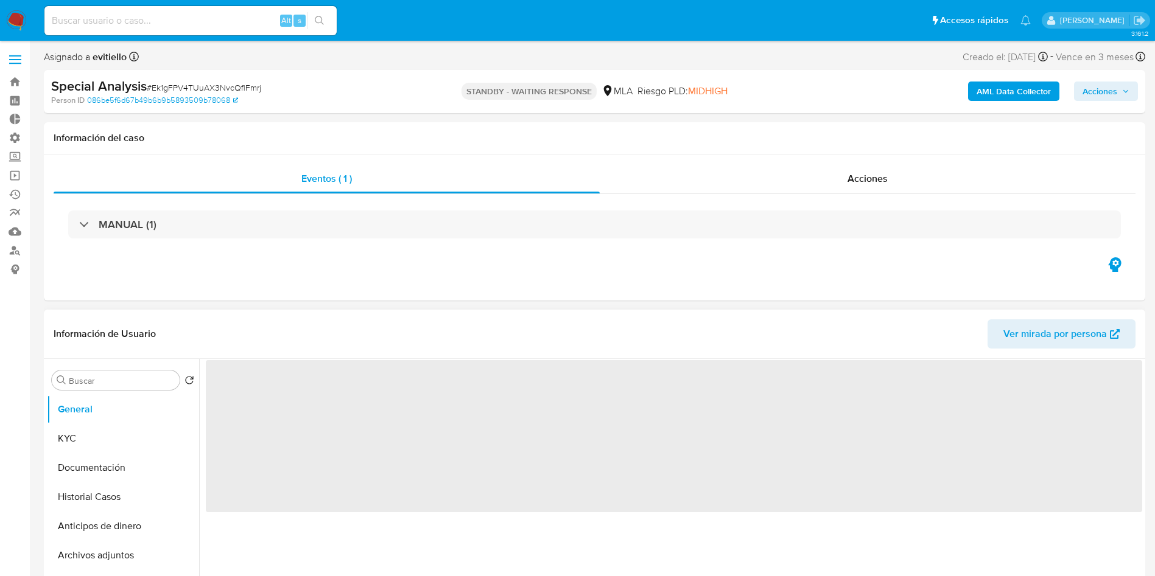
select select "10"
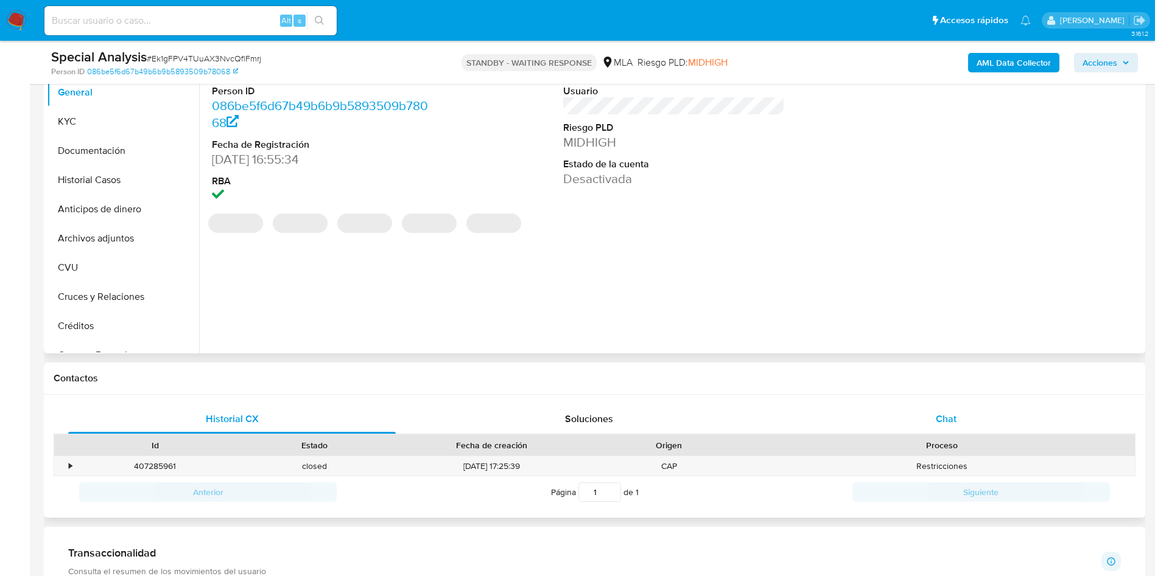
click at [946, 407] on div "Chat" at bounding box center [946, 419] width 328 height 29
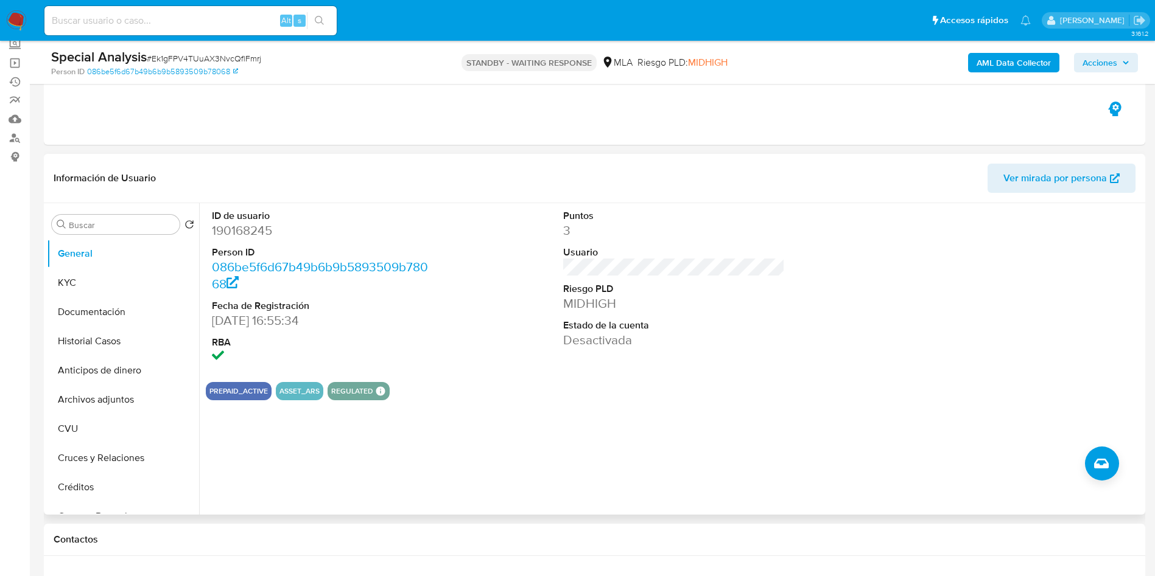
scroll to position [91, 0]
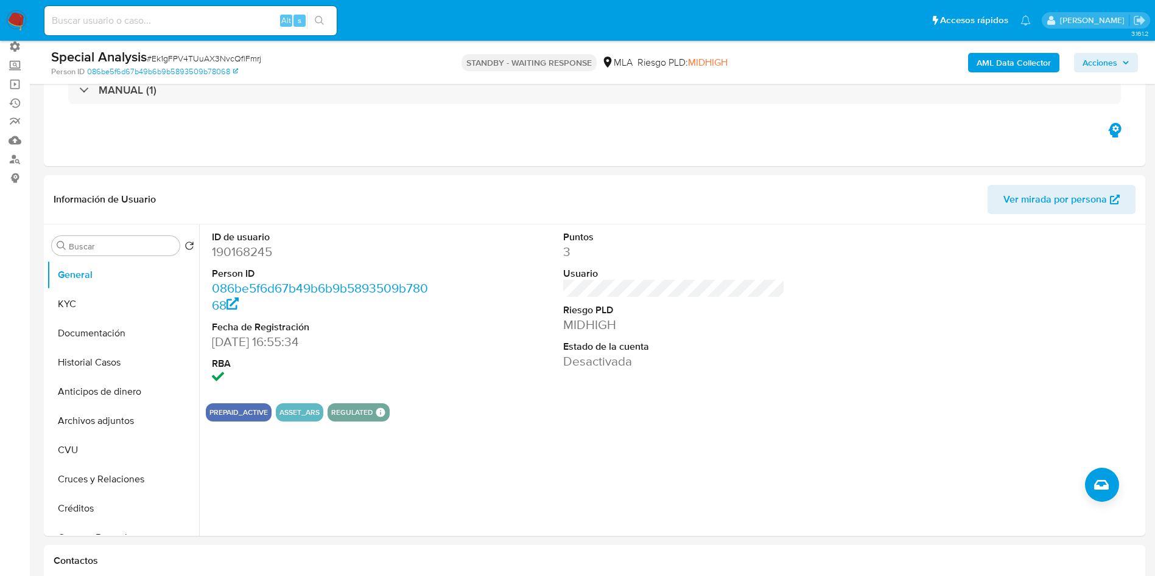
click at [261, 248] on dd "190168245" at bounding box center [323, 252] width 222 height 17
copy dd "190168245"
